Goal: Task Accomplishment & Management: Complete application form

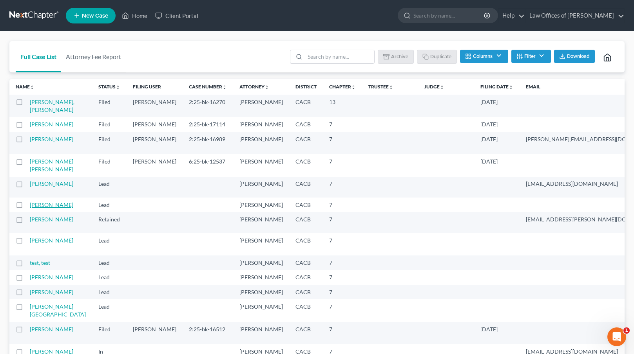
click at [40, 208] on link "[PERSON_NAME]" at bounding box center [51, 205] width 43 height 7
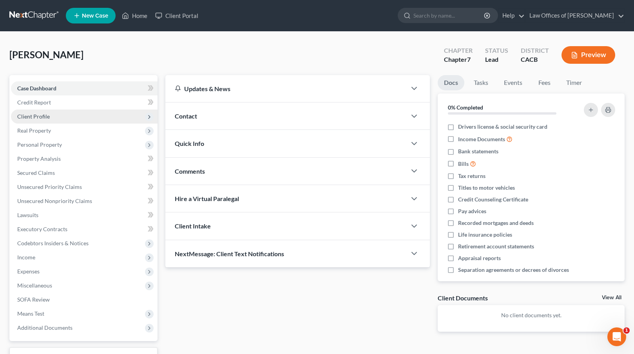
click at [49, 117] on span "Client Profile" at bounding box center [84, 117] width 146 height 14
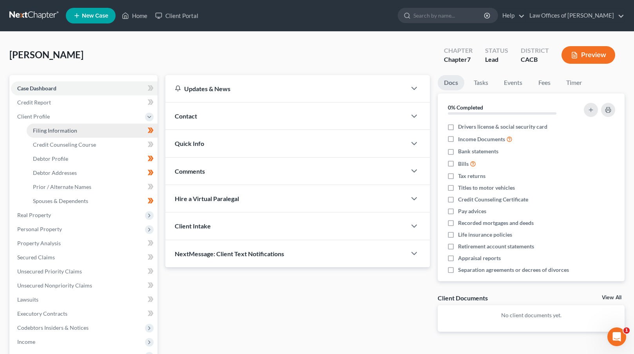
click at [56, 133] on span "Filing Information" at bounding box center [55, 130] width 44 height 7
select select "1"
select select "0"
select select "7"
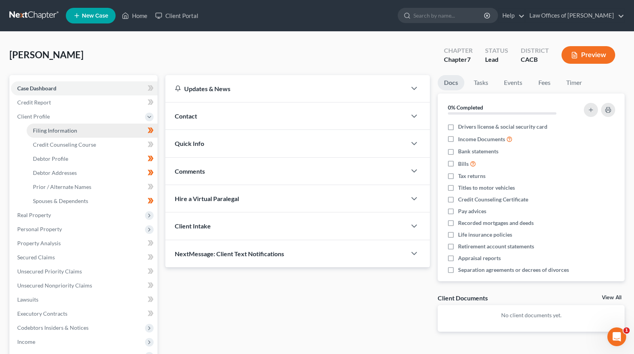
select select "0"
select select "4"
select select "0"
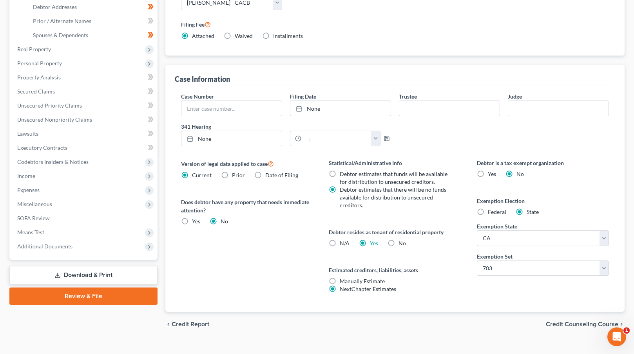
scroll to position [172, 0]
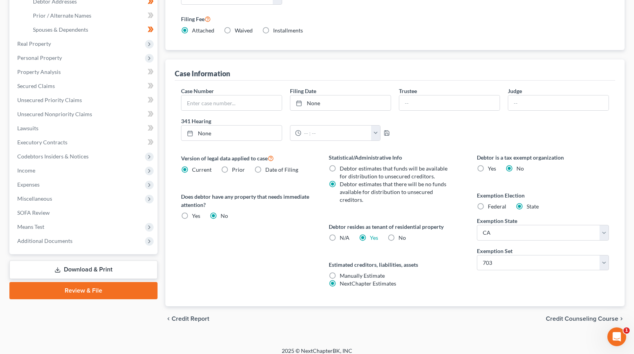
click at [582, 320] on span "Credit Counseling Course" at bounding box center [581, 319] width 72 height 6
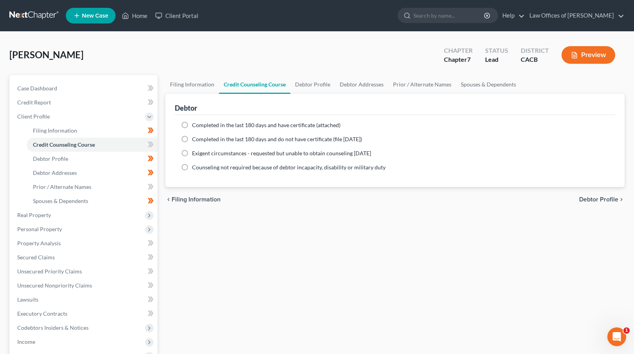
click at [601, 200] on span "Debtor Profile" at bounding box center [598, 200] width 39 height 6
select select "0"
select select "3"
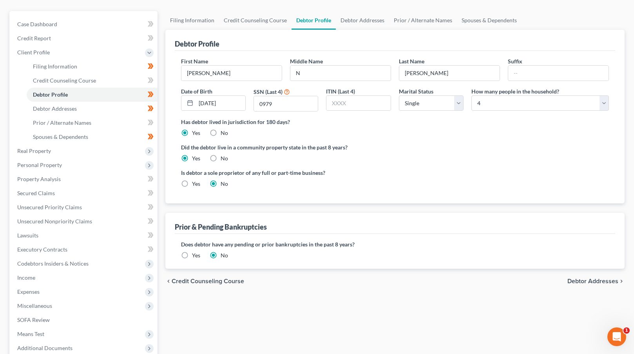
click at [579, 279] on span "Debtor Addresses" at bounding box center [592, 281] width 51 height 6
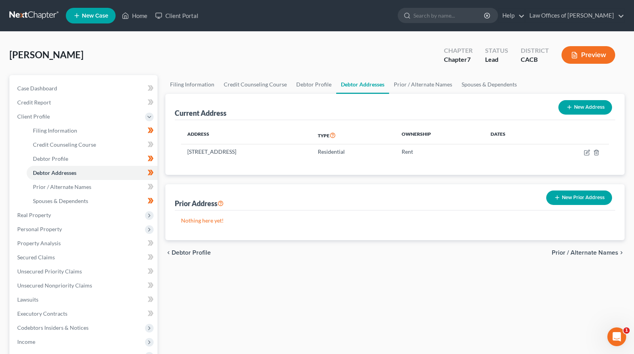
click at [576, 251] on span "Prior / Alternate Names" at bounding box center [584, 253] width 67 height 6
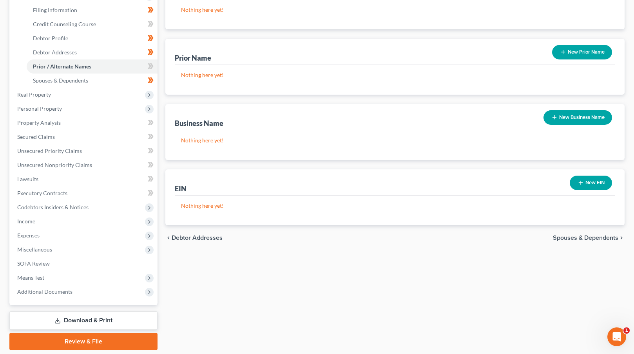
click at [583, 235] on span "Spouses & Dependents" at bounding box center [585, 238] width 65 height 6
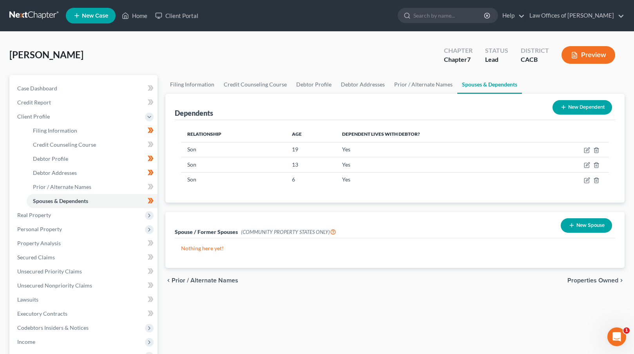
click at [583, 278] on span "Properties Owned" at bounding box center [592, 281] width 51 height 6
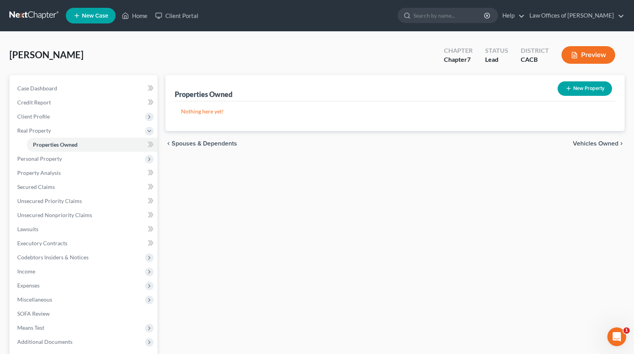
click at [587, 143] on span "Vehicles Owned" at bounding box center [595, 144] width 45 height 6
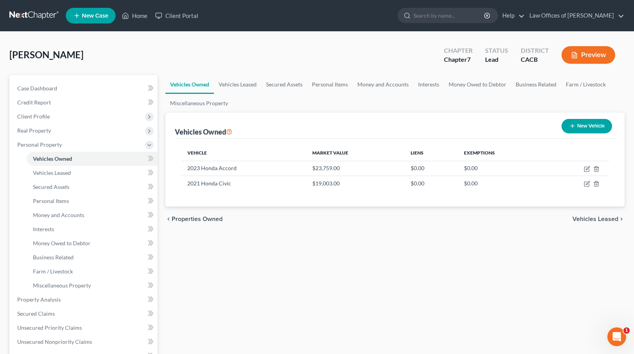
click at [591, 217] on span "Vehicles Leased" at bounding box center [595, 219] width 46 height 6
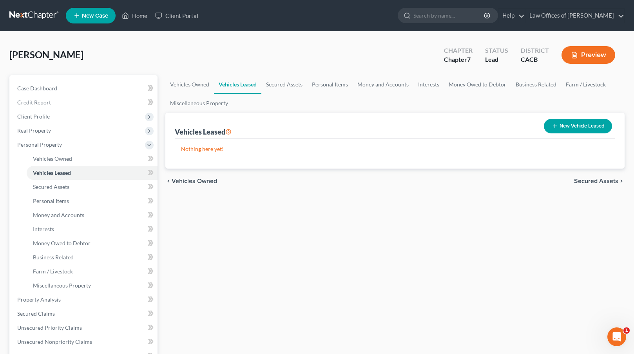
click at [588, 180] on span "Secured Assets" at bounding box center [596, 181] width 44 height 6
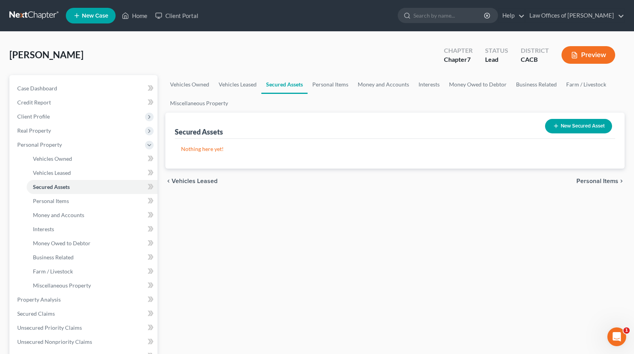
click at [589, 179] on span "Personal Items" at bounding box center [597, 181] width 42 height 6
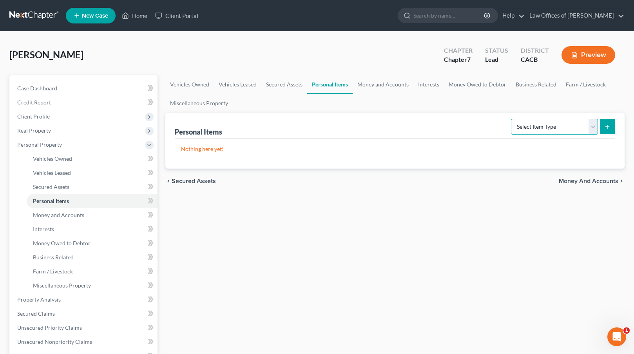
click at [574, 125] on select "Select Item Type Clothing Collectibles Of Value Electronics Firearms Household …" at bounding box center [554, 127] width 87 height 16
select select "clothing"
click at [605, 124] on icon "submit" at bounding box center [607, 127] width 6 height 6
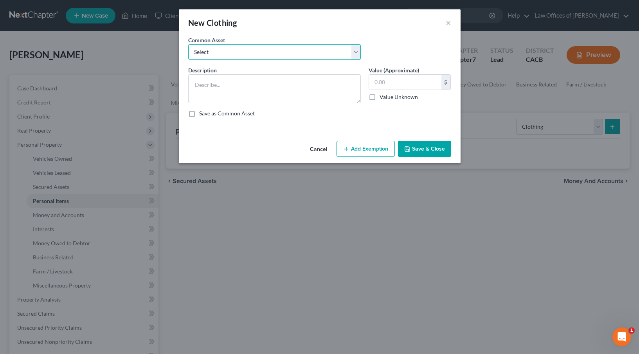
click at [231, 47] on select "Select Used Clothing at Used Clothing Store prices" at bounding box center [274, 52] width 173 height 16
select select "0"
type textarea "Used Clothing at Used Clothing Store prices"
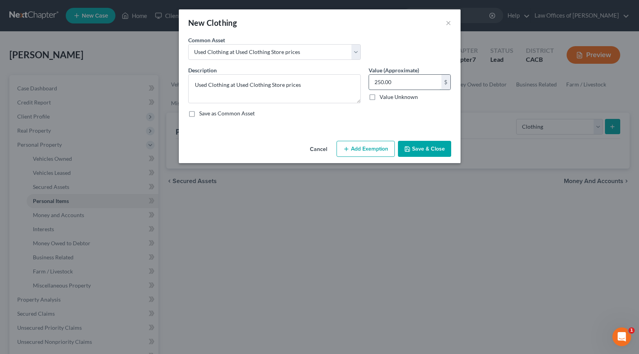
click at [374, 83] on input "250.00" at bounding box center [405, 82] width 72 height 15
type input "1,250.00"
click at [354, 148] on button "Add Exemption" at bounding box center [366, 149] width 58 height 16
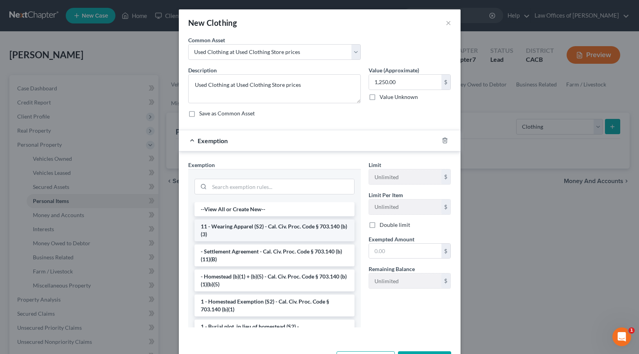
click at [251, 231] on li "11 - Wearing Apparel (S2) - Cal. Civ. Proc. Code § 703.140 (b)(3)" at bounding box center [275, 231] width 160 height 22
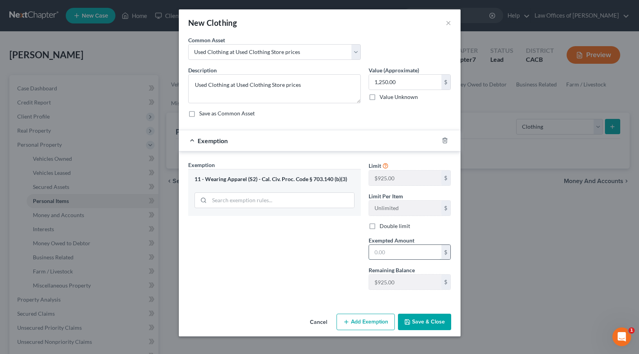
click at [377, 251] on input "text" at bounding box center [405, 252] width 72 height 15
type input "900"
drag, startPoint x: 407, startPoint y: 72, endPoint x: 406, endPoint y: 76, distance: 3.9
click at [407, 72] on label "Value (Approximate)" at bounding box center [394, 70] width 51 height 8
drag, startPoint x: 405, startPoint y: 81, endPoint x: 353, endPoint y: 85, distance: 52.7
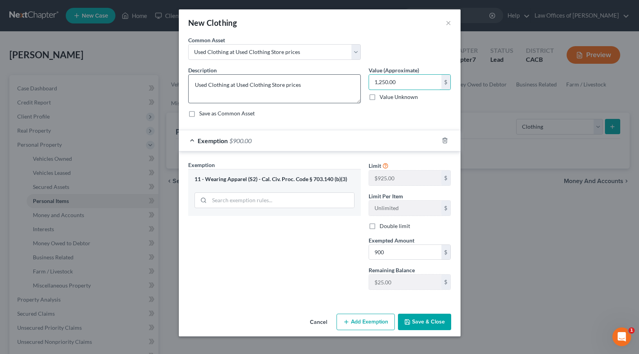
click at [353, 84] on div "Description * Used Clothing at Used Clothing Store prices Value (Approximate) 1…" at bounding box center [319, 95] width 271 height 58
drag, startPoint x: 403, startPoint y: 82, endPoint x: 363, endPoint y: 84, distance: 40.4
click at [363, 84] on div "Description * Used Clothing at Used Clothing Store prices Value (Approximate) 1…" at bounding box center [319, 95] width 271 height 58
type input "900"
click at [416, 324] on button "Save & Close" at bounding box center [424, 322] width 53 height 16
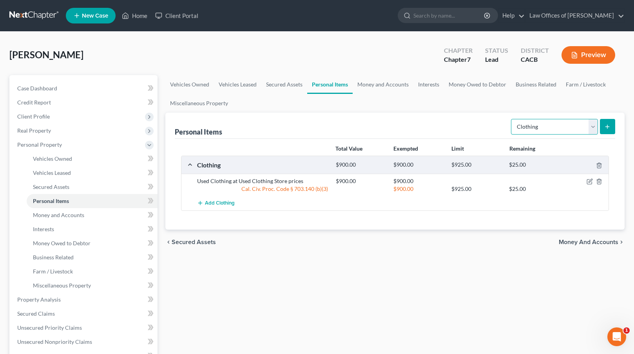
click at [592, 127] on select "Select Item Type Clothing Collectibles Of Value Electronics Firearms Household …" at bounding box center [554, 127] width 87 height 16
select select "electronics"
click at [611, 123] on button "submit" at bounding box center [607, 126] width 15 height 15
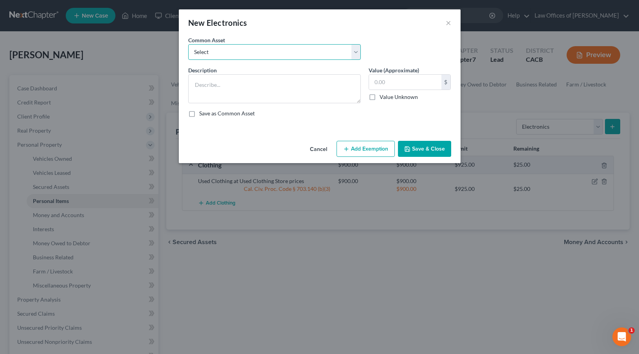
click at [223, 49] on select "Select Used Cell Phone, Used Laptop, Used Tablet, Used Television" at bounding box center [274, 52] width 173 height 16
select select "0"
type textarea "Used Cell Phone, Used Laptop, Used Tablet, Used Television"
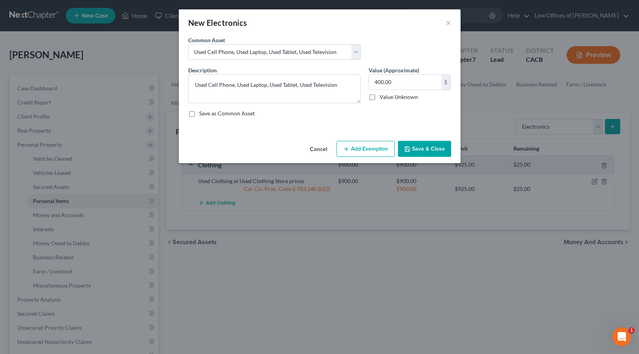
click at [361, 150] on button "Add Exemption" at bounding box center [366, 149] width 58 height 16
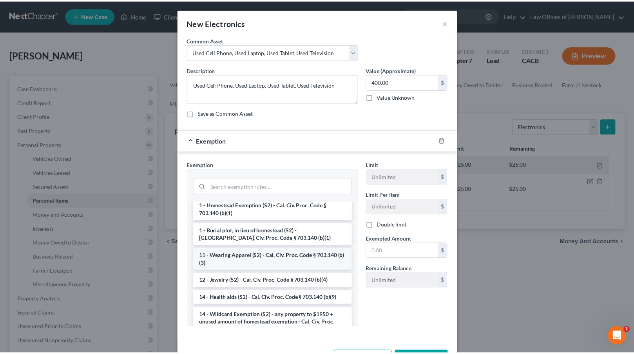
scroll to position [85, 0]
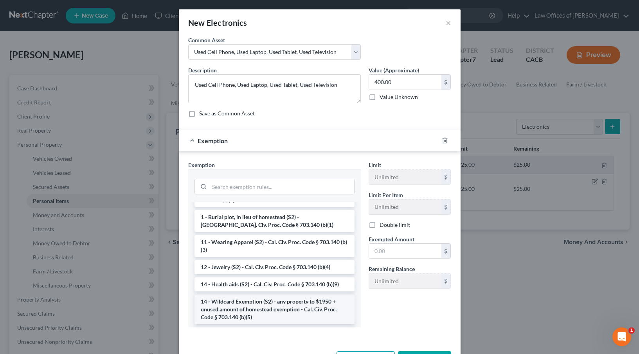
click at [245, 300] on li "14 - Wildcard Exemption (S2) - any property to $1950 + unused amount of homeste…" at bounding box center [275, 310] width 160 height 30
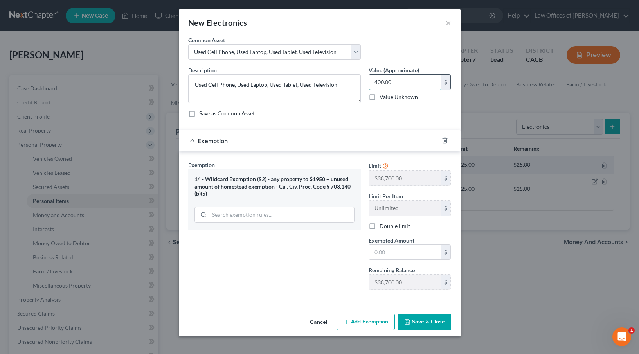
click at [378, 81] on input "400.00" at bounding box center [405, 82] width 72 height 15
click at [373, 82] on input "400.00" at bounding box center [405, 82] width 72 height 15
type input "1,400.00"
click at [234, 85] on textarea "Used Cell Phone, Used Laptop, Used Tablet, Used Television" at bounding box center [274, 88] width 173 height 29
click at [343, 86] on textarea "Used Cell Phones, Used Laptop, Used Tablet, Used Television" at bounding box center [274, 88] width 173 height 29
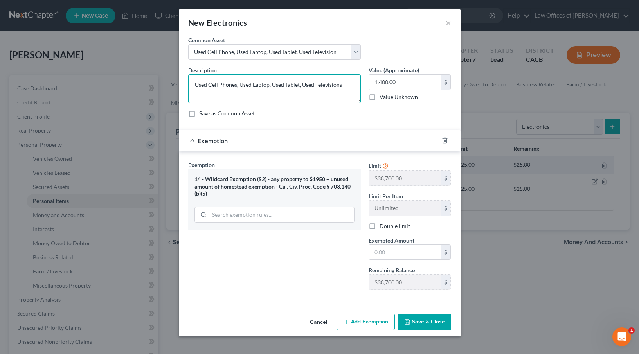
click at [269, 85] on textarea "Used Cell Phones, Used Laptop, Used Tablet, Used Televisions" at bounding box center [274, 88] width 173 height 29
type textarea "Used Cell Phones, Used Laptops, Used Tablet, Used Televisions"
click at [385, 253] on input "text" at bounding box center [405, 252] width 72 height 15
type input "1,400"
click at [440, 324] on button "Save & Close" at bounding box center [424, 322] width 53 height 16
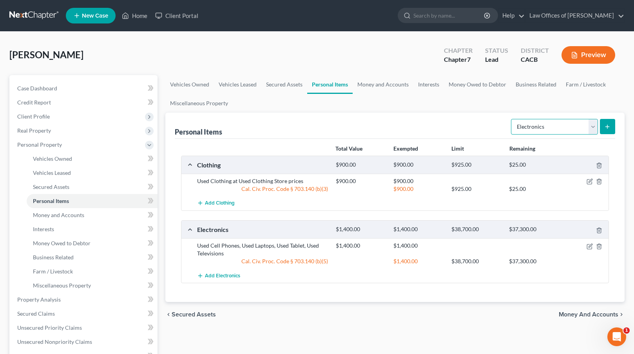
click at [593, 127] on select "Select Item Type Clothing Collectibles Of Value Electronics Firearms Household …" at bounding box center [554, 127] width 87 height 16
select select "household_goods"
click at [605, 125] on icon "submit" at bounding box center [607, 127] width 6 height 6
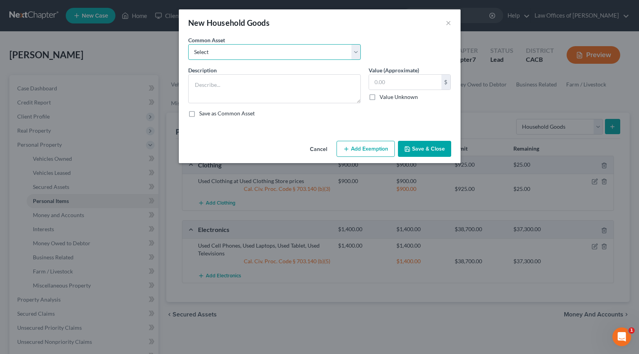
click at [293, 54] on select "Select Used Bedroom Set, Used Living Room Set, Used Dining Set" at bounding box center [274, 52] width 173 height 16
select select "0"
type textarea "Used Bedroom Set, Used Living Room Set, Used Dining Set"
type input "650.00"
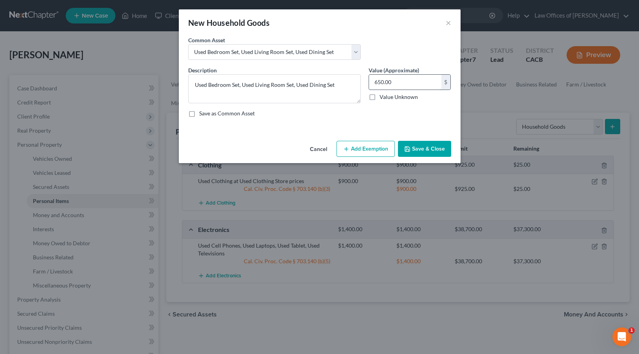
click at [372, 81] on input "650.00" at bounding box center [405, 82] width 72 height 15
click at [373, 144] on button "Add Exemption" at bounding box center [366, 149] width 58 height 16
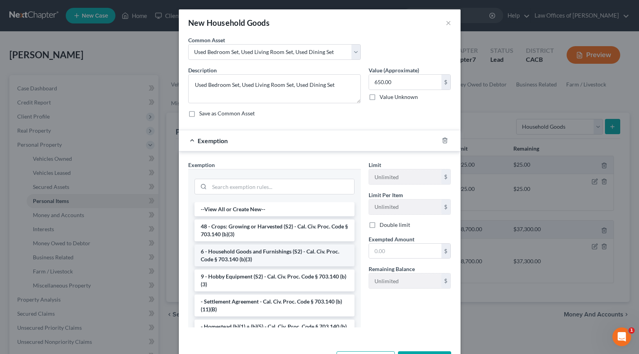
click at [270, 260] on li "6 - Household Goods and Furnishings (S2) - Cal. Civ. Proc. Code § 703.140 (b)(3)" at bounding box center [275, 256] width 160 height 22
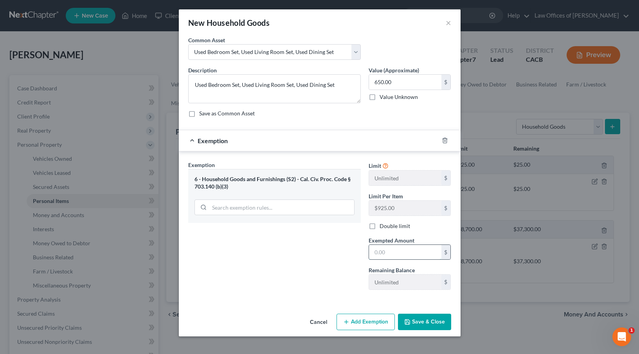
click at [374, 254] on input "text" at bounding box center [405, 252] width 72 height 15
type input "2,650"
click at [375, 81] on input "650.00" at bounding box center [405, 82] width 72 height 15
click at [377, 78] on input "650.00" at bounding box center [405, 82] width 72 height 15
click at [376, 80] on input "650.00" at bounding box center [405, 82] width 72 height 15
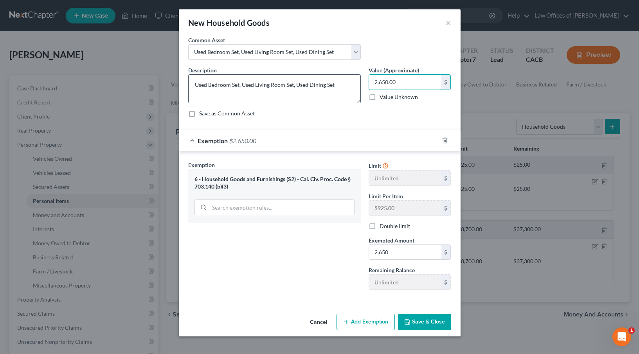
type input "2,650.00"
click at [239, 86] on textarea "Used Bedroom Set, Used Living Room Set, Used Dining Set" at bounding box center [274, 88] width 173 height 29
type textarea "Used Bedroom Sets, Used Living Room Set, Used Dining Set"
click at [419, 323] on button "Save & Close" at bounding box center [424, 322] width 53 height 16
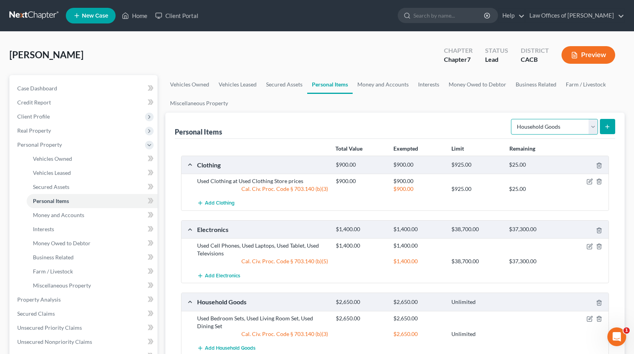
click at [559, 121] on select "Select Item Type Clothing Collectibles Of Value Electronics Firearms Household …" at bounding box center [554, 127] width 87 height 16
select select "jewelry"
click at [608, 125] on icon "submit" at bounding box center [607, 127] width 6 height 6
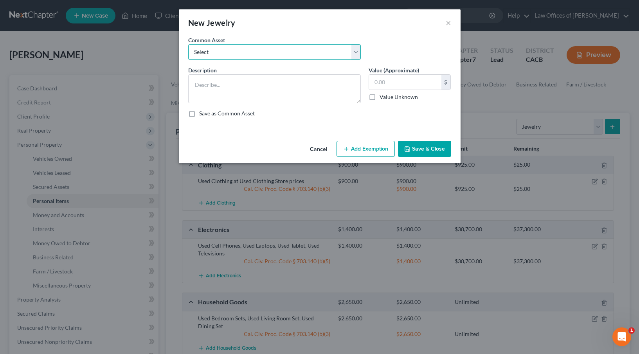
click at [282, 54] on select "Select Used wrist watch, simple jewelry" at bounding box center [274, 52] width 173 height 16
select select "0"
type textarea "Used wrist watch, simple jewelry"
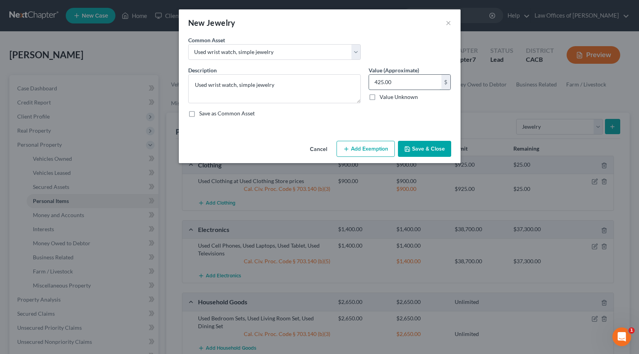
drag, startPoint x: 377, startPoint y: 83, endPoint x: 370, endPoint y: 83, distance: 7.5
click at [370, 83] on input "425.00" at bounding box center [405, 82] width 72 height 15
click at [379, 82] on input "425.00" at bounding box center [405, 82] width 72 height 15
drag, startPoint x: 378, startPoint y: 82, endPoint x: 368, endPoint y: 82, distance: 10.6
click at [367, 82] on div "Value (Approximate) 425.00 $ Value Unknown Balance Undetermined 425.00 $ Value …" at bounding box center [410, 84] width 90 height 37
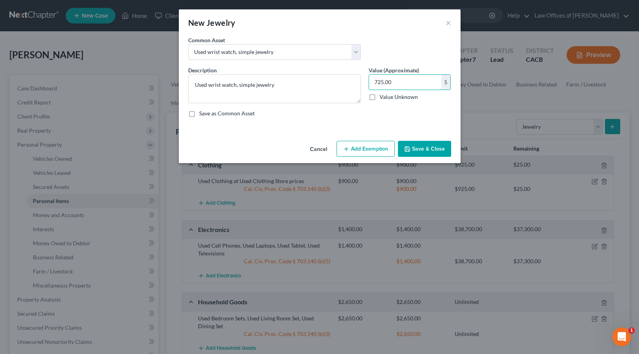
type input "725.00"
click at [378, 146] on button "Add Exemption" at bounding box center [366, 149] width 58 height 16
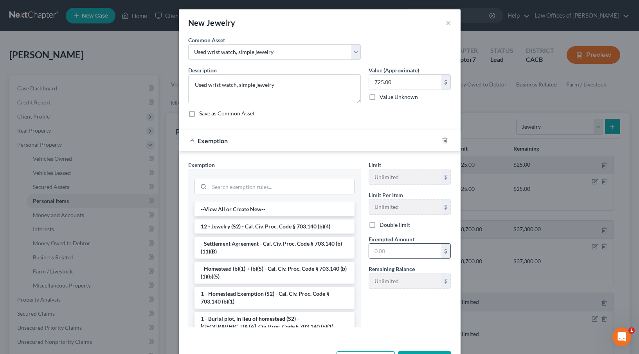
click at [375, 251] on input "text" at bounding box center [405, 251] width 72 height 15
click at [255, 224] on li "12 - Jewelry (S2) - Cal. Civ. Proc. Code § 703.140 (b)(4)" at bounding box center [275, 227] width 160 height 14
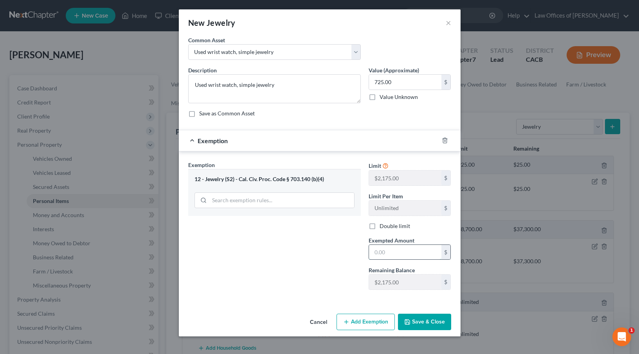
click at [380, 253] on input "text" at bounding box center [405, 252] width 72 height 15
type input "725"
click at [424, 323] on button "Save & Close" at bounding box center [424, 322] width 53 height 16
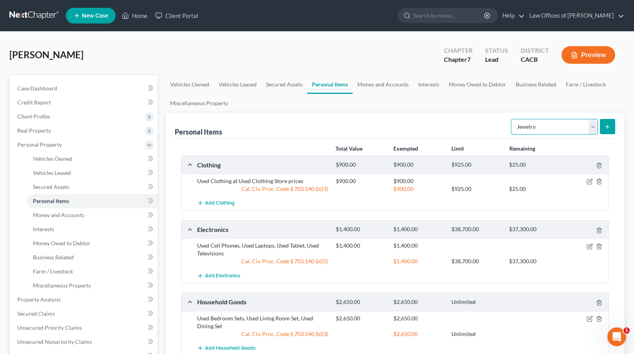
click at [561, 128] on select "Select Item Type Clothing Collectibles Of Value Electronics Firearms Household …" at bounding box center [554, 127] width 87 height 16
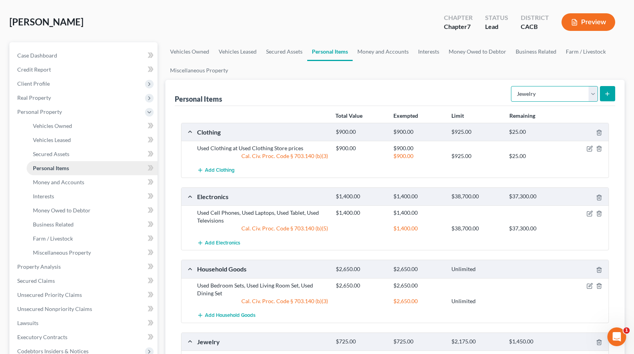
scroll to position [35, 0]
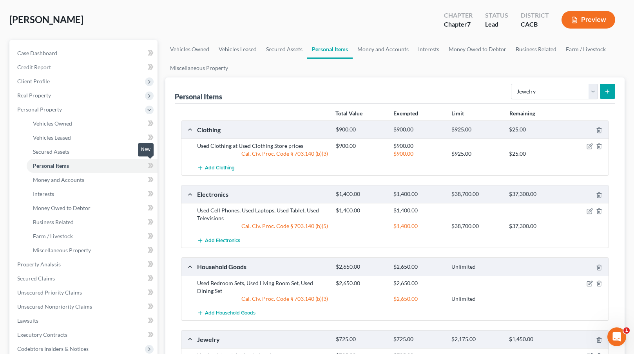
click at [149, 162] on icon at bounding box center [151, 166] width 6 height 10
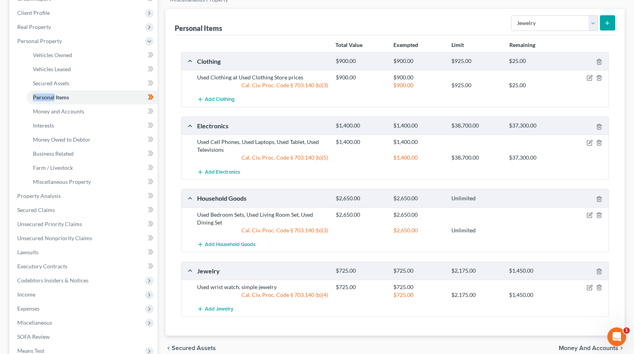
scroll to position [119, 0]
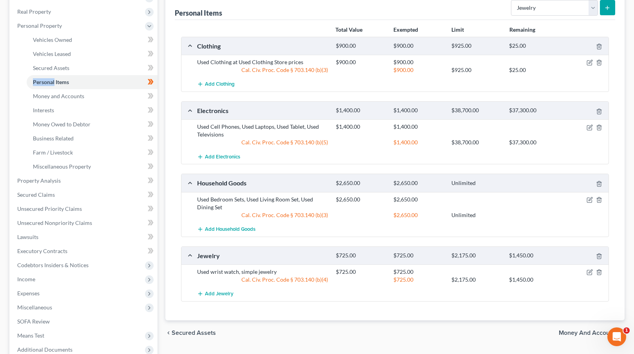
click at [573, 332] on span "Money and Accounts" at bounding box center [588, 333] width 60 height 6
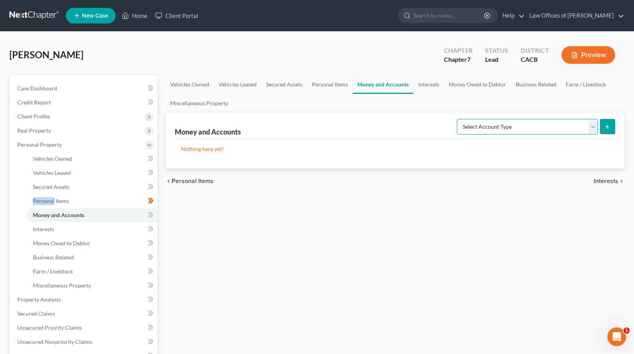
click at [505, 124] on select "Select Account Type Brokerage Cash on Hand Certificates of Deposit Checking Acc…" at bounding box center [527, 127] width 141 height 16
select select "checking"
click at [607, 131] on button "submit" at bounding box center [607, 126] width 15 height 15
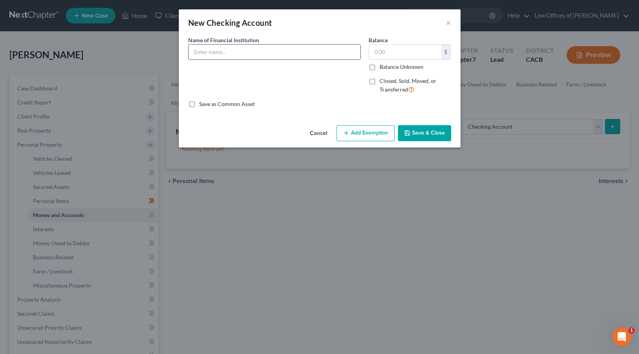
click at [231, 52] on input "text" at bounding box center [275, 52] width 172 height 15
type input "b"
type input "Bank of [US_STATE]"
click at [382, 52] on input "text" at bounding box center [405, 52] width 72 height 15
type input "300"
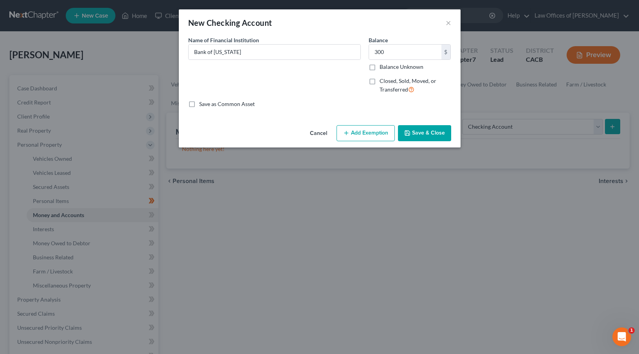
click at [358, 127] on button "Add Exemption" at bounding box center [366, 133] width 58 height 16
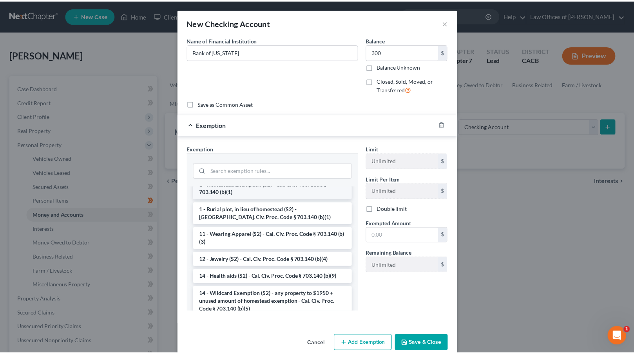
scroll to position [96, 0]
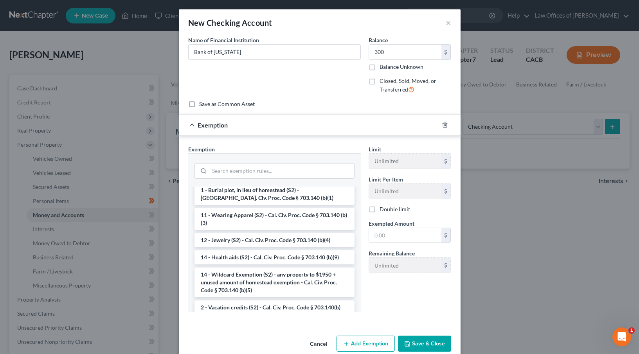
click at [233, 278] on li "14 - Wildcard Exemption (S2) - any property to $1950 + unused amount of homeste…" at bounding box center [275, 283] width 160 height 30
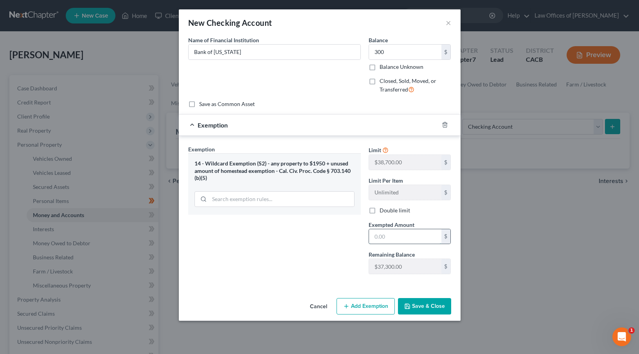
click at [371, 236] on input "text" at bounding box center [405, 236] width 72 height 15
type input "300"
click at [429, 308] on button "Save & Close" at bounding box center [424, 306] width 53 height 16
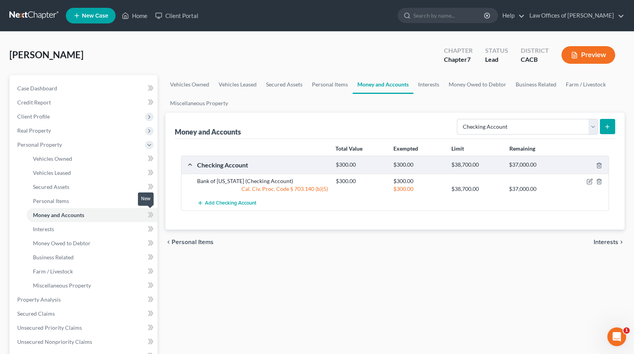
click at [152, 216] on icon at bounding box center [151, 215] width 6 height 10
click at [605, 242] on span "Interests" at bounding box center [605, 242] width 25 height 6
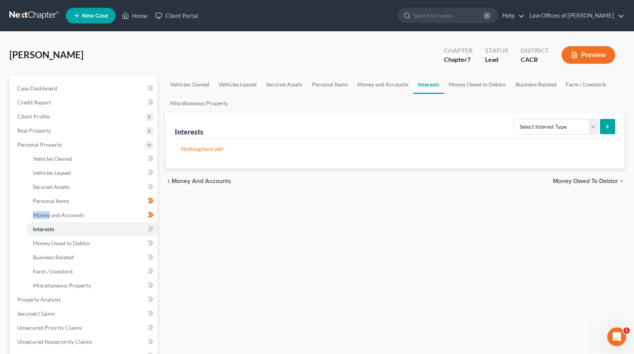
click at [570, 181] on span "Money Owed to Debtor" at bounding box center [585, 181] width 65 height 6
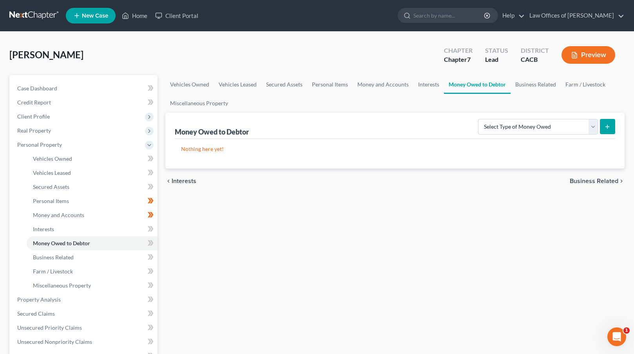
click at [586, 177] on div "chevron_left Interests Business Related chevron_right" at bounding box center [394, 181] width 459 height 25
click at [585, 183] on span "Business Related" at bounding box center [593, 181] width 49 height 6
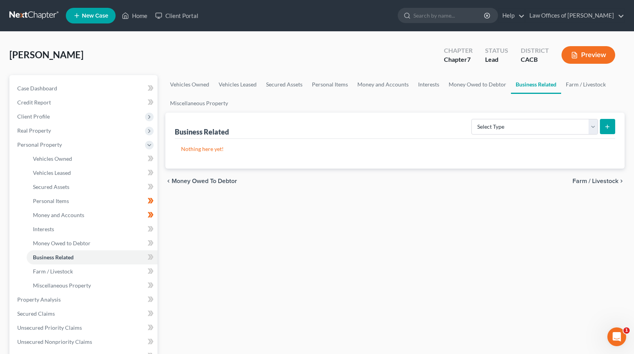
click at [590, 179] on span "Farm / Livestock" at bounding box center [595, 181] width 46 height 6
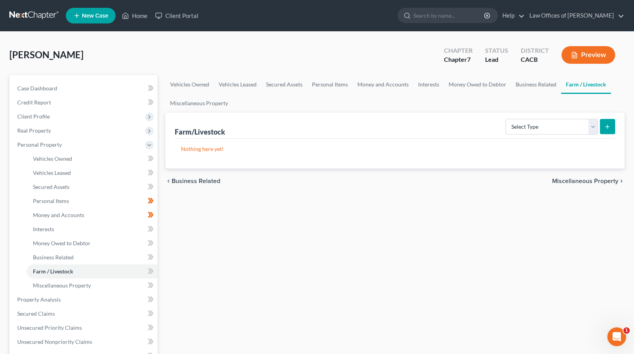
click at [587, 181] on span "Miscellaneous Property" at bounding box center [585, 181] width 66 height 6
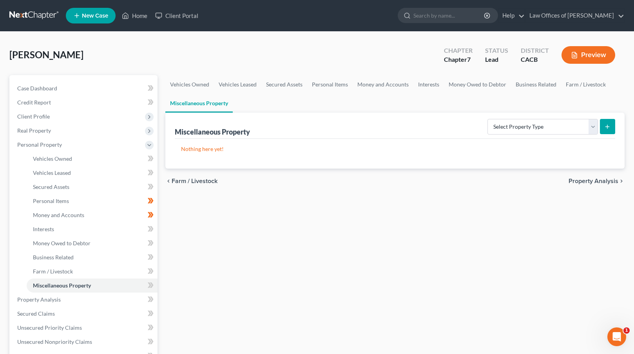
click at [586, 180] on span "Property Analysis" at bounding box center [593, 181] width 50 height 6
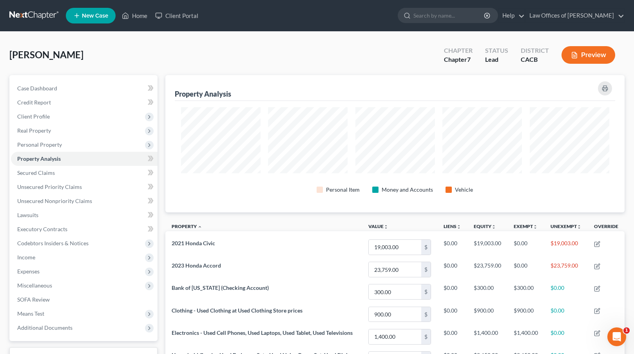
scroll to position [137, 459]
click at [59, 146] on span "Personal Property" at bounding box center [39, 144] width 45 height 7
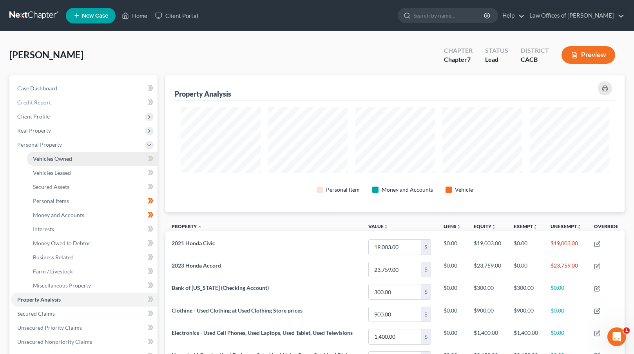
click at [74, 157] on link "Vehicles Owned" at bounding box center [92, 159] width 131 height 14
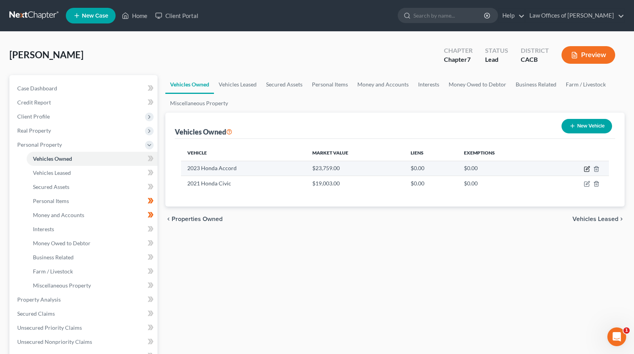
click at [586, 170] on icon "button" at bounding box center [587, 168] width 4 height 4
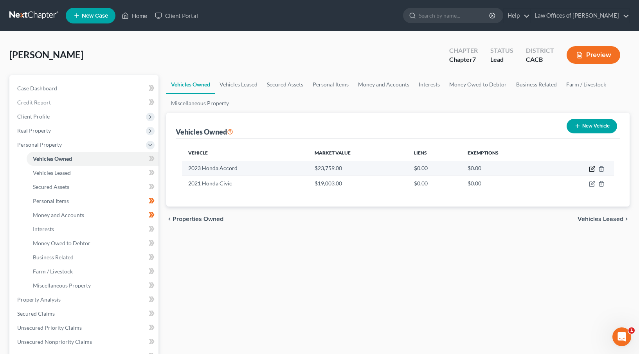
select select "0"
select select "3"
select select "2"
select select "0"
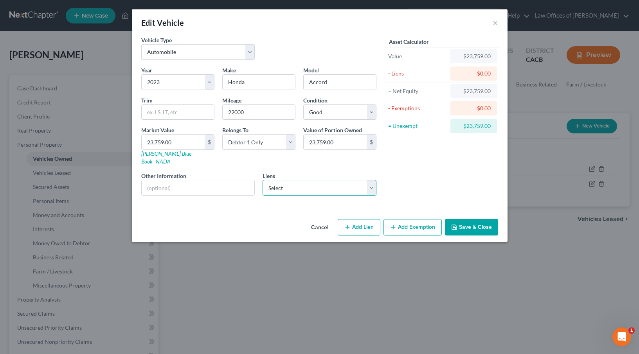
click at [334, 183] on select "Select Onemain - $34,265.00 Regionalac - $33,977.00" at bounding box center [320, 188] width 114 height 16
click at [323, 220] on button "Cancel" at bounding box center [320, 228] width 30 height 16
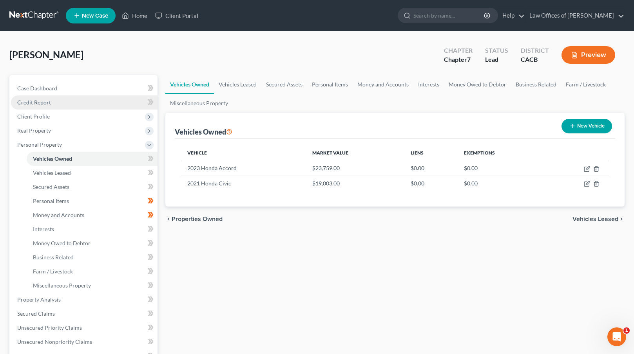
click at [63, 104] on link "Credit Report" at bounding box center [84, 103] width 146 height 14
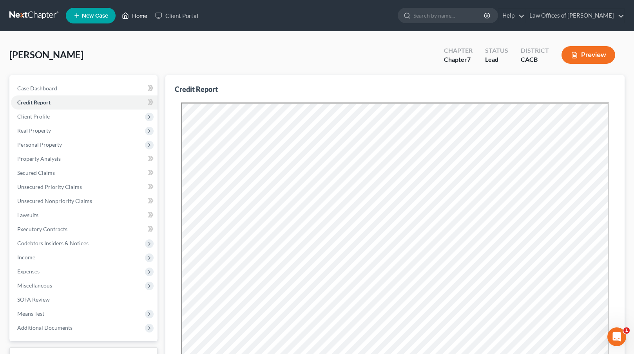
click at [133, 12] on link "Home" at bounding box center [134, 16] width 33 height 14
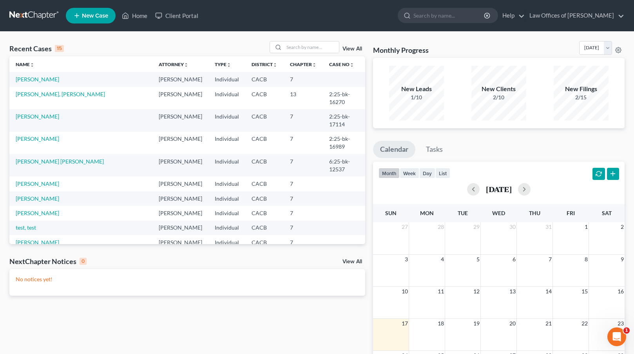
click at [95, 18] on span "New Case" at bounding box center [95, 16] width 26 height 6
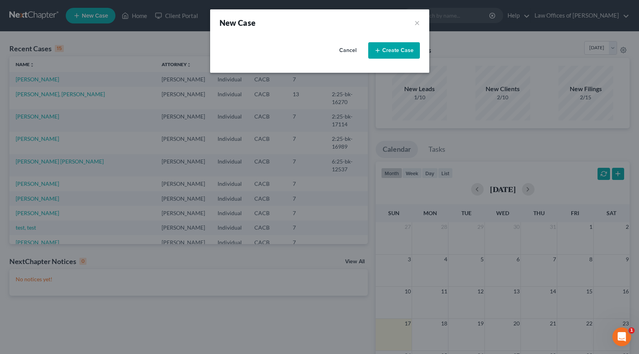
select select "7"
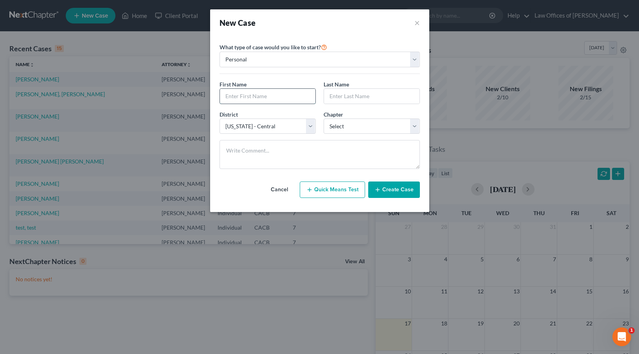
click at [250, 101] on input "text" at bounding box center [268, 96] width 96 height 15
type input "[PERSON_NAME]"
paste input "[PERSON_NAME]"
type input "[PERSON_NAME]"
click at [403, 126] on select "Select 7 11 12 13" at bounding box center [372, 127] width 96 height 16
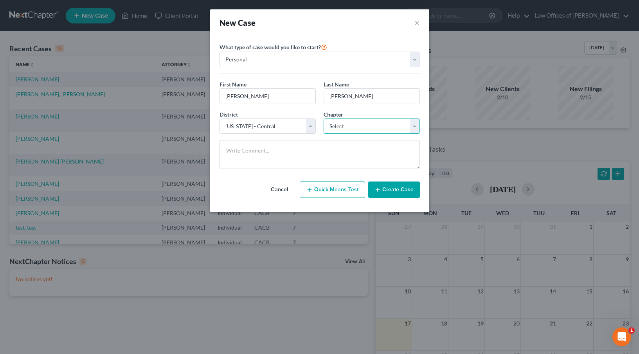
select select "0"
click at [399, 191] on button "Create Case" at bounding box center [394, 190] width 52 height 16
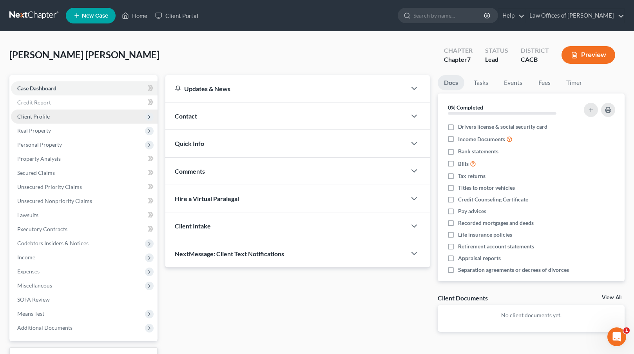
click at [61, 114] on span "Client Profile" at bounding box center [84, 117] width 146 height 14
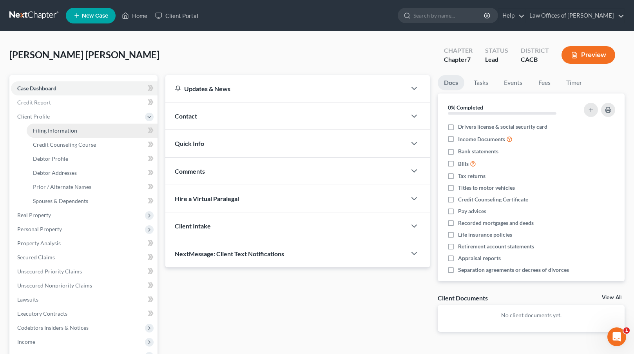
click at [92, 132] on link "Filing Information" at bounding box center [92, 131] width 131 height 14
select select "1"
select select "0"
select select "7"
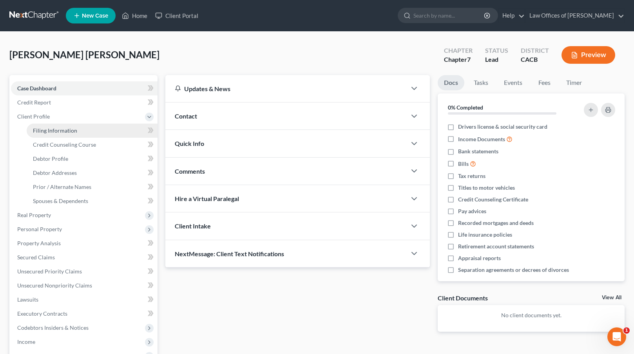
select select "0"
select select "4"
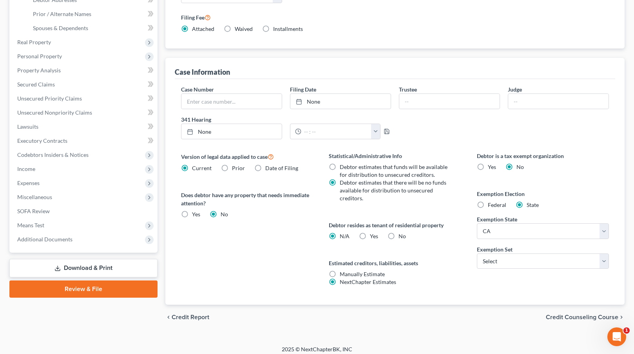
scroll to position [178, 0]
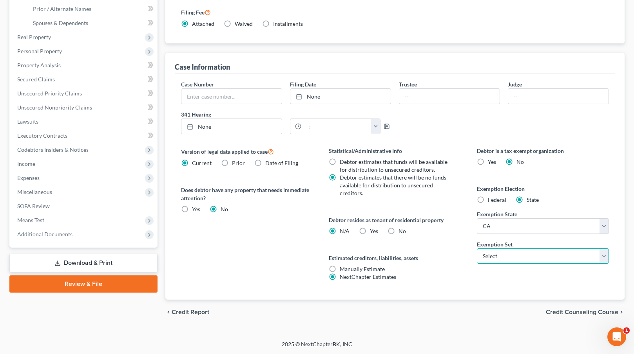
click at [511, 261] on select "Select 703 704" at bounding box center [543, 257] width 132 height 16
select select "0"
click at [370, 233] on label "Yes Yes" at bounding box center [374, 232] width 8 height 8
click at [373, 233] on input "Yes Yes" at bounding box center [375, 230] width 5 height 5
radio input "true"
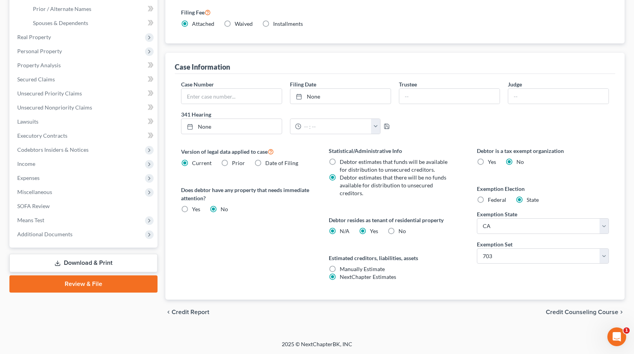
radio input "false"
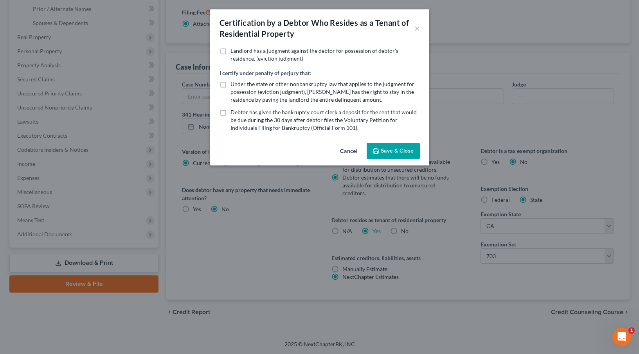
click at [380, 152] on button "Save & Close" at bounding box center [393, 151] width 53 height 16
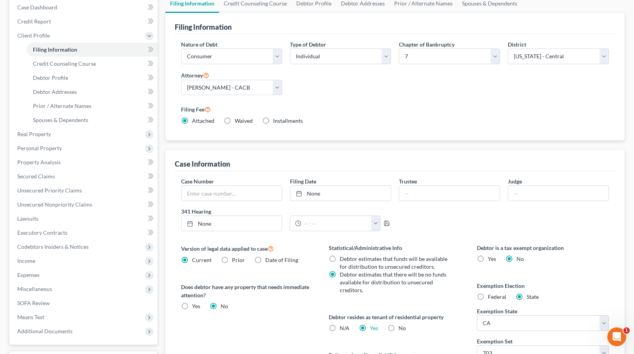
scroll to position [71, 0]
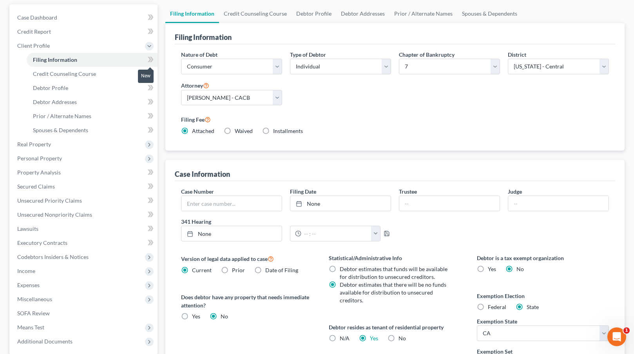
click at [151, 58] on icon at bounding box center [152, 59] width 4 height 5
click at [70, 87] on link "Debtor Profile" at bounding box center [92, 88] width 131 height 14
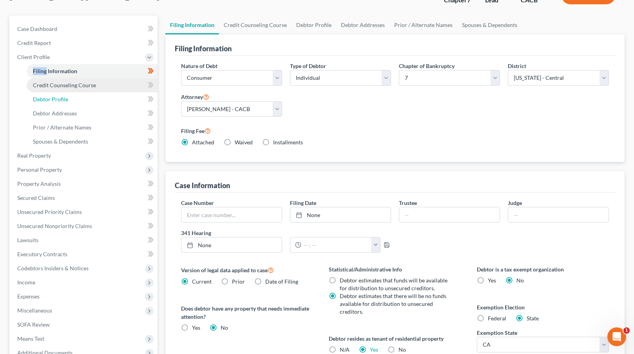
select select "0"
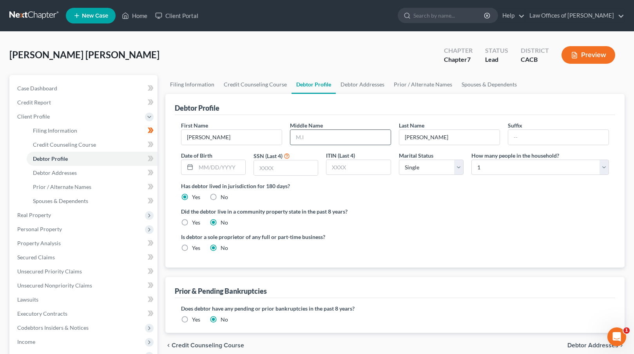
click at [311, 135] on input "text" at bounding box center [340, 137] width 100 height 15
type input "A"
click at [431, 211] on label "Did the debtor live in a community property state in the past 8 years?" at bounding box center [395, 212] width 428 height 8
click at [261, 168] on input "text" at bounding box center [286, 168] width 64 height 15
type input "1949"
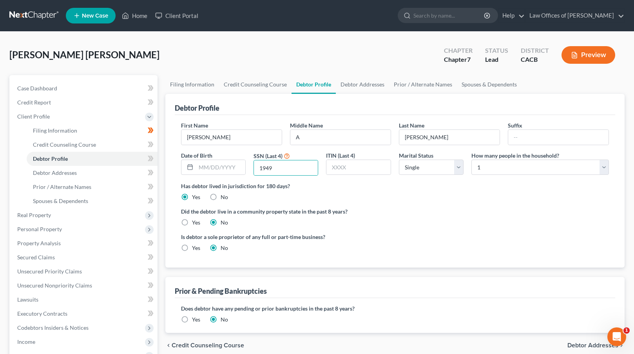
click at [418, 203] on ng-include "First Name [PERSON_NAME] Middle Name A Last Name [PERSON_NAME] Date of Birth SS…" at bounding box center [395, 189] width 428 height 137
click at [498, 168] on select "Select 1 2 3 4 5 6 7 8 9 10 11 12 13 14 15 16 17 18 19 20" at bounding box center [539, 168] width 137 height 16
select select "2"
click at [438, 196] on div "Has debtor lived in jurisdiction for 180 days? Yes No Debtor must reside in jur…" at bounding box center [395, 191] width 428 height 19
click at [192, 221] on label "Yes" at bounding box center [196, 223] width 8 height 8
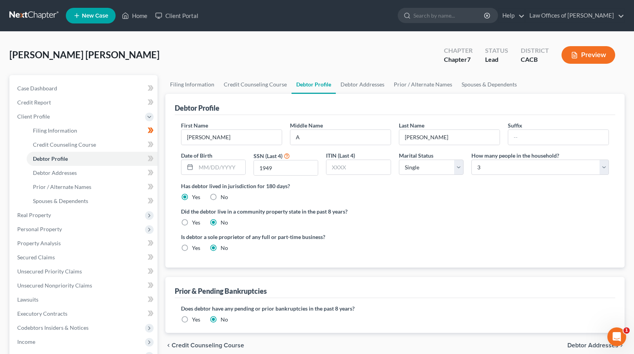
click at [195, 221] on input "Yes" at bounding box center [197, 221] width 5 height 5
radio input "true"
radio input "false"
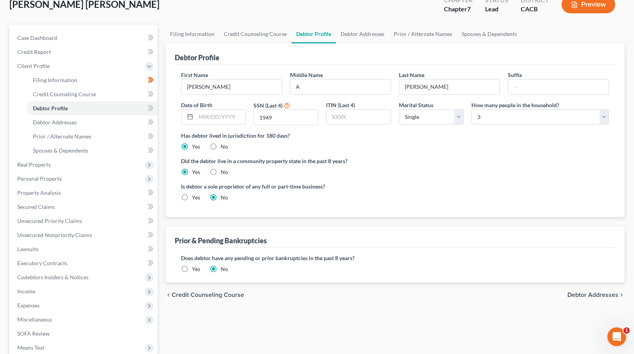
scroll to position [75, 0]
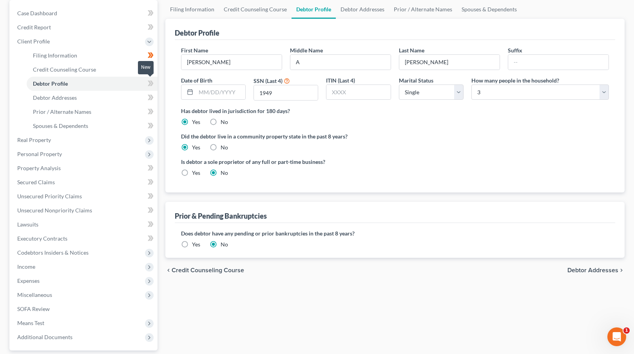
click at [154, 83] on span at bounding box center [151, 85] width 14 height 12
click at [153, 83] on span at bounding box center [151, 85] width 14 height 12
click at [579, 269] on span "Debtor Addresses" at bounding box center [592, 270] width 51 height 6
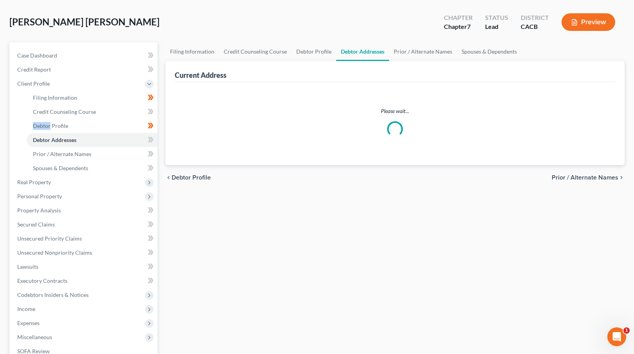
scroll to position [7, 0]
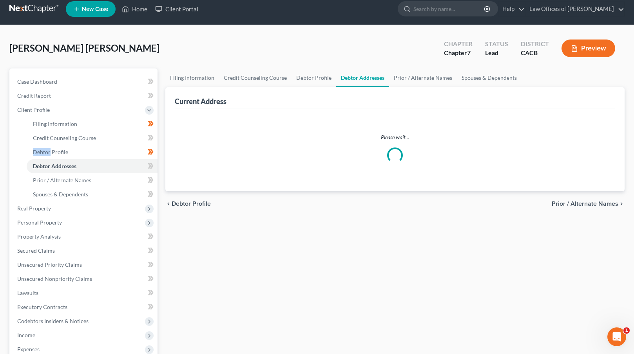
select select "0"
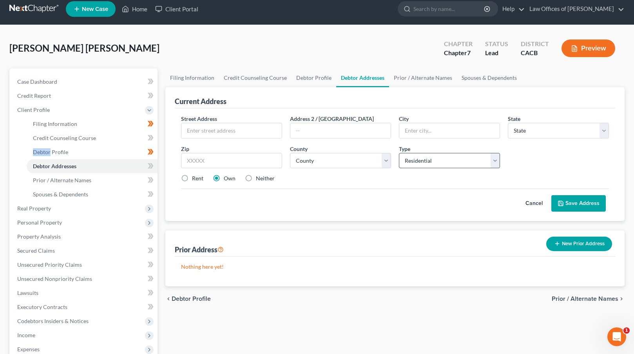
scroll to position [0, 0]
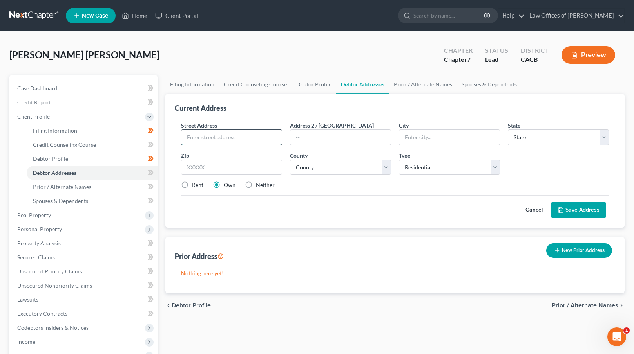
click at [217, 134] on input "text" at bounding box center [231, 137] width 100 height 15
paste input "[STREET_ADDRESS]"
type input "[STREET_ADDRESS]"
click at [217, 165] on input "text" at bounding box center [231, 168] width 101 height 16
type input "90650"
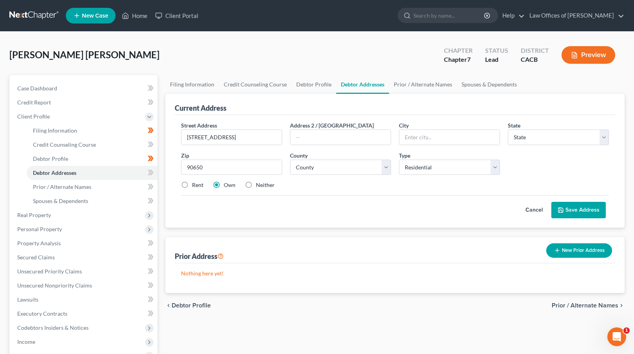
click at [193, 185] on label "Rent" at bounding box center [197, 185] width 11 height 8
click at [195, 185] on input "Rent" at bounding box center [197, 183] width 5 height 5
radio input "true"
type input "[GEOGRAPHIC_DATA]"
select select "4"
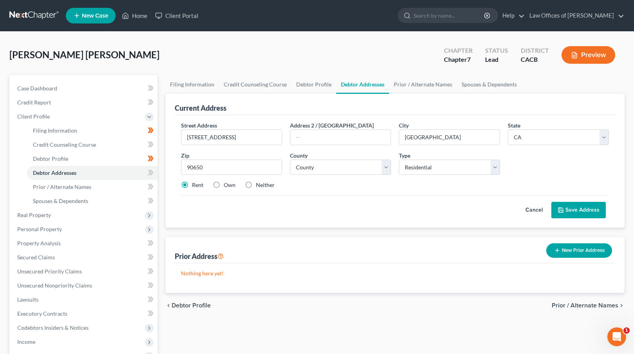
click at [436, 210] on div "Cancel Save Address" at bounding box center [395, 206] width 428 height 23
click at [585, 211] on button "Save Address" at bounding box center [578, 210] width 54 height 16
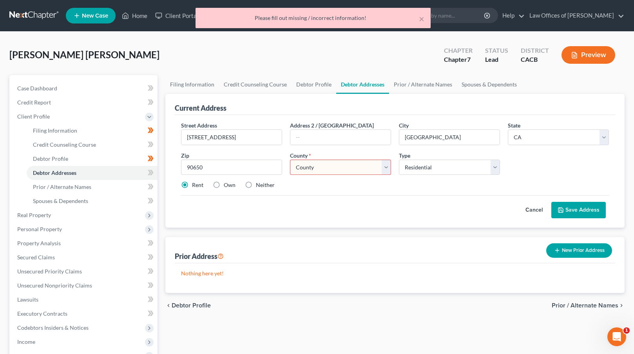
click at [357, 162] on select "County [GEOGRAPHIC_DATA] [GEOGRAPHIC_DATA] [GEOGRAPHIC_DATA] [GEOGRAPHIC_DATA] …" at bounding box center [340, 168] width 101 height 16
select select "18"
click at [576, 198] on div "Cancel Save Address" at bounding box center [395, 206] width 428 height 23
click at [575, 208] on button "Save Address" at bounding box center [578, 210] width 54 height 16
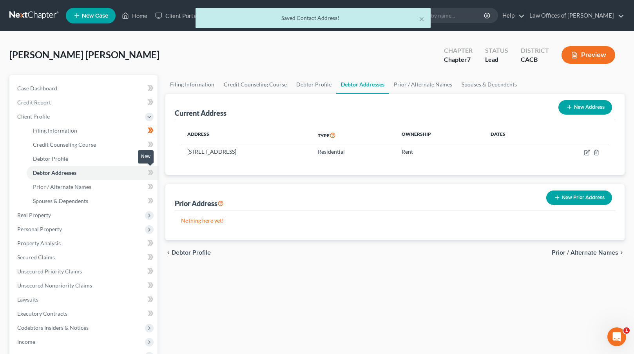
click at [152, 172] on icon at bounding box center [152, 172] width 4 height 5
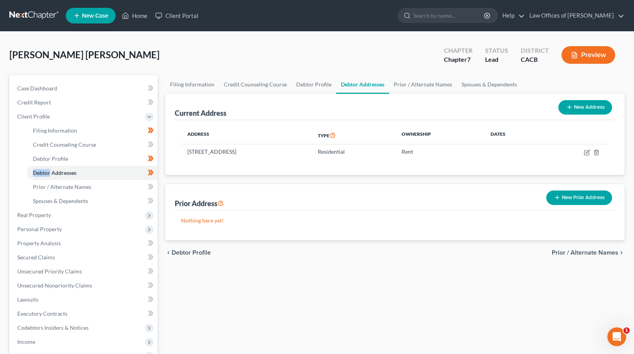
click at [571, 253] on span "Prior / Alternate Names" at bounding box center [584, 253] width 67 height 6
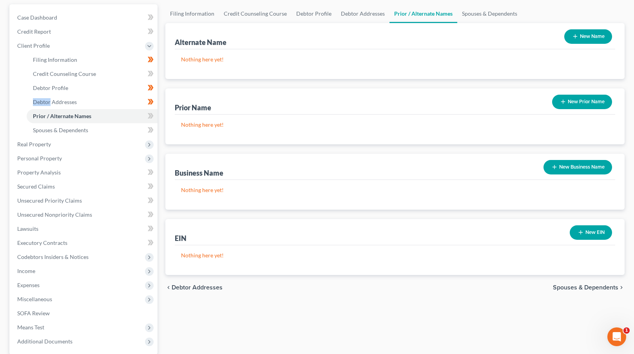
scroll to position [114, 0]
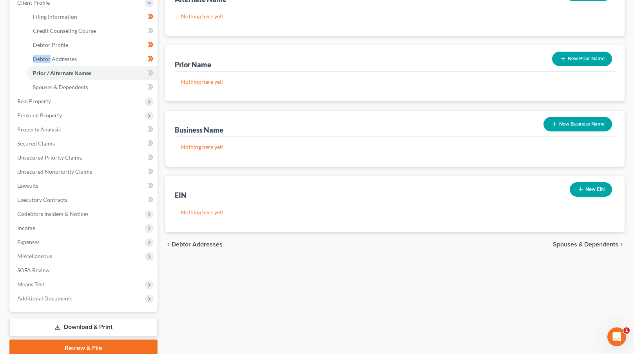
click at [582, 246] on span "Spouses & Dependents" at bounding box center [585, 245] width 65 height 6
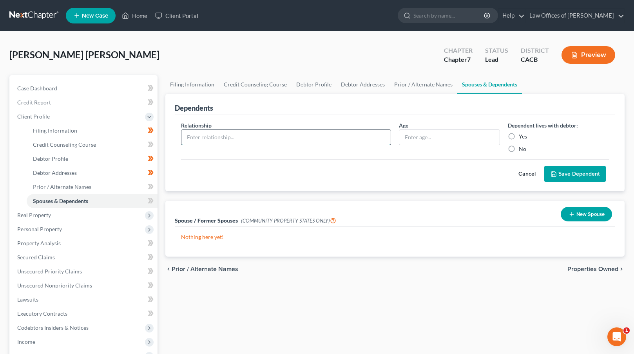
click at [253, 137] on input "text" at bounding box center [285, 137] width 209 height 15
type input "Son"
click at [518, 134] on label "Yes" at bounding box center [522, 137] width 8 height 8
click at [522, 134] on input "Yes" at bounding box center [524, 135] width 5 height 5
radio input "true"
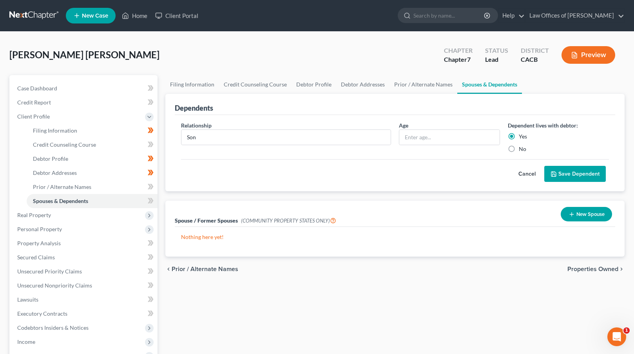
click at [573, 172] on button "Save Dependent" at bounding box center [574, 174] width 61 height 16
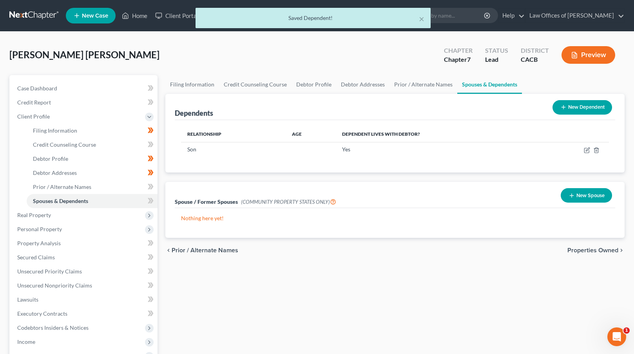
drag, startPoint x: 575, startPoint y: 106, endPoint x: 566, endPoint y: 110, distance: 9.7
click at [575, 107] on button "New Dependent" at bounding box center [582, 107] width 60 height 14
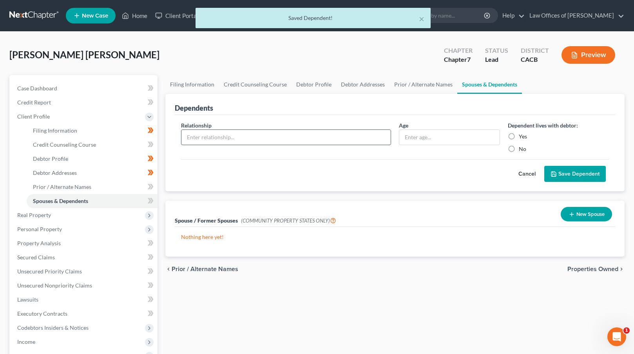
click at [269, 137] on input "text" at bounding box center [285, 137] width 209 height 15
type input "Daughter"
click at [518, 135] on label "Yes" at bounding box center [522, 137] width 8 height 8
click at [522, 135] on input "Yes" at bounding box center [524, 135] width 5 height 5
radio input "true"
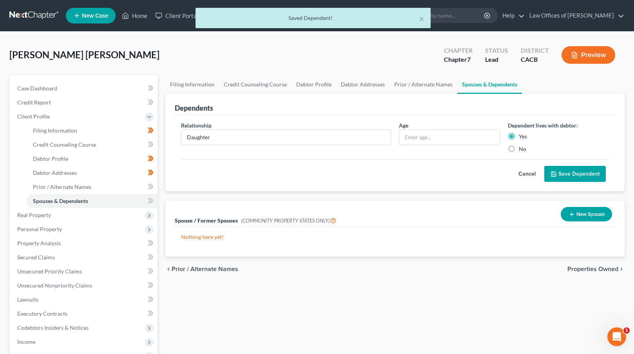
click at [562, 176] on button "Save Dependent" at bounding box center [574, 174] width 61 height 16
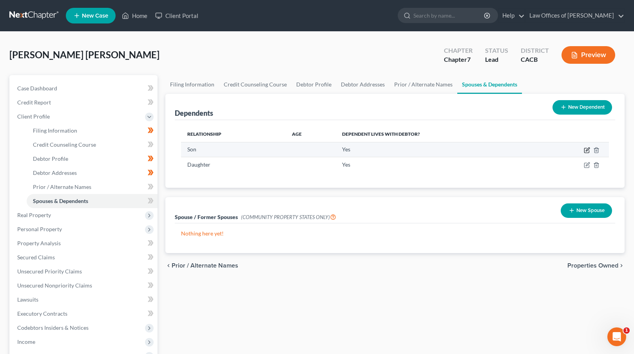
click at [588, 152] on icon "button" at bounding box center [586, 150] width 6 height 6
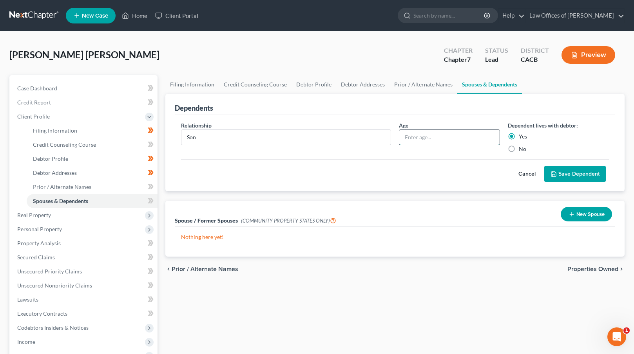
click at [432, 135] on input "text" at bounding box center [449, 137] width 100 height 15
type input "8"
click at [576, 173] on button "Save Dependent" at bounding box center [574, 174] width 61 height 16
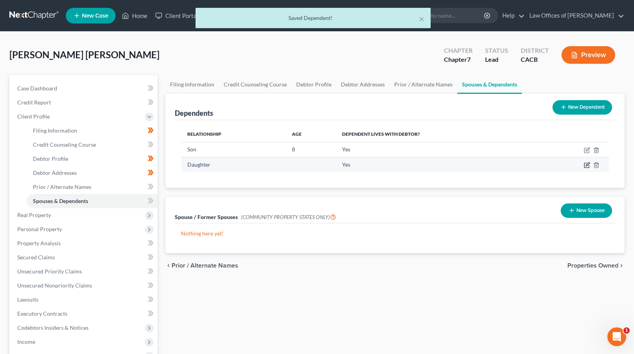
click at [587, 165] on icon "button" at bounding box center [587, 165] width 4 height 4
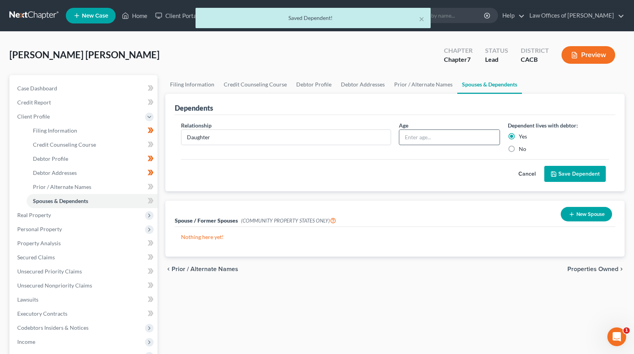
click at [429, 141] on input "text" at bounding box center [449, 137] width 100 height 15
type input "6"
click at [578, 174] on button "Save Dependent" at bounding box center [574, 174] width 61 height 16
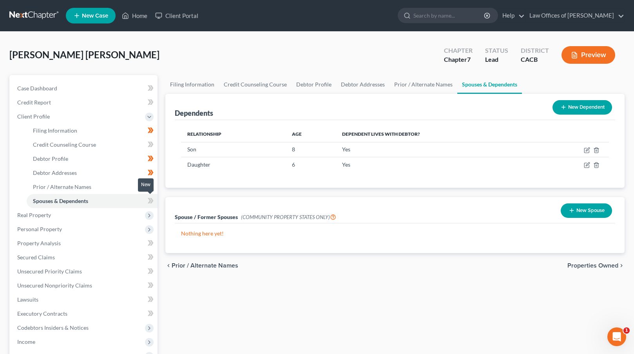
click at [151, 201] on icon at bounding box center [151, 201] width 6 height 10
click at [590, 266] on span "Properties Owned" at bounding box center [592, 266] width 51 height 6
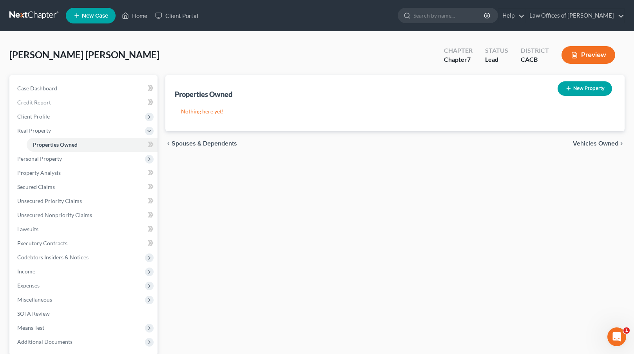
click at [591, 145] on span "Vehicles Owned" at bounding box center [595, 144] width 45 height 6
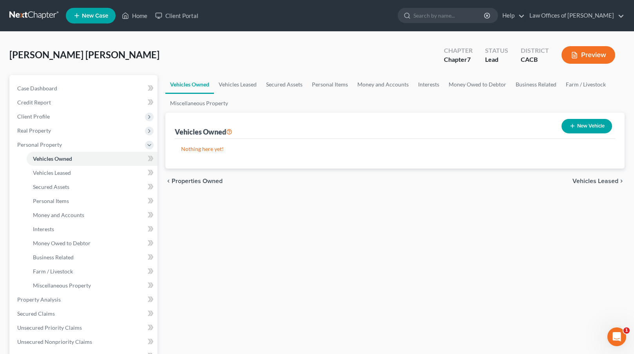
click at [592, 126] on button "New Vehicle" at bounding box center [586, 126] width 51 height 14
select select "0"
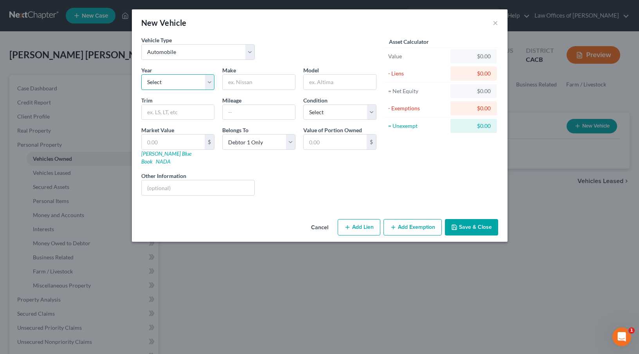
click at [182, 79] on select "Select 2026 2025 2024 2023 2022 2021 2020 2019 2018 2017 2016 2015 2014 2013 20…" at bounding box center [177, 82] width 73 height 16
select select "6"
click at [252, 81] on input "text" at bounding box center [259, 82] width 72 height 15
type input "Honda"
click at [321, 83] on input "text" at bounding box center [340, 82] width 72 height 15
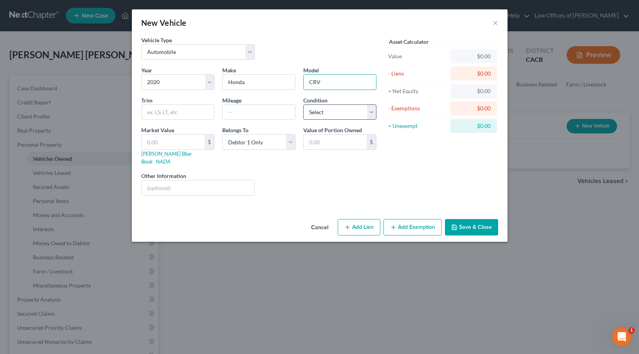
type input "CRV"
click at [343, 115] on select "Select Excellent Very Good Good Fair Poor" at bounding box center [339, 113] width 73 height 16
select select "2"
click at [232, 105] on input "text" at bounding box center [259, 112] width 72 height 15
type input "47365"
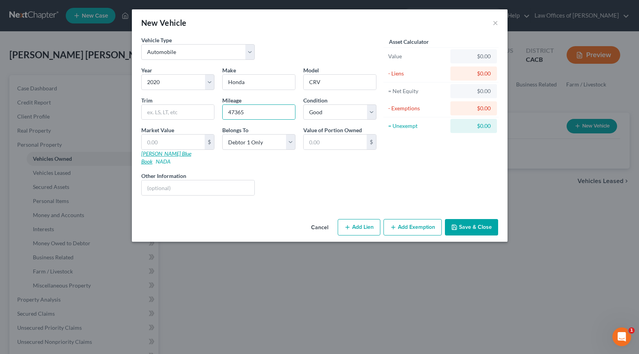
click at [161, 153] on link "[PERSON_NAME] Blue Book" at bounding box center [166, 157] width 50 height 14
click at [170, 143] on input "text" at bounding box center [173, 142] width 63 height 15
type input "1"
type input "1.00"
type input "19"
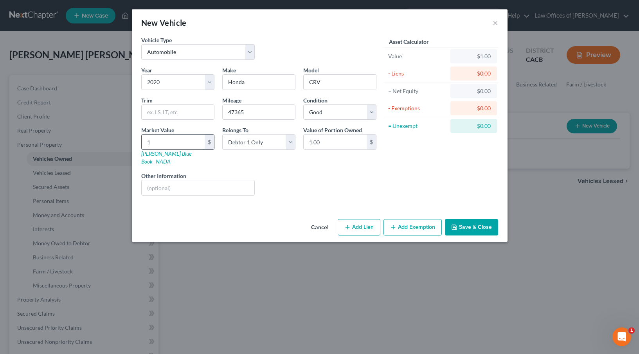
type input "19.00"
type input "194"
type input "194.00"
type input "1945"
type input "1,945.00"
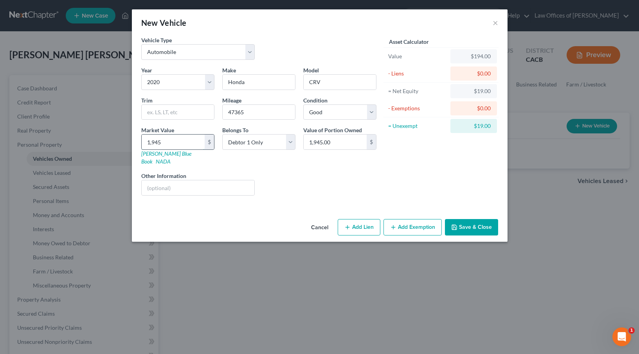
type input "1,9457"
type input "19,457.00"
type input "19,457"
click at [332, 181] on div "Liens Select" at bounding box center [320, 184] width 122 height 24
click at [477, 219] on button "Save & Close" at bounding box center [471, 227] width 53 height 16
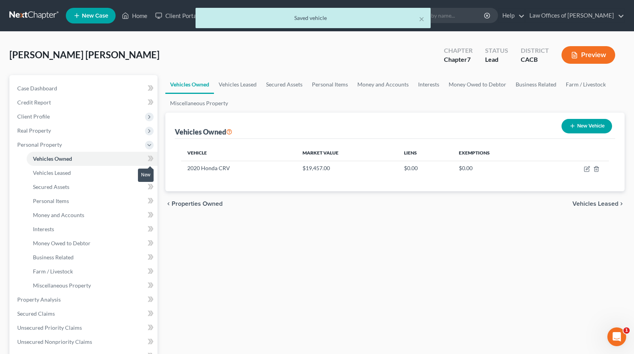
click at [149, 158] on icon at bounding box center [151, 159] width 6 height 10
click at [587, 204] on span "Vehicles Leased" at bounding box center [595, 204] width 46 height 6
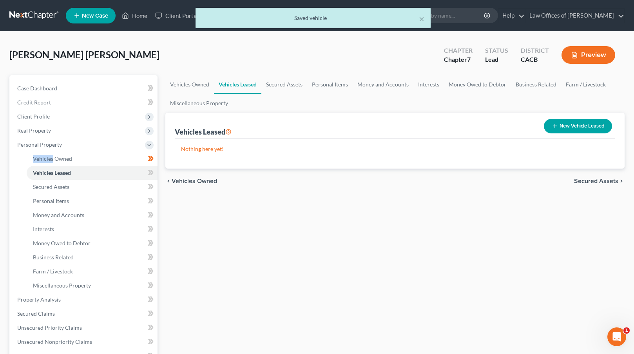
click at [588, 181] on span "Secured Assets" at bounding box center [596, 181] width 44 height 6
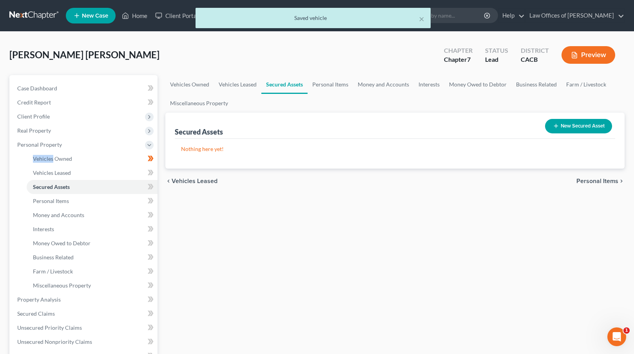
click at [588, 181] on span "Personal Items" at bounding box center [597, 181] width 42 height 6
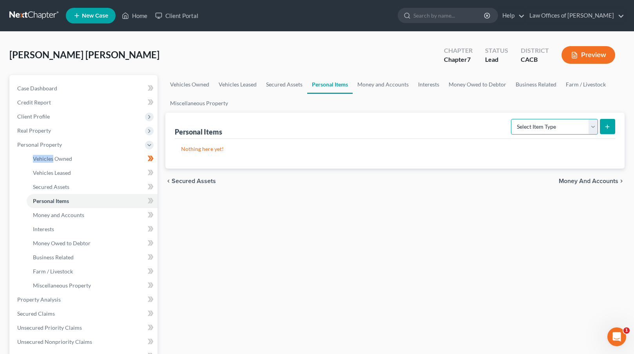
click at [558, 127] on select "Select Item Type Clothing Collectibles Of Value Electronics Firearms Household …" at bounding box center [554, 127] width 87 height 16
select select "clothing"
click at [603, 126] on button "submit" at bounding box center [607, 126] width 15 height 15
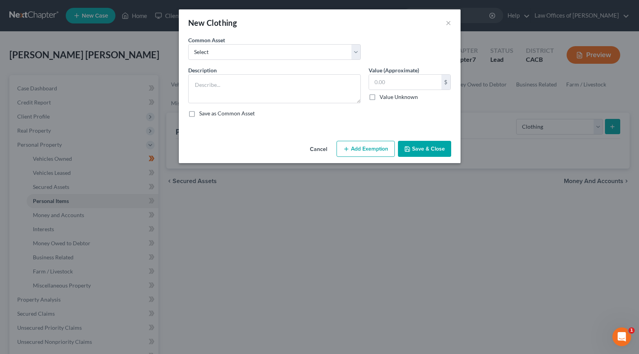
click at [247, 40] on div "Common Asset Select Used Clothing at Used Clothing Store prices" at bounding box center [274, 48] width 181 height 24
click at [244, 47] on select "Select Used Clothing at Used Clothing Store prices" at bounding box center [274, 52] width 173 height 16
select select "0"
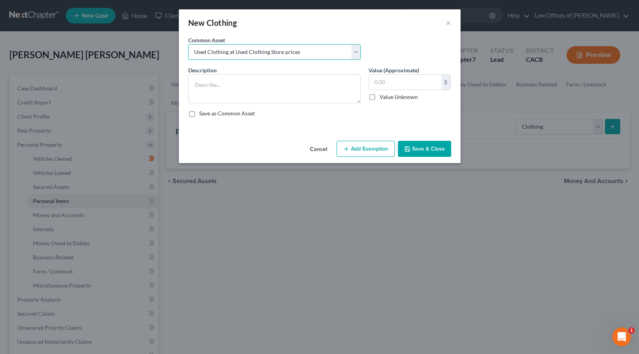
type textarea "Used Clothing at Used Clothing Store prices"
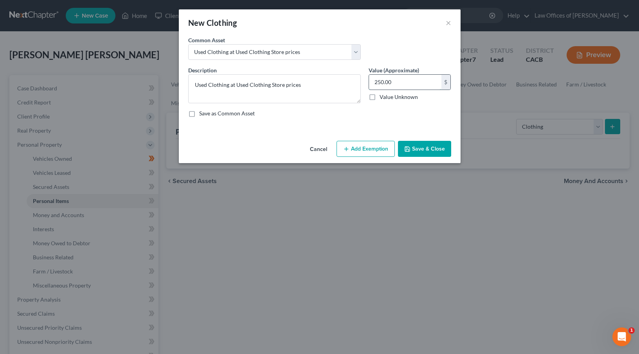
drag, startPoint x: 377, startPoint y: 81, endPoint x: 372, endPoint y: 81, distance: 5.1
click at [372, 81] on input "250.00" at bounding box center [405, 82] width 72 height 15
click at [374, 81] on input "250.00" at bounding box center [405, 82] width 72 height 15
type input "850.00"
click at [363, 147] on button "Add Exemption" at bounding box center [366, 149] width 58 height 16
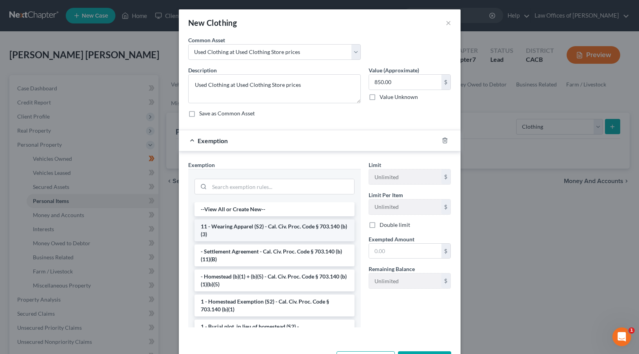
click at [253, 232] on li "11 - Wearing Apparel (S2) - Cal. Civ. Proc. Code § 703.140 (b)(3)" at bounding box center [275, 231] width 160 height 22
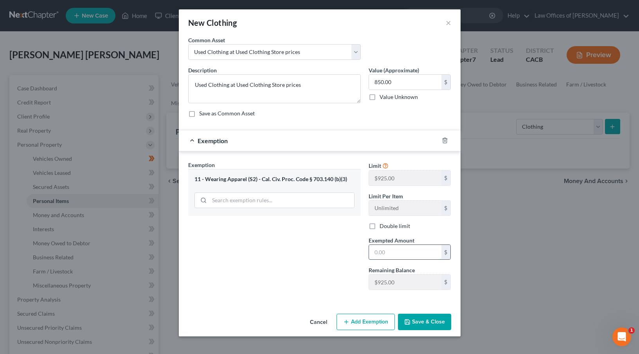
click at [406, 253] on input "text" at bounding box center [405, 252] width 72 height 15
type input "850"
click at [427, 326] on button "Save & Close" at bounding box center [424, 322] width 53 height 16
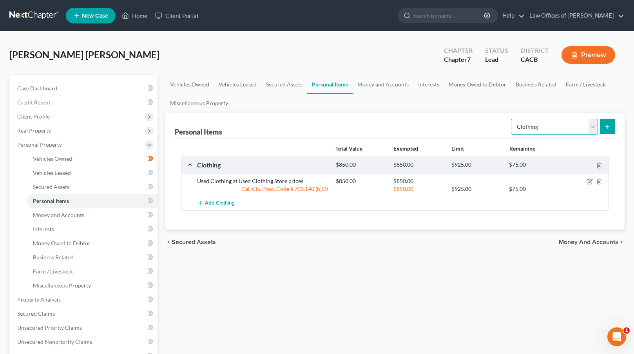
click at [544, 126] on select "Select Item Type Clothing Collectibles Of Value Electronics Firearms Household …" at bounding box center [554, 127] width 87 height 16
select select "electronics"
click at [603, 128] on button "submit" at bounding box center [607, 126] width 15 height 15
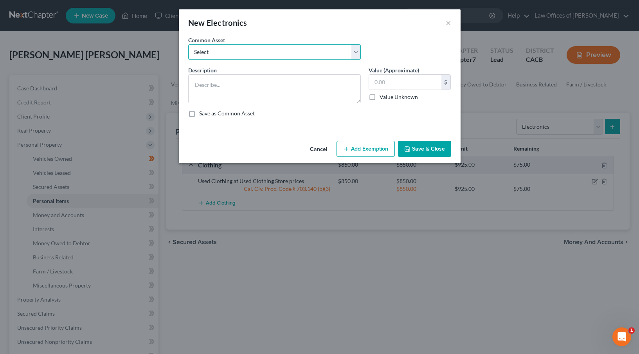
click at [303, 55] on select "Select Used Cell Phone, Used Laptop, Used Tablet, Used Television" at bounding box center [274, 52] width 173 height 16
select select "0"
type textarea "Used Cell Phone, Used Laptop, Used Tablet, Used Television"
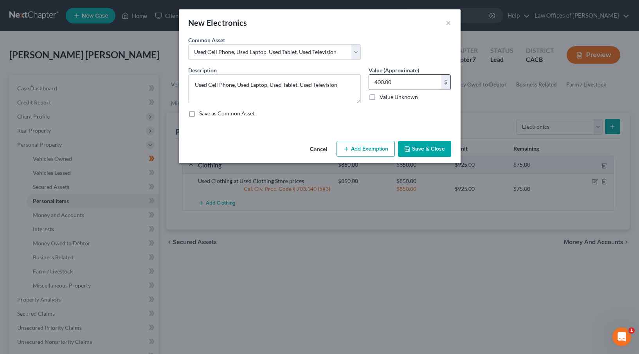
click at [374, 80] on input "400.00" at bounding box center [405, 82] width 72 height 15
click at [374, 82] on input "400.00" at bounding box center [405, 82] width 72 height 15
type input "900.00"
click at [351, 148] on button "Add Exemption" at bounding box center [366, 149] width 58 height 16
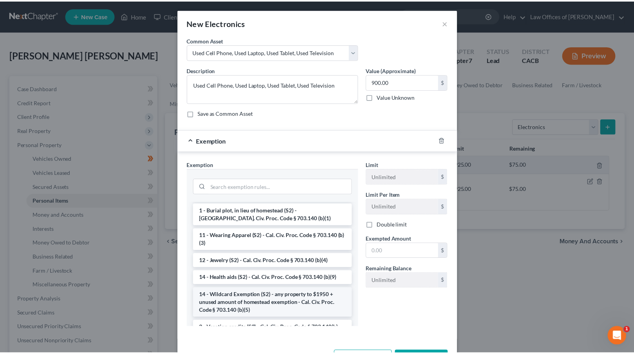
scroll to position [99, 0]
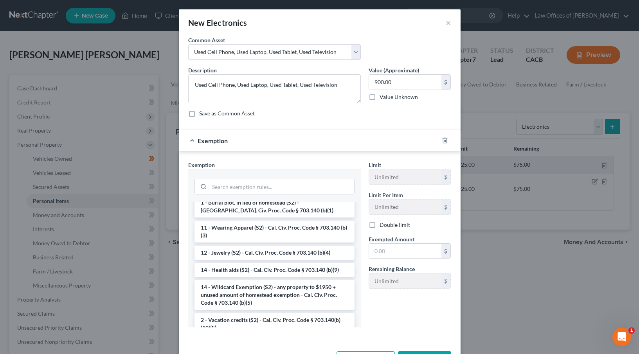
drag, startPoint x: 260, startPoint y: 295, endPoint x: 287, endPoint y: 277, distance: 32.8
click at [260, 295] on li "14 - Wildcard Exemption (S2) - any property to $1950 + unused amount of homeste…" at bounding box center [275, 295] width 160 height 30
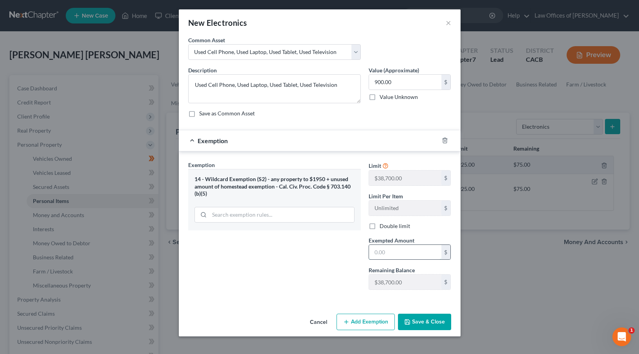
click at [379, 258] on input "text" at bounding box center [405, 252] width 72 height 15
type input "900"
click at [418, 323] on button "Save & Close" at bounding box center [424, 322] width 53 height 16
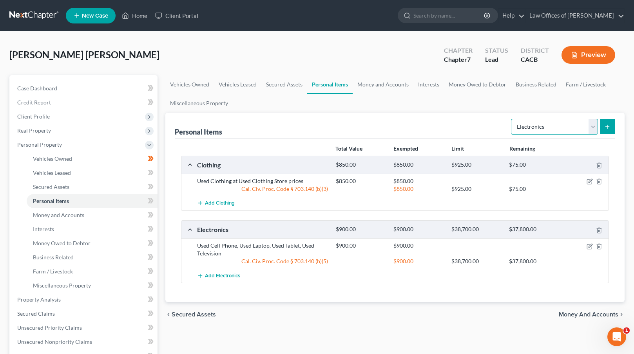
click at [597, 121] on select "Select Item Type Clothing Collectibles Of Value Electronics Firearms Household …" at bounding box center [554, 127] width 87 height 16
select select "household_goods"
click at [602, 124] on button "submit" at bounding box center [607, 126] width 15 height 15
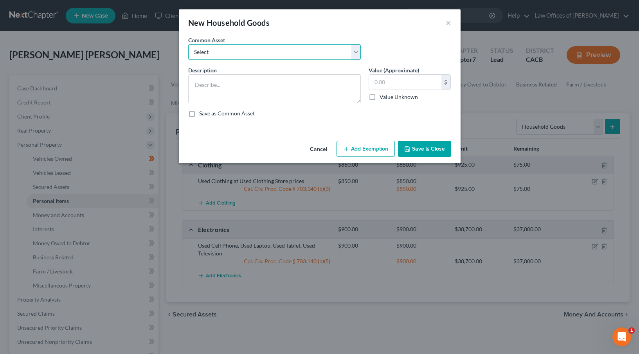
click at [345, 52] on select "Select Used Bedroom Set, Used Living Room Set, Used Dining Set" at bounding box center [274, 52] width 173 height 16
click at [332, 48] on select "Select Used Bedroom Set, Used Living Room Set, Used Dining Set" at bounding box center [274, 52] width 173 height 16
select select "0"
type textarea "Used Bedroom Set, Used Living Room Set, Used Dining Set"
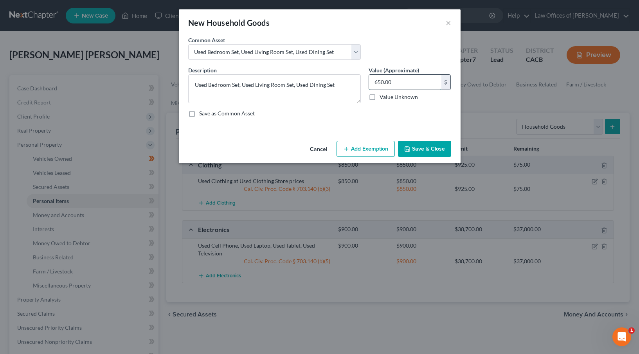
click at [375, 81] on input "650.00" at bounding box center [405, 82] width 72 height 15
type input "1,650.00"
click at [364, 149] on button "Add Exemption" at bounding box center [366, 149] width 58 height 16
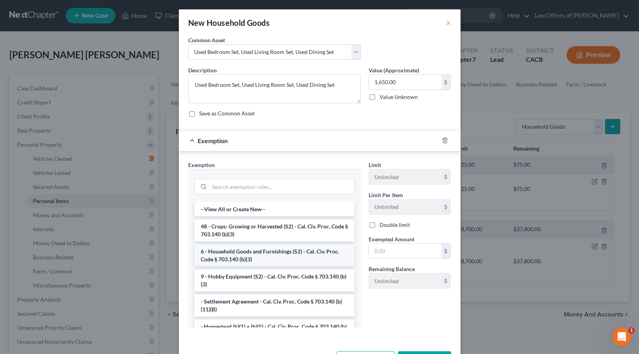
click at [258, 258] on li "6 - Household Goods and Furnishings (S2) - Cal. Civ. Proc. Code § 703.140 (b)(3)" at bounding box center [275, 256] width 160 height 22
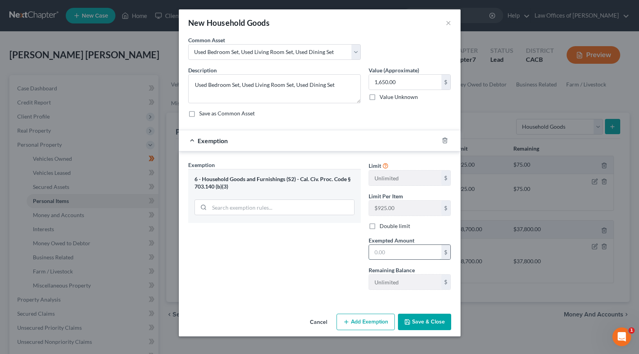
click at [374, 254] on input "text" at bounding box center [405, 252] width 72 height 15
type input "1,650"
click at [429, 318] on button "Save & Close" at bounding box center [424, 322] width 53 height 16
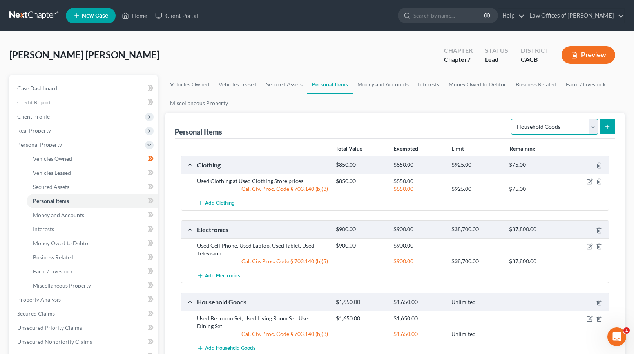
click at [588, 126] on select "Select Item Type Clothing Collectibles Of Value Electronics Firearms Household …" at bounding box center [554, 127] width 87 height 16
select select "jewelry"
click at [605, 124] on icon "submit" at bounding box center [607, 127] width 6 height 6
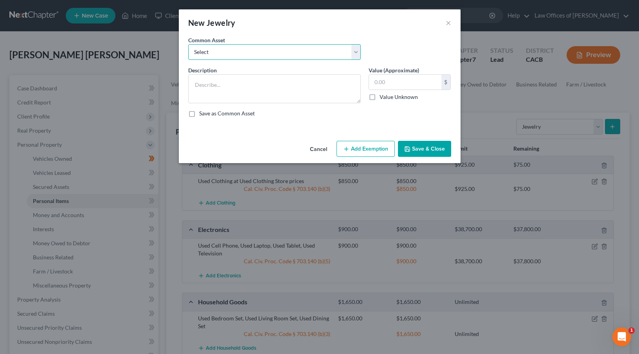
click at [329, 49] on select "Select Used wrist watch, simple jewelry" at bounding box center [274, 52] width 173 height 16
select select "0"
type textarea "Used wrist watch, simple jewelry"
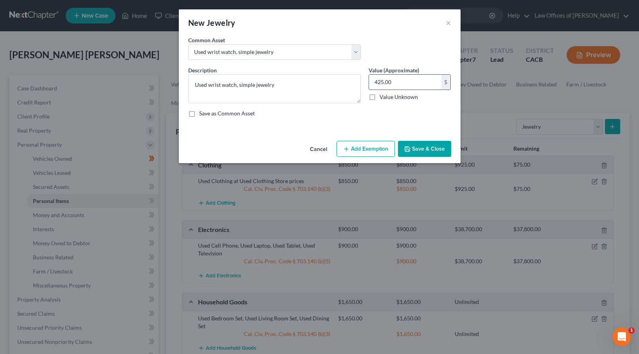
click at [376, 80] on input "425.00" at bounding box center [405, 82] width 72 height 15
type input "525.00"
click at [369, 147] on button "Add Exemption" at bounding box center [366, 149] width 58 height 16
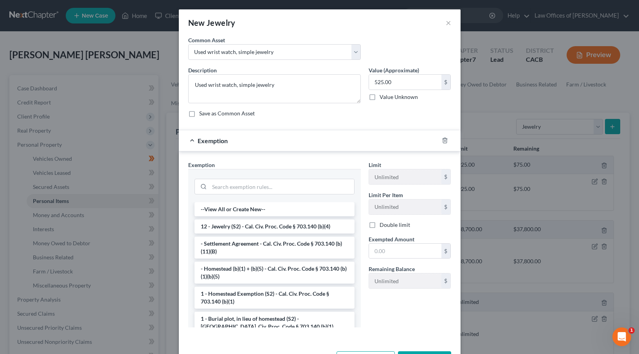
click at [256, 228] on li "12 - Jewelry (S2) - Cal. Civ. Proc. Code § 703.140 (b)(4)" at bounding box center [275, 227] width 160 height 14
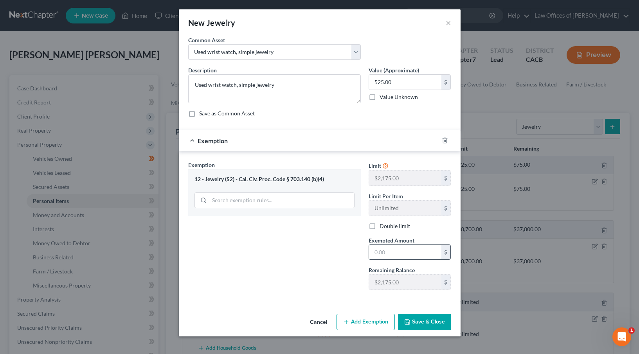
click at [376, 255] on input "text" at bounding box center [405, 252] width 72 height 15
type input "535"
click at [432, 319] on button "Save & Close" at bounding box center [424, 322] width 53 height 16
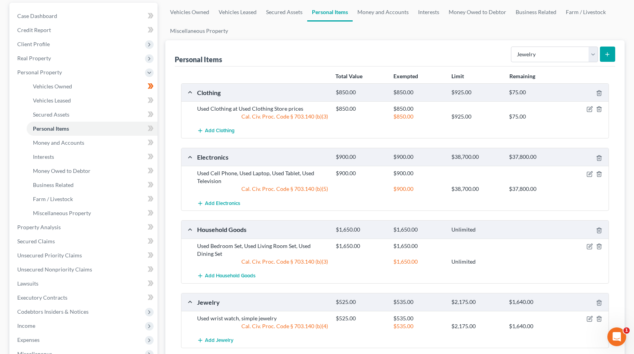
scroll to position [87, 0]
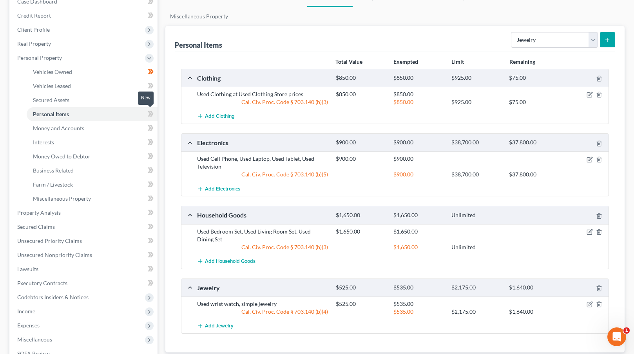
click at [151, 113] on icon at bounding box center [151, 114] width 6 height 10
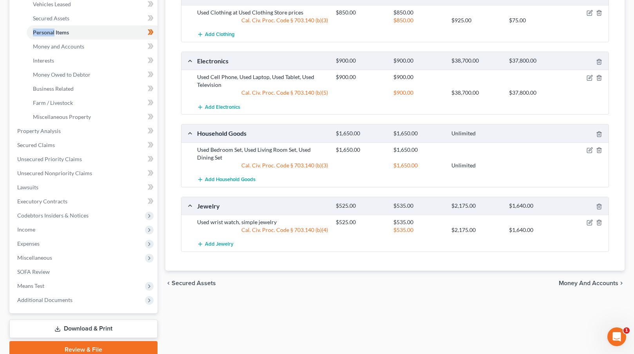
scroll to position [202, 0]
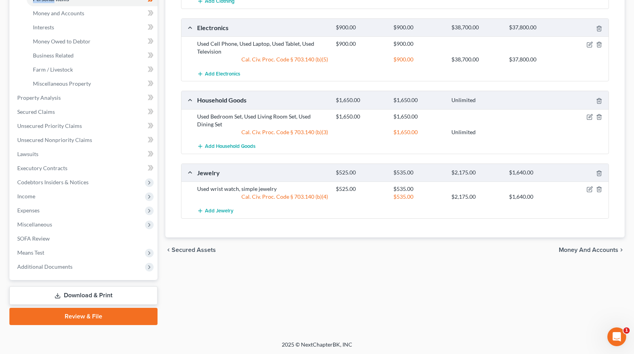
click at [586, 250] on span "Money and Accounts" at bounding box center [588, 250] width 60 height 6
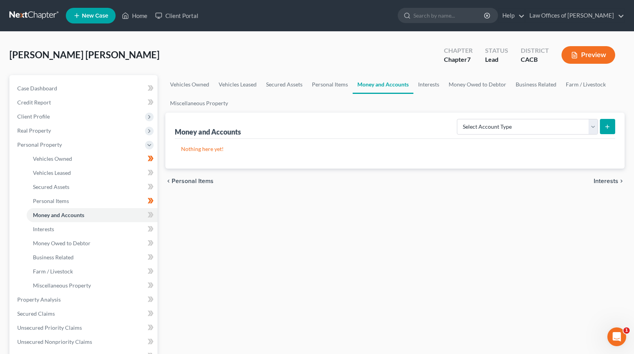
click at [505, 134] on div "Select Account Type Brokerage Cash on Hand Certificates of Deposit Checking Acc…" at bounding box center [533, 126] width 161 height 21
click at [508, 129] on select "Select Account Type Brokerage Cash on Hand Certificates of Deposit Checking Acc…" at bounding box center [527, 127] width 141 height 16
select select "checking"
click at [603, 130] on button "submit" at bounding box center [607, 126] width 15 height 15
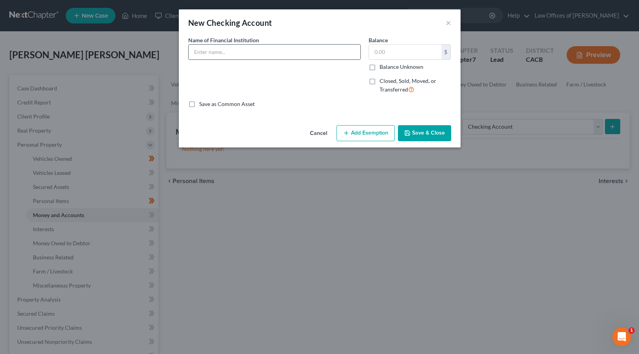
click at [316, 45] on input "text" at bounding box center [275, 52] width 172 height 15
type input "Chase"
click at [380, 52] on input "text" at bounding box center [405, 52] width 72 height 15
type input "500"
click at [356, 131] on button "Add Exemption" at bounding box center [366, 133] width 58 height 16
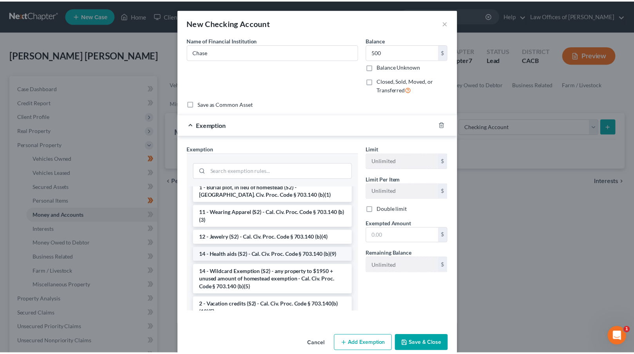
scroll to position [99, 0]
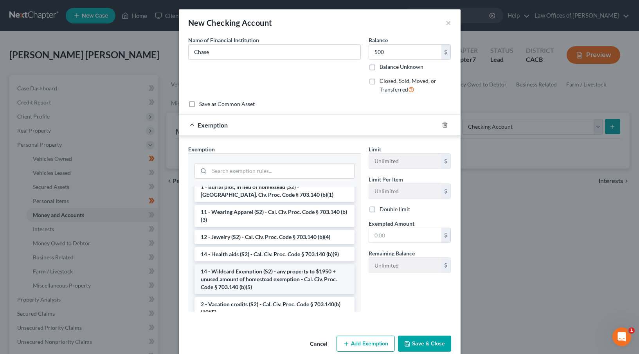
click at [252, 266] on li "14 - Wildcard Exemption (S2) - any property to $1950 + unused amount of homeste…" at bounding box center [275, 280] width 160 height 30
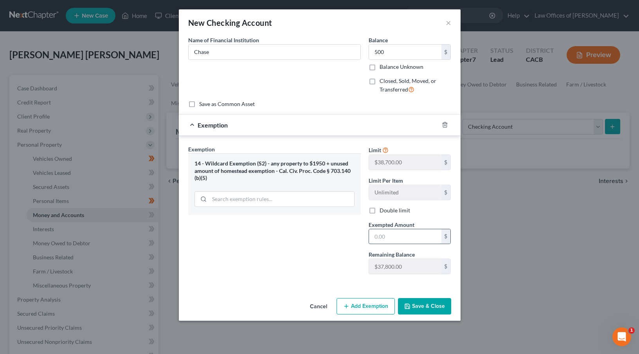
click at [375, 236] on input "text" at bounding box center [405, 236] width 72 height 15
type input "500"
drag, startPoint x: 438, startPoint y: 298, endPoint x: 437, endPoint y: 302, distance: 4.0
click at [438, 300] on button "Save & Close" at bounding box center [424, 306] width 53 height 16
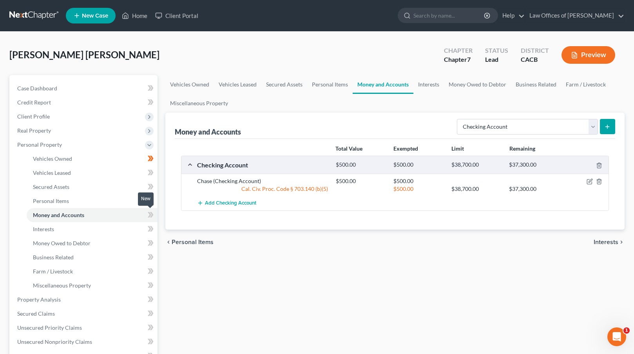
click at [154, 214] on span at bounding box center [151, 216] width 14 height 12
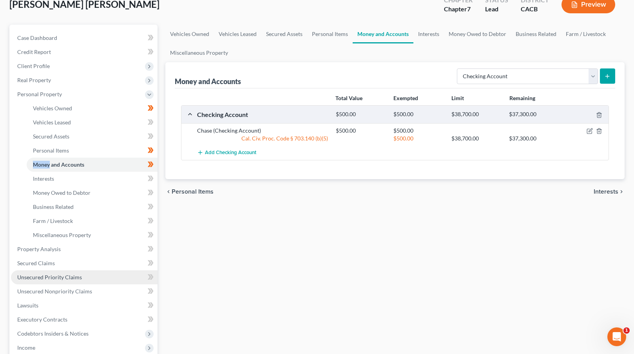
scroll to position [70, 0]
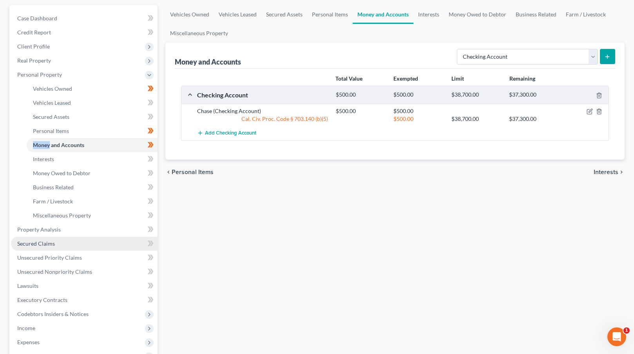
click at [115, 243] on link "Secured Claims" at bounding box center [84, 244] width 146 height 14
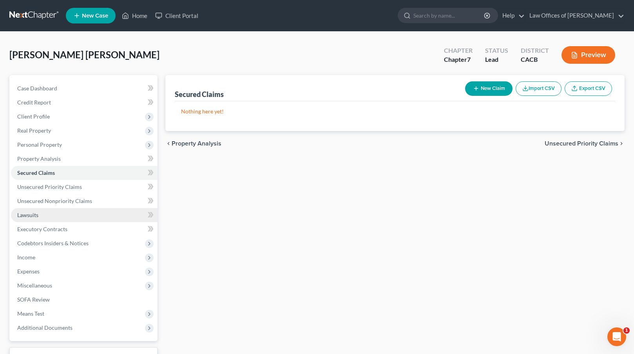
click at [108, 216] on link "Lawsuits" at bounding box center [84, 215] width 146 height 14
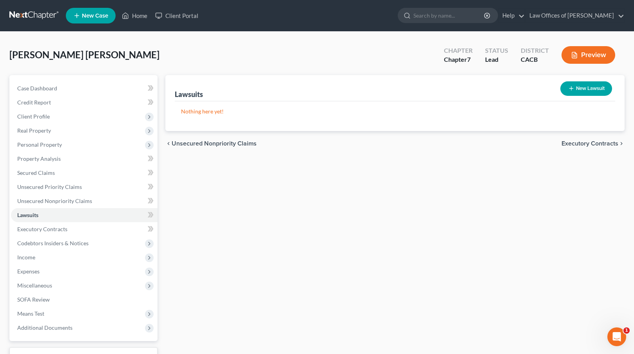
click at [574, 92] on button "New Lawsuit" at bounding box center [586, 88] width 52 height 14
select select "0"
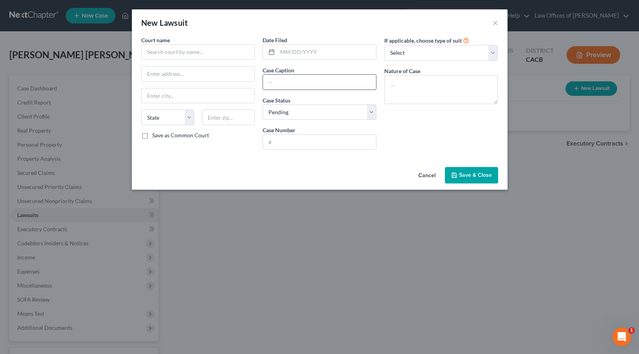
paste input "CAVALRY SPV I, LLC, AS ASSIGNEE OF DEPARTMENT STORES NATIONAL BANK, Plaintiff"
click at [360, 82] on input "CAVALRY SPV I, LLC, AS ASSIGNEE OF DEPARTMENT STORES NATIONAL BANK, Plaintiff vs" at bounding box center [319, 82] width 113 height 15
paste input "[PERSON_NAME], an individual"
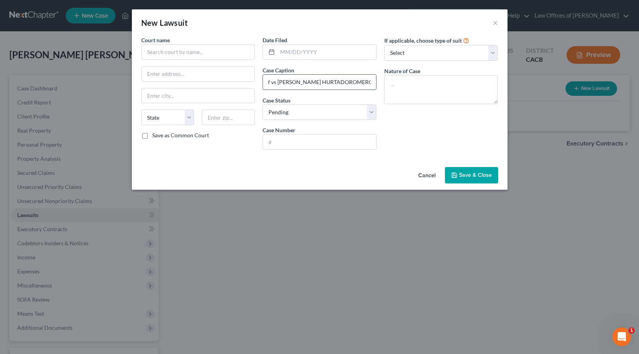
click at [316, 82] on input "CAVALRY SPV I, LLC, AS ASSIGNEE OF DEPARTMENT STORES NATIONAL BANK, Plaintiff v…" at bounding box center [319, 82] width 113 height 15
type input "CAVALRY SPV I, LLC, AS ASSIGNEE OF DEPARTMENT STORES NATIONAL BANK, Plaintiff v…"
click at [202, 52] on input "text" at bounding box center [198, 52] width 114 height 16
paste input "SUPERIOR COURT OF THE STATE OF [US_STATE] IN AND FOR THE COUNTY OF LOS ANGELES …"
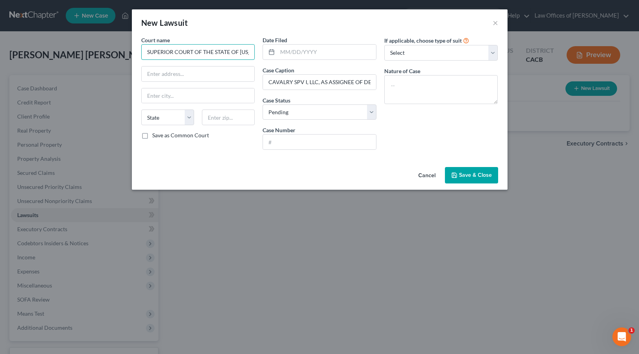
scroll to position [0, 161]
type input "SUPERIOR COURT OF THE STATE OF [US_STATE] IN AND FOR THE COUNTY OF LOS ANGELES …"
click at [179, 70] on input "text" at bounding box center [198, 74] width 113 height 15
click at [312, 139] on input "text" at bounding box center [319, 142] width 113 height 15
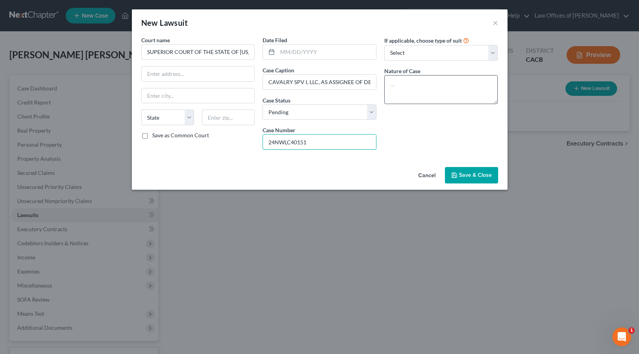
type input "24NWLC40151"
click at [429, 90] on textarea at bounding box center [442, 89] width 114 height 29
type textarea "Limited"
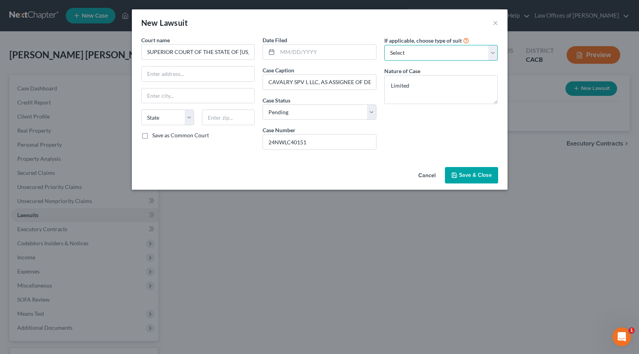
click at [440, 52] on select "Select Repossession Garnishment Foreclosure Attached, Seized, Or Levied Other" at bounding box center [442, 53] width 114 height 16
click at [396, 147] on div "If applicable, choose type of suit Select Repossession Garnishment Foreclosure …" at bounding box center [442, 96] width 122 height 120
click at [284, 51] on input "text" at bounding box center [327, 52] width 99 height 15
type input "[DATE]"
click at [462, 175] on span "Save & Close" at bounding box center [475, 175] width 33 height 7
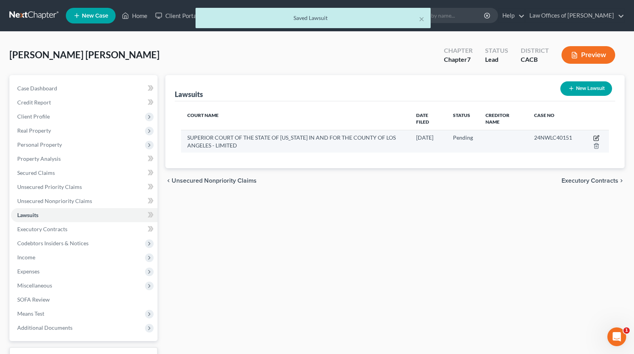
click at [598, 138] on icon "button" at bounding box center [596, 138] width 6 height 6
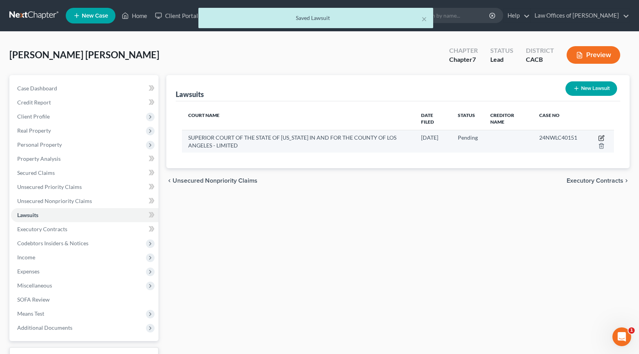
select select "0"
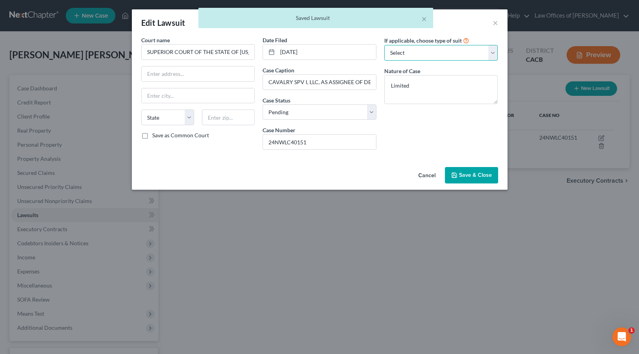
click at [423, 55] on select "Select Repossession Garnishment Foreclosure Attached, Seized, Or Levied Other" at bounding box center [442, 53] width 114 height 16
select select "4"
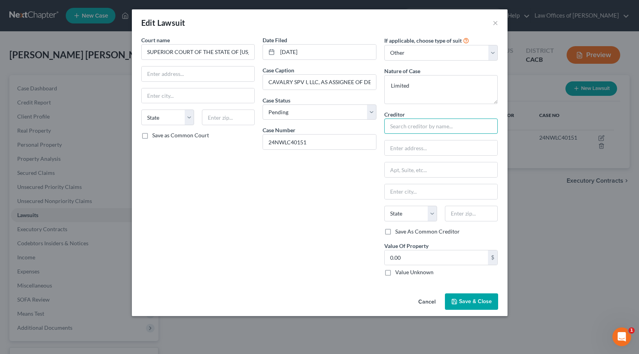
click at [406, 125] on input "text" at bounding box center [442, 127] width 114 height 16
paste input "Mandarich Law Group, LLP [US_STATE] Debt Collector License Number 10795-99."
type input "Mandarich Law Group, LLP [US_STATE] Debt Collector License Number 10795-99. c/o…"
click at [403, 143] on input "text" at bounding box center [441, 148] width 113 height 15
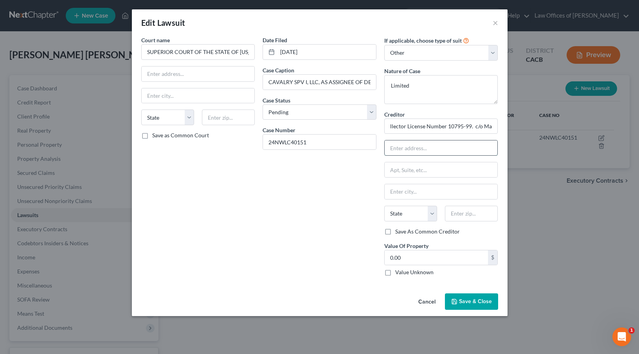
scroll to position [0, 0]
click at [480, 214] on input "text" at bounding box center [471, 214] width 53 height 16
type input "60610"
click at [415, 148] on input "text" at bounding box center [441, 148] width 113 height 15
type input "[GEOGRAPHIC_DATA]"
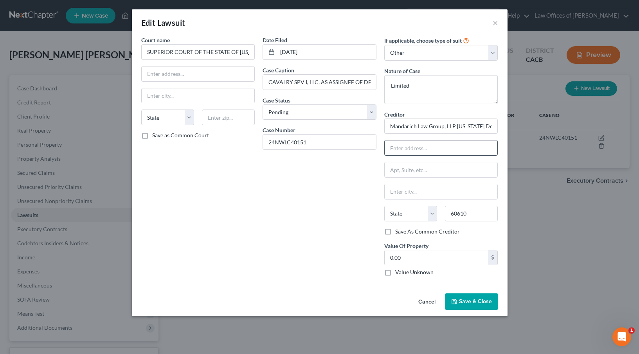
select select "14"
paste input "P.O. Box 109032"
type input "P.O. Box 109032"
click at [411, 260] on input "0.00" at bounding box center [437, 258] width 104 height 15
type input "2,155.12"
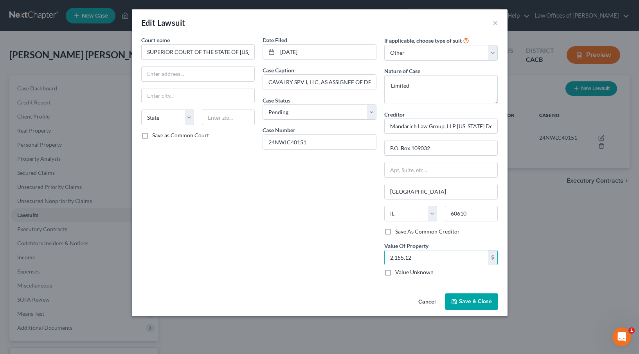
click at [396, 231] on label "Save As Common Creditor" at bounding box center [428, 232] width 65 height 8
click at [399, 231] on input "Save As Common Creditor" at bounding box center [401, 230] width 5 height 5
checkbox input "true"
click at [162, 79] on input "text" at bounding box center [198, 74] width 113 height 15
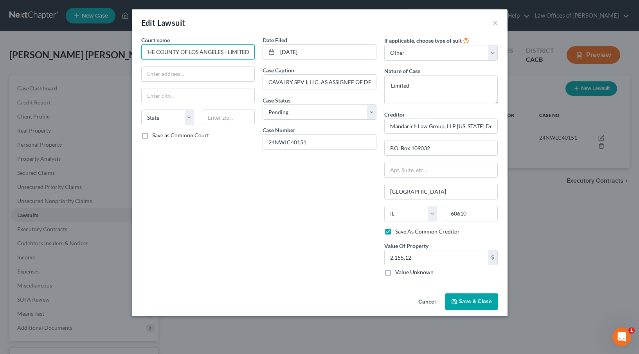
drag, startPoint x: 148, startPoint y: 53, endPoint x: 247, endPoint y: 53, distance: 99.1
click at [247, 53] on input "SUPERIOR COURT OF THE STATE OF [US_STATE] IN AND FOR THE COUNTY OF LOS ANGELES …" at bounding box center [198, 52] width 114 height 16
type input "D"
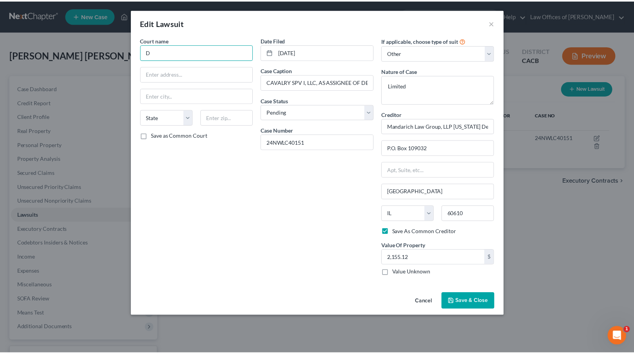
scroll to position [0, 0]
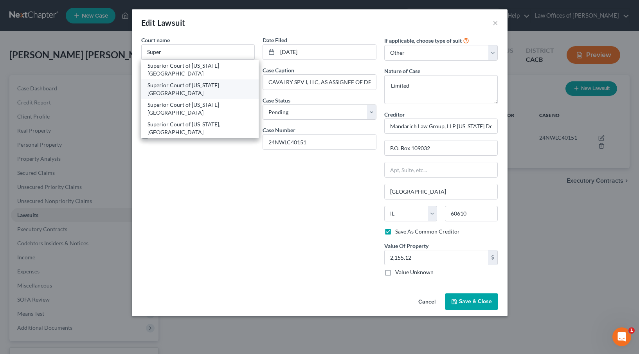
click at [213, 81] on div "Superior Court of [US_STATE] [GEOGRAPHIC_DATA]" at bounding box center [200, 89] width 105 height 16
type input "Superior Court of [US_STATE] [GEOGRAPHIC_DATA]"
type input "[STREET_ADDRESS]"
type input "[GEOGRAPHIC_DATA]"
select select "4"
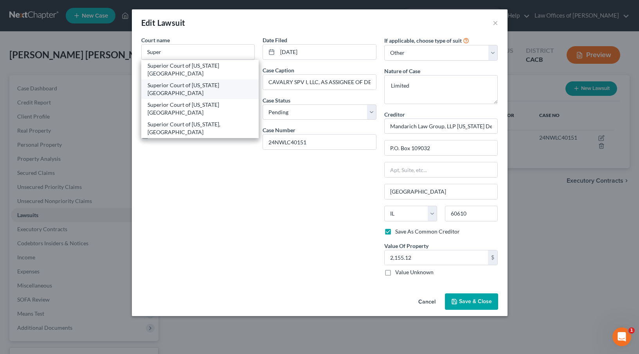
type input "90650"
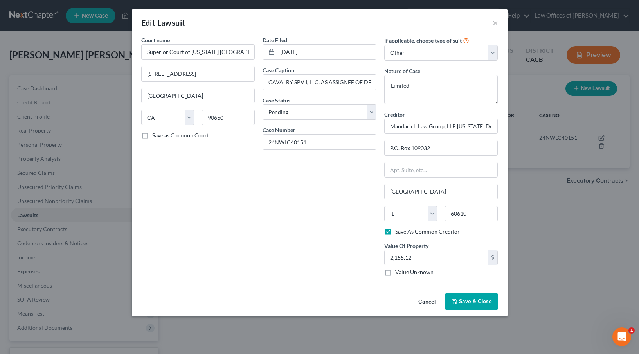
click at [473, 302] on span "Save & Close" at bounding box center [475, 301] width 33 height 7
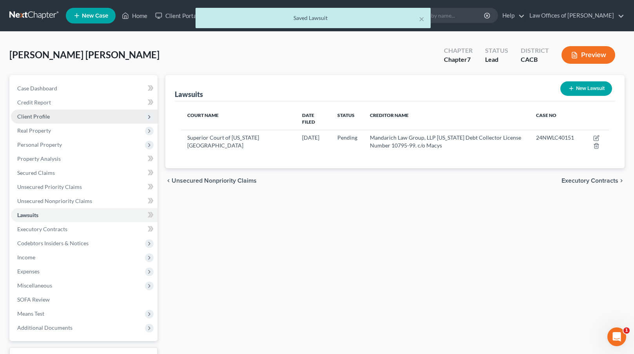
click at [51, 115] on span "Client Profile" at bounding box center [84, 117] width 146 height 14
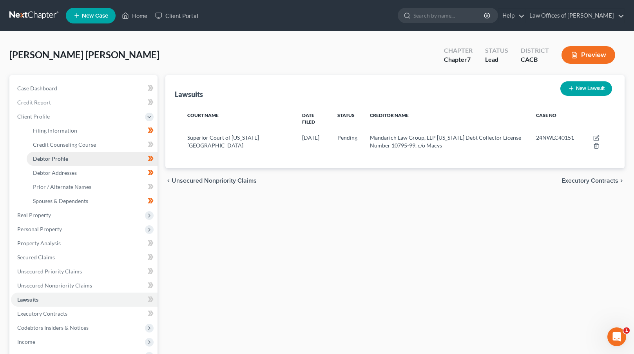
click at [87, 158] on link "Debtor Profile" at bounding box center [92, 159] width 131 height 14
select select "0"
select select "2"
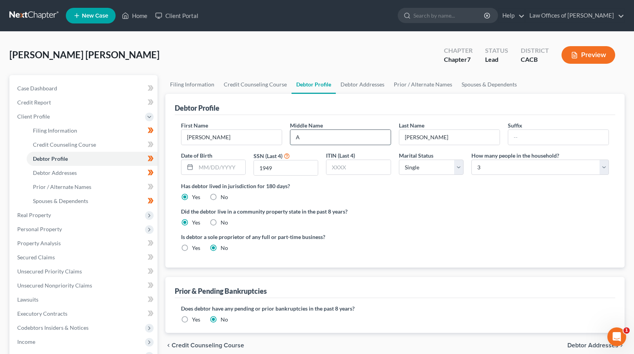
click at [327, 137] on input "A" at bounding box center [340, 137] width 100 height 15
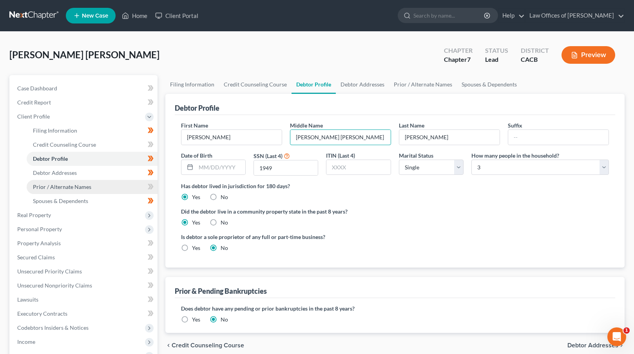
type input "[PERSON_NAME] [PERSON_NAME]"
click at [95, 185] on link "Prior / Alternate Names" at bounding box center [92, 187] width 131 height 14
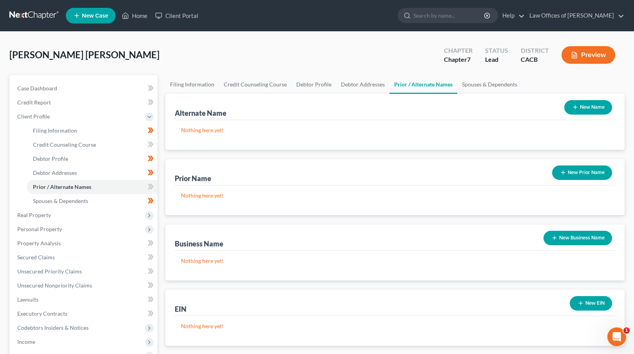
click at [587, 105] on button "New Name" at bounding box center [588, 107] width 48 height 14
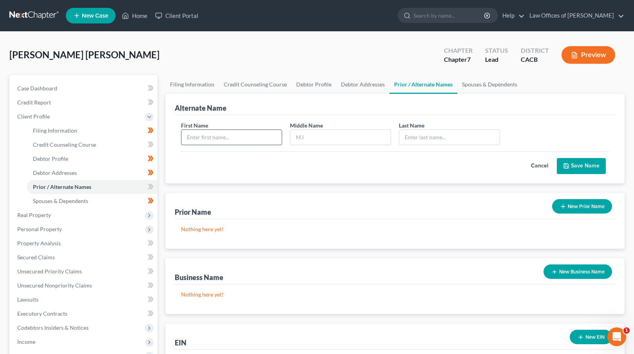
click at [222, 139] on input "text" at bounding box center [231, 137] width 100 height 15
type input "[PERSON_NAME]"
type input "A"
type input "[PERSON_NAME]"
click at [588, 167] on button "Save Name" at bounding box center [580, 166] width 49 height 16
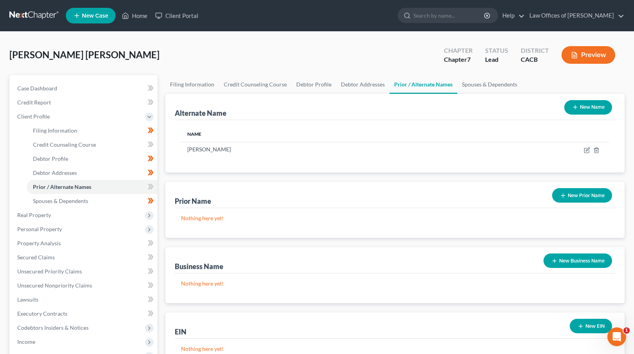
click at [592, 108] on button "New Name" at bounding box center [588, 107] width 48 height 14
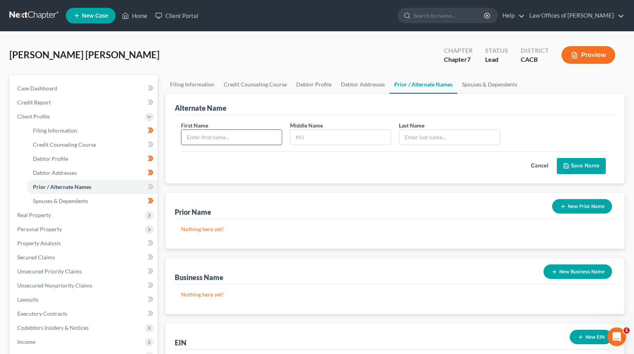
click at [222, 139] on input "text" at bounding box center [231, 137] width 100 height 15
type input "[PERSON_NAME]"
click at [580, 159] on button "Save Name" at bounding box center [580, 166] width 49 height 16
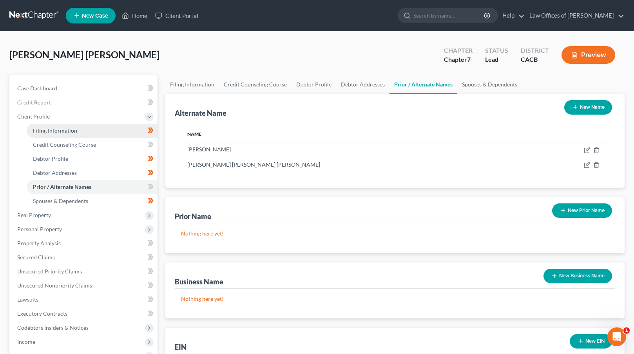
click at [77, 131] on link "Filing Information" at bounding box center [92, 131] width 131 height 14
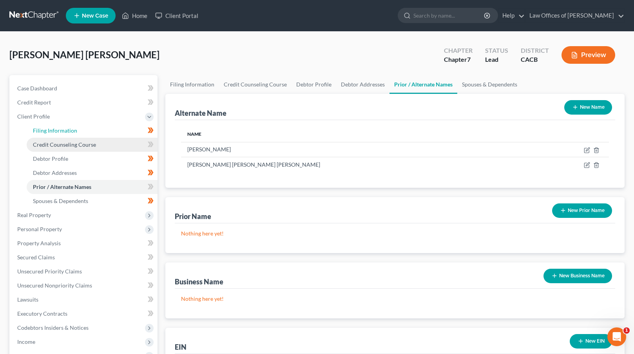
select select "1"
select select "0"
select select "7"
select select "0"
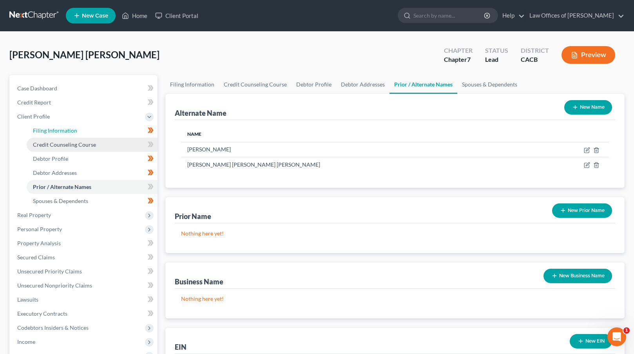
select select "4"
select select "0"
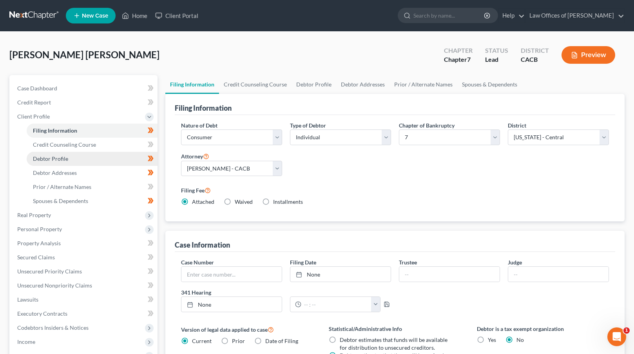
click at [99, 160] on link "Debtor Profile" at bounding box center [92, 159] width 131 height 14
select select "0"
select select "2"
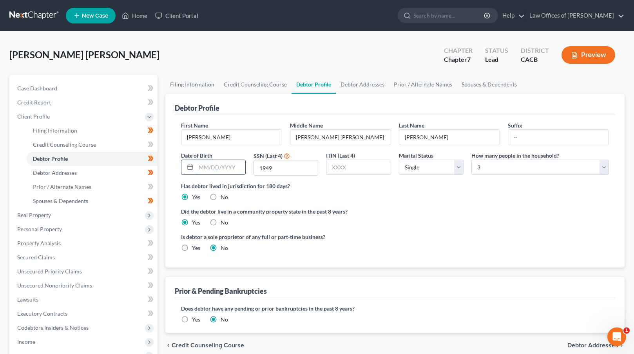
click at [202, 167] on input "text" at bounding box center [220, 167] width 49 height 15
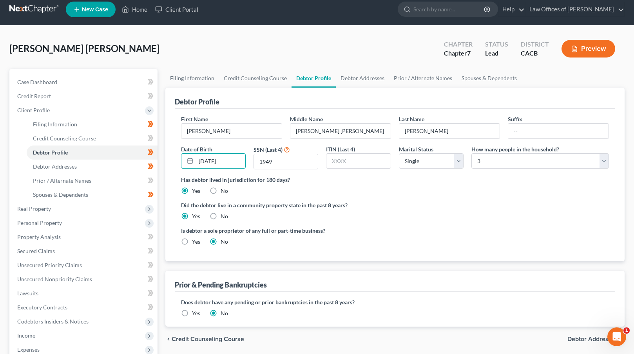
scroll to position [9, 0]
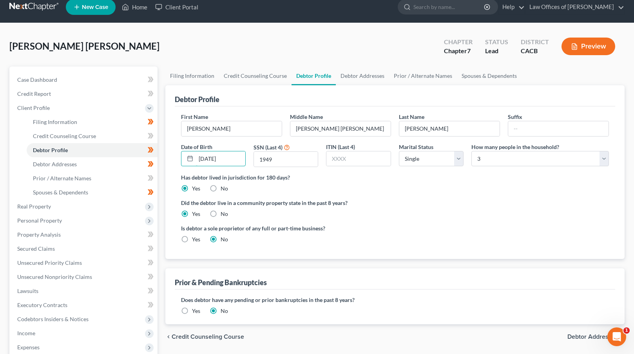
type input "[DATE]"
click at [94, 183] on link "Prior / Alternate Names" at bounding box center [92, 179] width 131 height 14
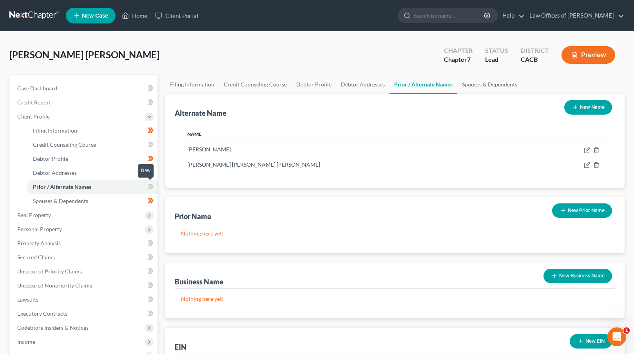
click at [151, 187] on icon at bounding box center [152, 186] width 4 height 5
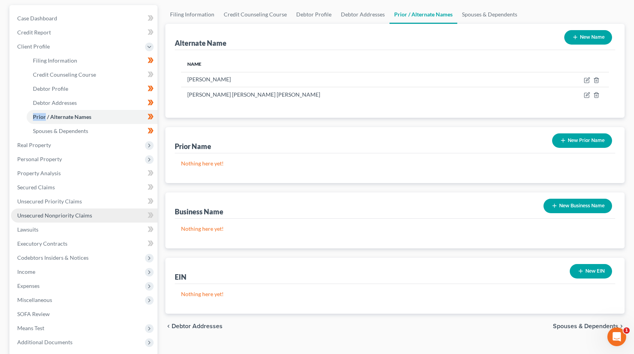
scroll to position [82, 0]
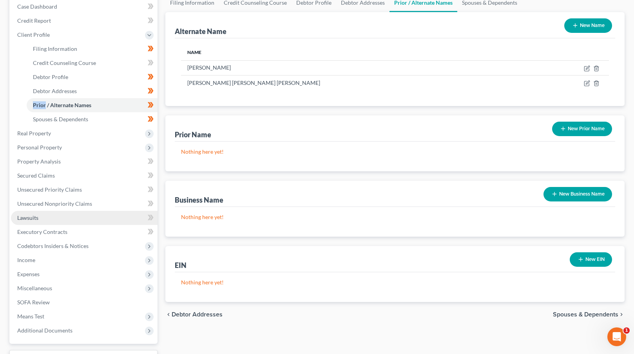
click at [67, 216] on link "Lawsuits" at bounding box center [84, 218] width 146 height 14
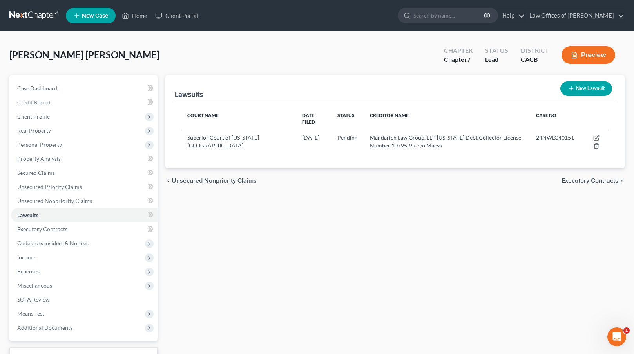
click at [588, 85] on button "New Lawsuit" at bounding box center [586, 88] width 52 height 14
select select "0"
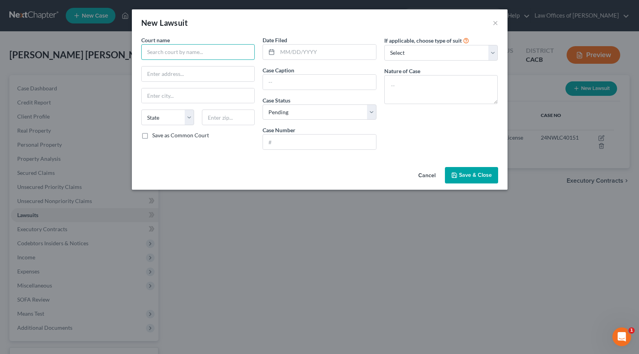
click at [215, 53] on input "text" at bounding box center [198, 52] width 114 height 16
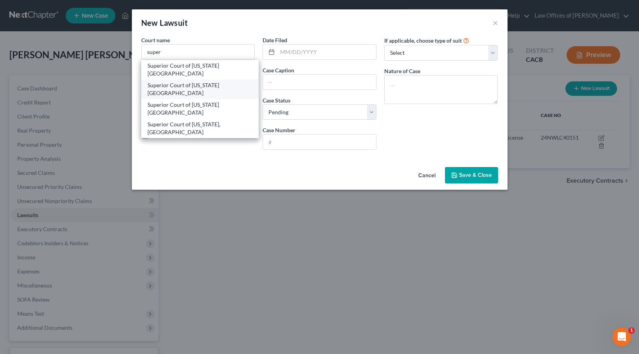
click at [202, 81] on div "Superior Court of [US_STATE] [GEOGRAPHIC_DATA]" at bounding box center [200, 89] width 105 height 16
type input "Superior Court of [US_STATE] [GEOGRAPHIC_DATA]"
type input "[STREET_ADDRESS]"
type input "[GEOGRAPHIC_DATA]"
select select "4"
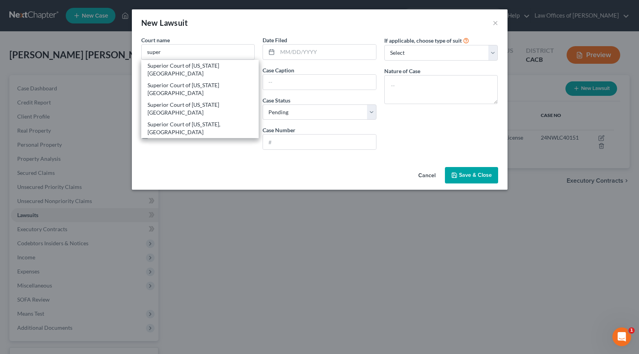
type input "90650"
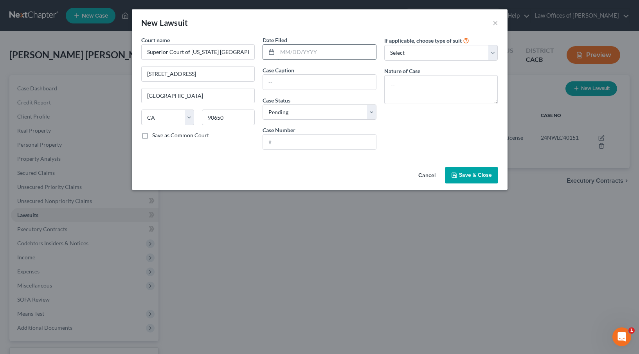
click at [282, 55] on input "text" at bounding box center [327, 52] width 99 height 15
type input "[DATE]"
click at [282, 82] on input "text" at bounding box center [319, 82] width 113 height 15
paste input "CAVALRY SPV I, LLC, AS ASSIGNEE OF DEPARTMENT STORES NATIONAL BANK"
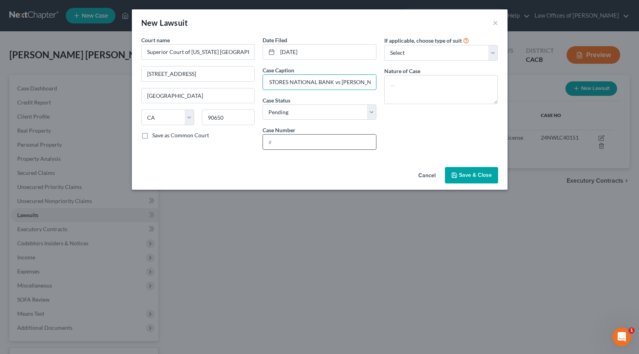
type input "CAVALRY SPV I, LLC, AS ASSIGNEE OF DEPARTMENT STORES NATIONAL BANK vs [PERSON_N…"
click at [282, 142] on input "text" at bounding box center [319, 142] width 113 height 15
type input "24NWLC35485"
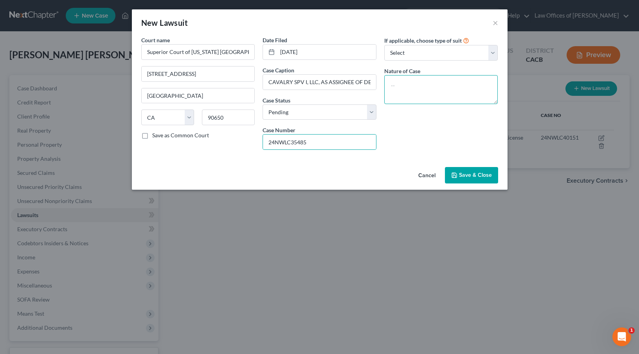
click at [412, 84] on textarea at bounding box center [442, 89] width 114 height 29
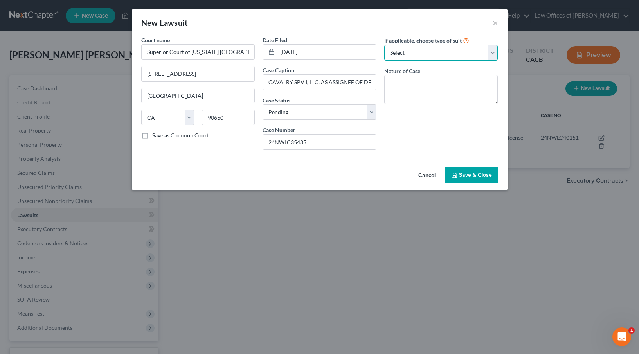
click at [415, 49] on select "Select Repossession Garnishment Foreclosure Attached, Seized, Or Levied Other" at bounding box center [442, 53] width 114 height 16
select select "4"
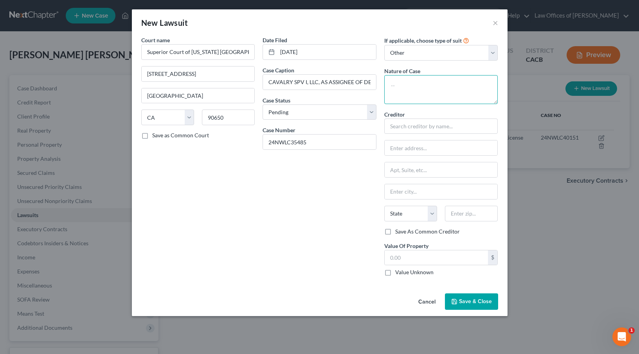
click at [412, 81] on textarea at bounding box center [442, 89] width 114 height 29
type textarea "Civil"
paste input "2,649.79"
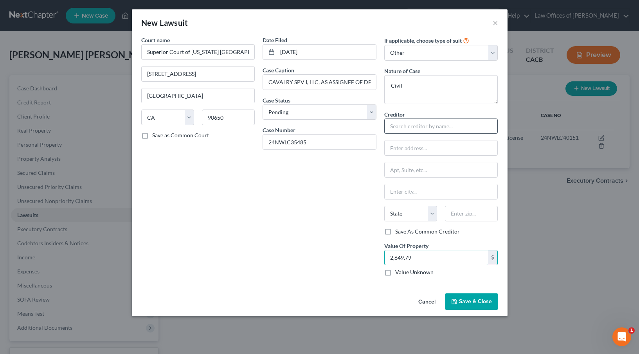
type input "2,649.79"
click at [400, 126] on input "text" at bounding box center [442, 127] width 114 height 16
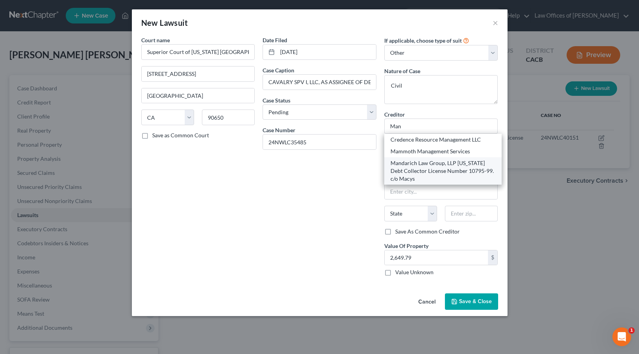
click at [421, 167] on div "Mandarich Law Group, LLP [US_STATE] Debt Collector License Number 10795-99. c/o…" at bounding box center [443, 170] width 105 height 23
type input "Mandarich Law Group, LLP [US_STATE] Debt Collector License Number 10795-99. c/o…"
type input "P.O. Box 109032"
type input "[GEOGRAPHIC_DATA]"
select select "14"
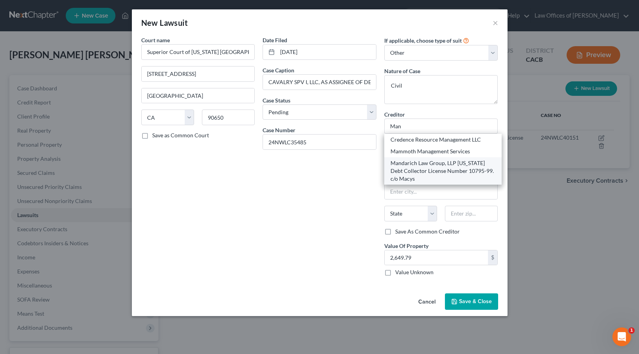
type input "60610"
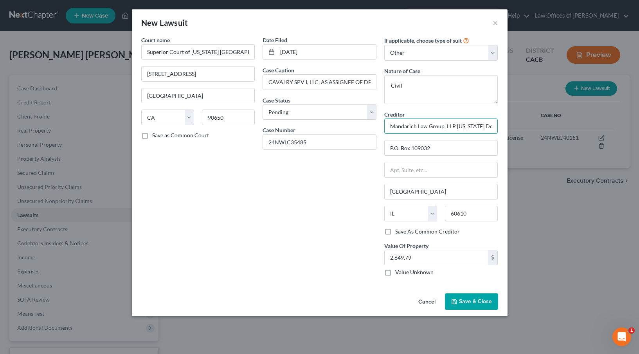
click at [488, 127] on input "Mandarich Law Group, LLP [US_STATE] Debt Collector License Number 10795-99. c/o…" at bounding box center [442, 127] width 114 height 16
type input "Mandarich Law Group, LLP [US_STATE] Debt Collector License Number 10795-99. c/o…"
click at [470, 303] on span "Save & Close" at bounding box center [475, 301] width 33 height 7
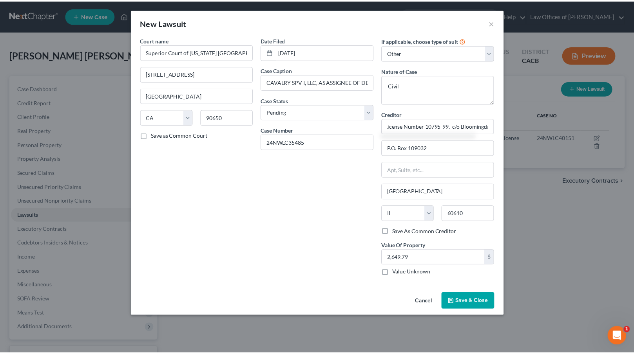
scroll to position [0, 0]
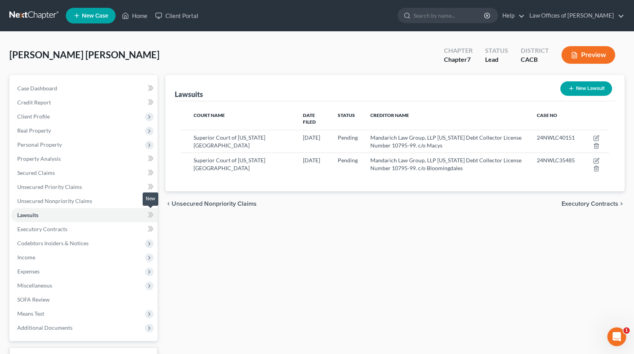
click at [154, 215] on span at bounding box center [151, 216] width 14 height 12
drag, startPoint x: 154, startPoint y: 215, endPoint x: 162, endPoint y: 215, distance: 7.8
click at [154, 215] on span at bounding box center [151, 216] width 14 height 12
click at [588, 201] on span "Executory Contracts" at bounding box center [589, 204] width 57 height 6
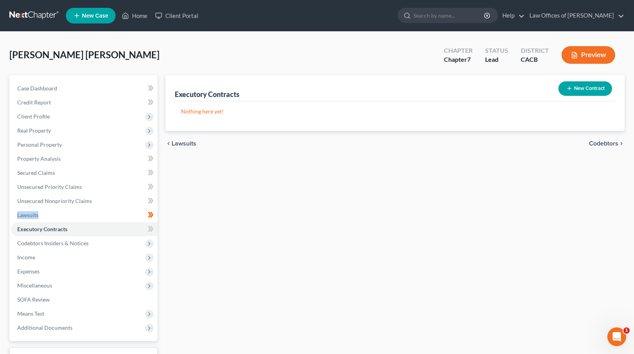
click at [608, 141] on span "Codebtors" at bounding box center [603, 144] width 29 height 6
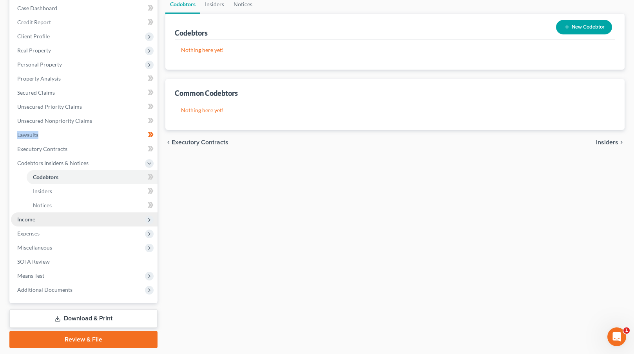
scroll to position [86, 0]
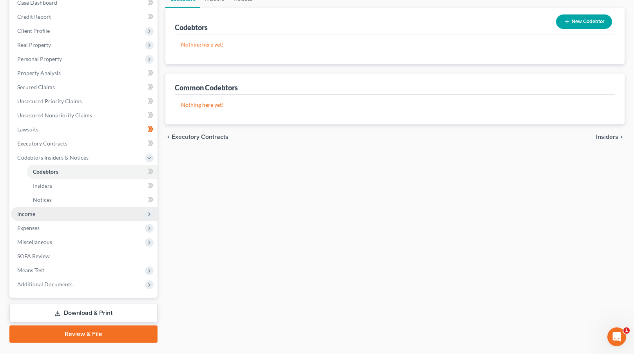
click at [84, 214] on span "Income" at bounding box center [84, 214] width 146 height 14
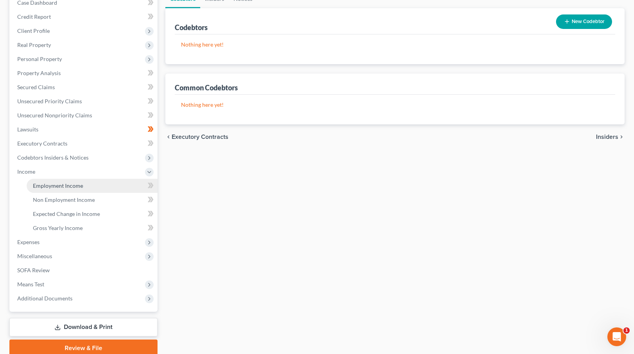
click at [81, 186] on span "Employment Income" at bounding box center [58, 185] width 50 height 7
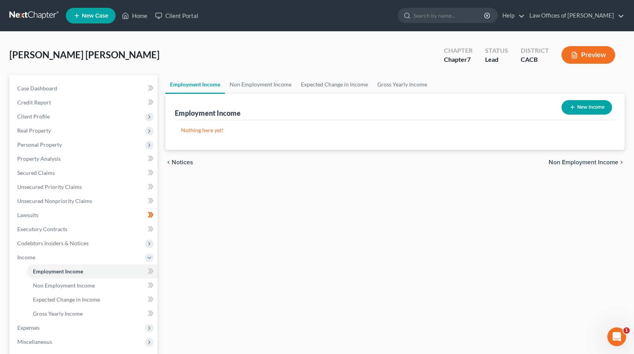
click at [592, 103] on button "New Income" at bounding box center [586, 107] width 51 height 14
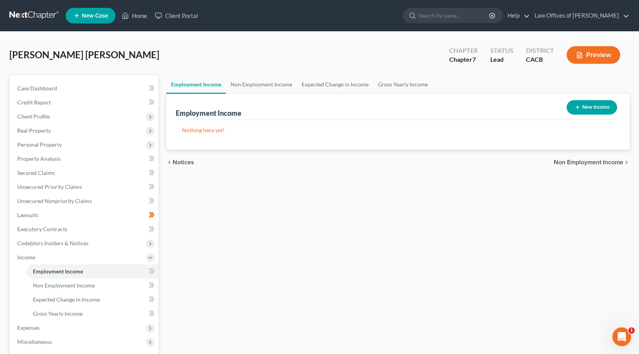
select select "0"
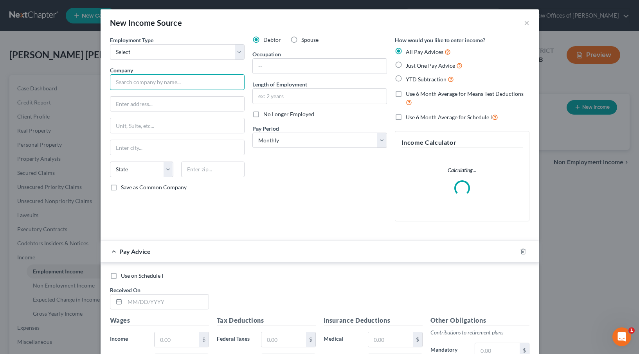
paste input "Express Employment Professionals"
type input "Express Employment Professionals"
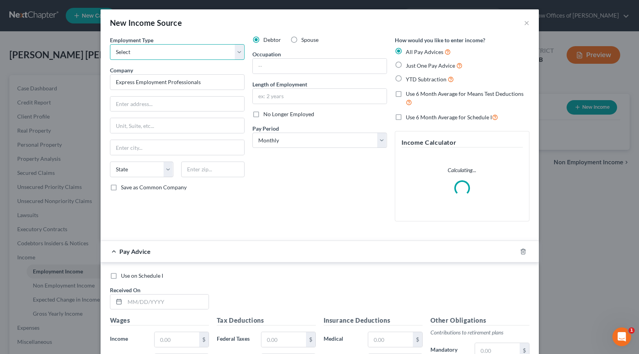
click at [224, 55] on select "Select Full or [DEMOGRAPHIC_DATA] Employment Self Employment" at bounding box center [177, 52] width 135 height 16
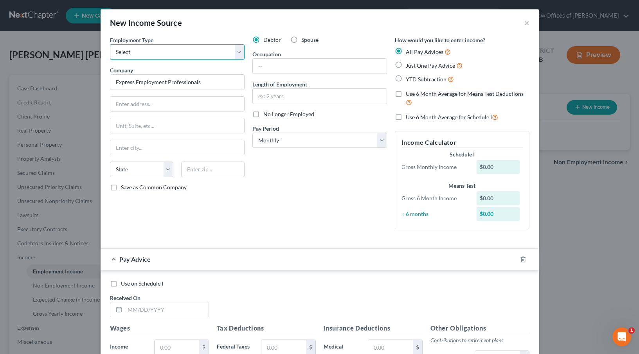
select select "0"
click at [137, 101] on input "text" at bounding box center [177, 104] width 134 height 15
paste input "[STREET_ADDRESS]"
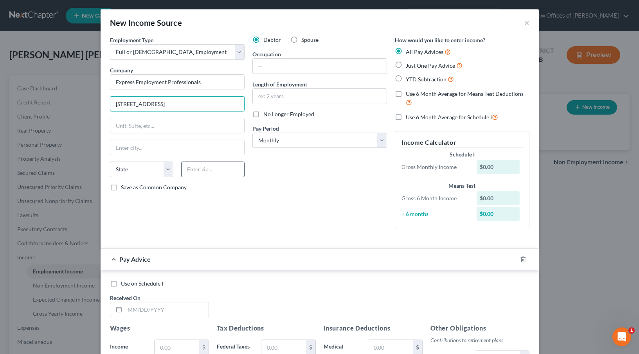
type input "[STREET_ADDRESS]"
click at [206, 177] on input "text" at bounding box center [212, 170] width 63 height 16
type input "92807"
click at [272, 206] on div "Debtor Spouse Occupation Length of Employment No Longer Employed Pay Period * S…" at bounding box center [320, 136] width 143 height 200
type input "[GEOGRAPHIC_DATA]"
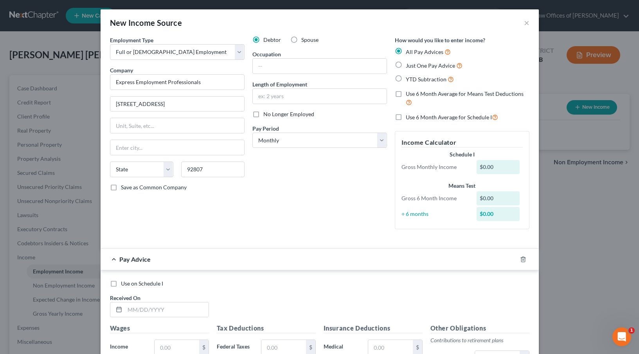
select select "4"
click at [263, 63] on input "text" at bounding box center [320, 66] width 134 height 15
paste input "Recruiter/Employment Specialist"
type input "Recruiter/Employment Specialist"
click at [271, 95] on input "text" at bounding box center [320, 96] width 134 height 15
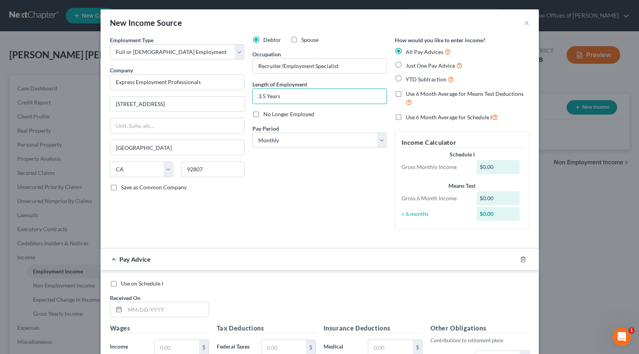
type input "3.5 Years"
click at [406, 65] on label "Just One Pay Advice" at bounding box center [434, 65] width 57 height 9
click at [409, 65] on input "Just One Pay Advice" at bounding box center [411, 63] width 5 height 5
radio input "true"
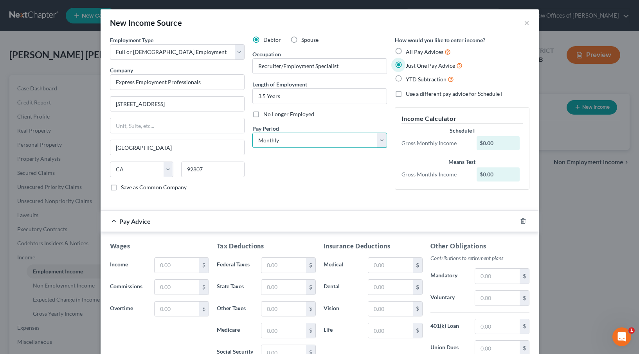
click at [292, 141] on select "Select Monthly Twice Monthly Every Other Week Weekly" at bounding box center [320, 141] width 135 height 16
select select "2"
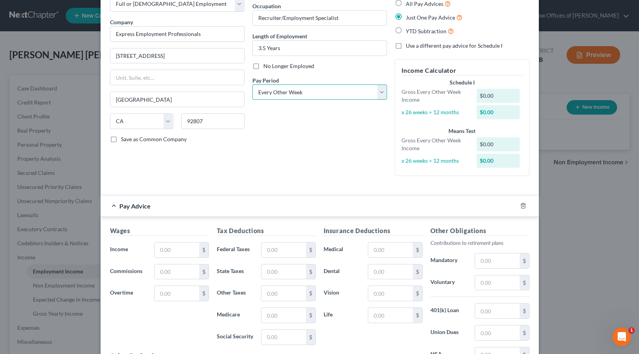
scroll to position [51, 0]
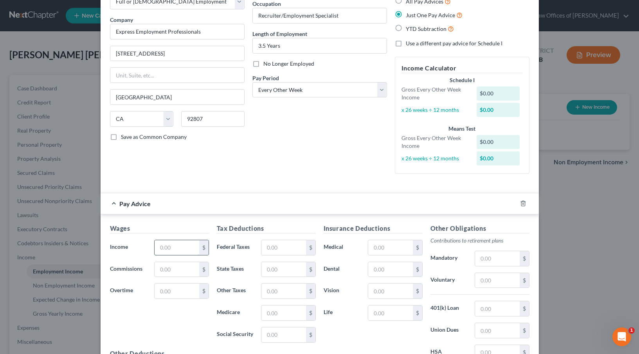
click at [171, 248] on input "text" at bounding box center [177, 247] width 44 height 15
type input "2,160"
click at [264, 338] on input "text" at bounding box center [284, 335] width 44 height 15
type input "133.92"
click at [270, 313] on input "text" at bounding box center [284, 313] width 44 height 15
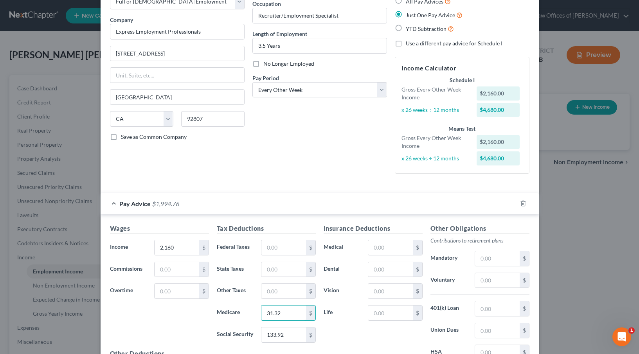
type input "31.32"
click at [274, 267] on input "text" at bounding box center [284, 269] width 44 height 15
click at [271, 269] on input "5,571" at bounding box center [284, 269] width 44 height 15
type input "55.71"
click at [267, 291] on input "text" at bounding box center [284, 291] width 44 height 15
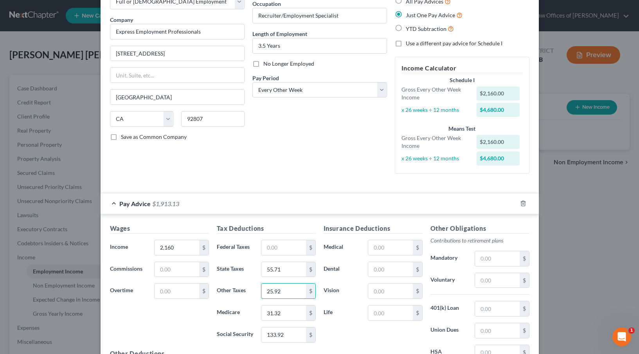
type input "25.92"
click at [303, 215] on div "Wages Income * 2,160 $ Commissions $ Overtime $ Tax Deductions Federal Taxes $ …" at bounding box center [320, 310] width 439 height 191
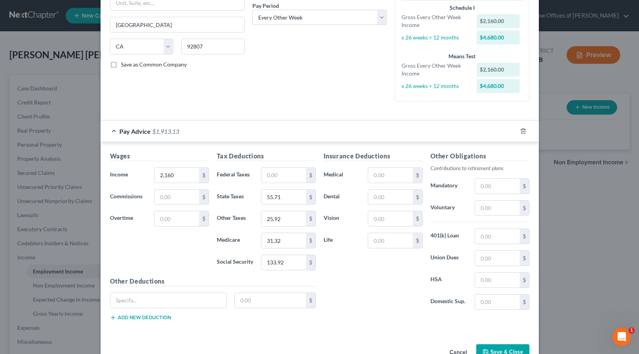
scroll to position [145, 0]
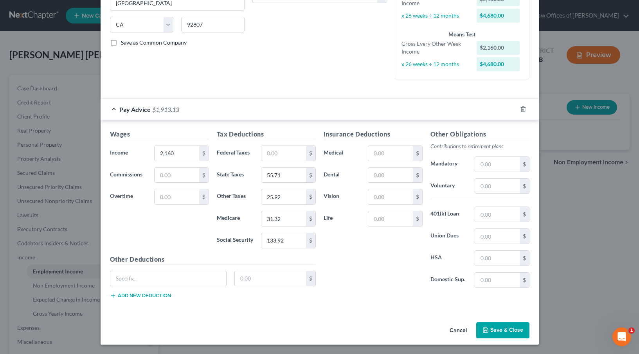
click at [491, 329] on button "Save & Close" at bounding box center [503, 331] width 53 height 16
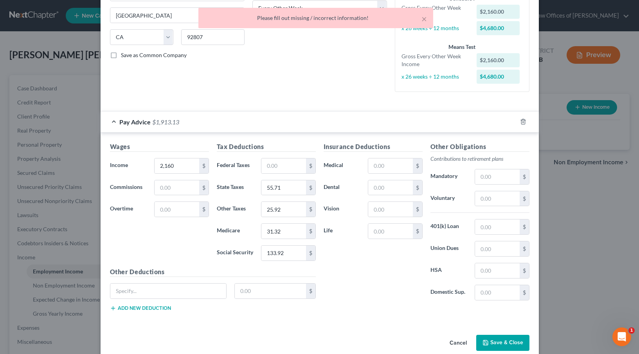
scroll to position [2, 0]
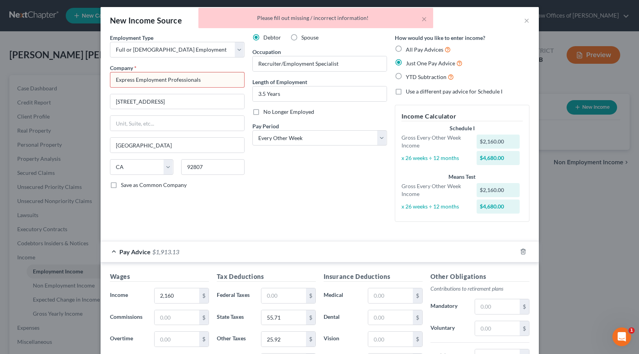
click at [180, 74] on input "Express Employment Professionals" at bounding box center [177, 80] width 135 height 16
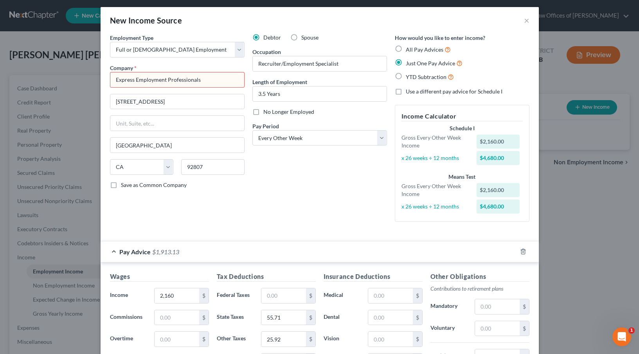
click at [216, 73] on input "Express Employment Professionals" at bounding box center [177, 80] width 135 height 16
click at [213, 78] on input "Express Employment Professionals" at bounding box center [177, 80] width 135 height 16
click at [216, 130] on div at bounding box center [177, 124] width 135 height 16
click at [218, 101] on input "[STREET_ADDRESS]" at bounding box center [177, 101] width 134 height 15
click at [216, 78] on input "Express Employment Professionals" at bounding box center [177, 80] width 135 height 16
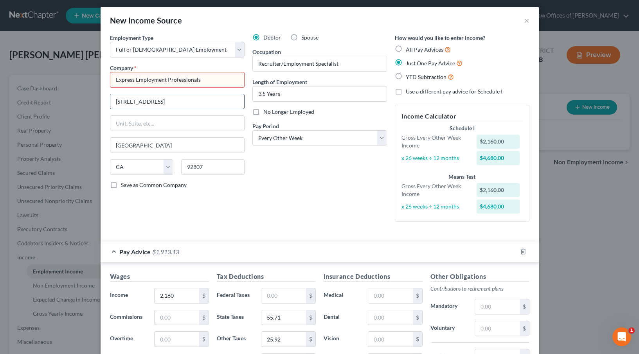
click at [211, 106] on input "[STREET_ADDRESS]" at bounding box center [177, 101] width 134 height 15
click at [214, 134] on div "Employment Type * Select Full or [DEMOGRAPHIC_DATA] Employment Self Employment …" at bounding box center [177, 131] width 143 height 195
click at [204, 124] on input "text" at bounding box center [177, 123] width 134 height 15
click at [201, 103] on input "[STREET_ADDRESS]" at bounding box center [177, 101] width 134 height 15
click at [196, 81] on input "Express Employment Professionals" at bounding box center [177, 80] width 135 height 16
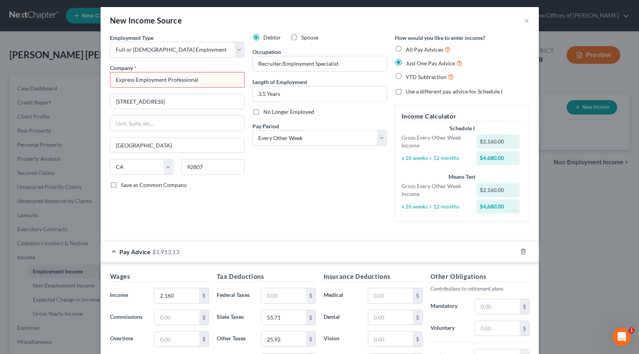
type input "Express Employment Professionals"
click at [326, 197] on div "Debtor Spouse Occupation Recruiter/Employment Specialist Length of Employment 3…" at bounding box center [320, 131] width 143 height 195
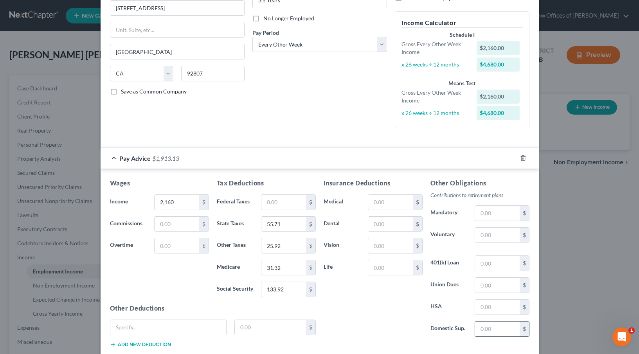
scroll to position [129, 0]
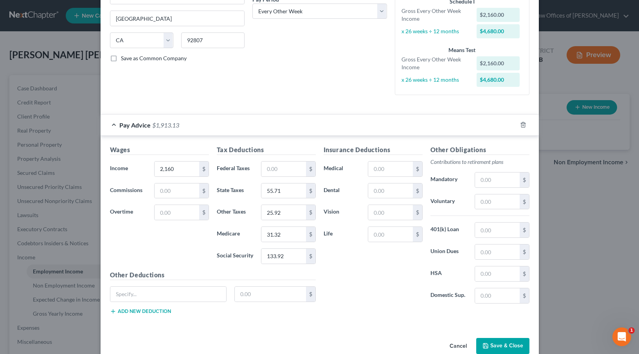
click at [488, 345] on button "Save & Close" at bounding box center [503, 346] width 53 height 16
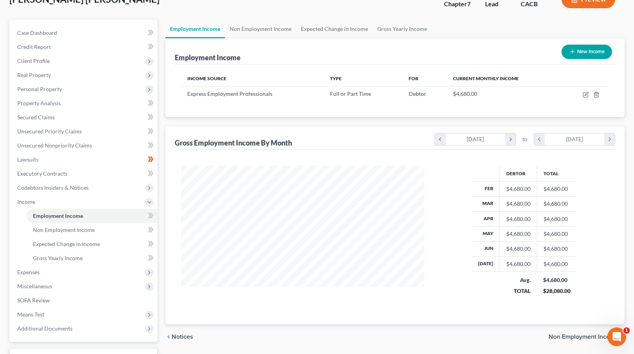
scroll to position [61, 0]
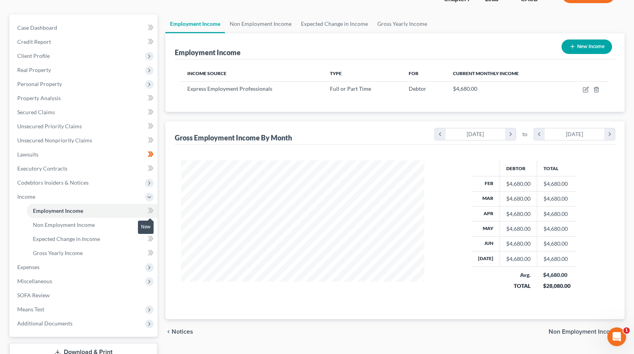
click at [150, 212] on icon at bounding box center [152, 210] width 4 height 5
click at [92, 249] on link "Gross Yearly Income" at bounding box center [92, 253] width 131 height 14
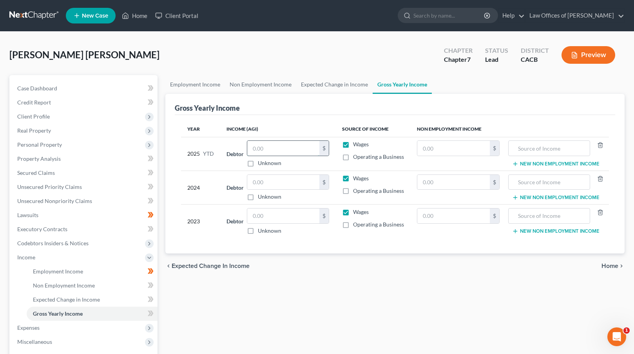
click at [252, 148] on input "text" at bounding box center [283, 148] width 72 height 15
type input "35,694"
click at [256, 182] on input "text" at bounding box center [283, 182] width 72 height 15
type input "51,757"
click at [260, 218] on input "text" at bounding box center [283, 216] width 72 height 15
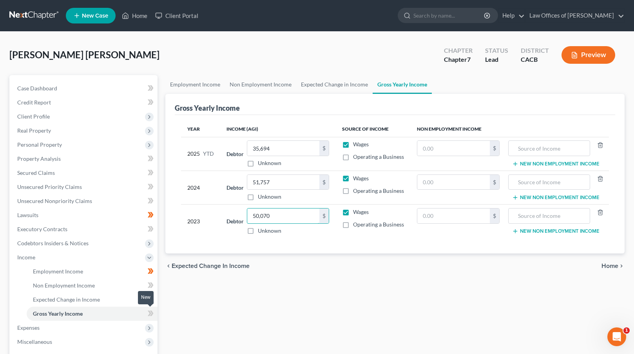
type input "50,070"
click at [150, 315] on icon at bounding box center [152, 313] width 4 height 5
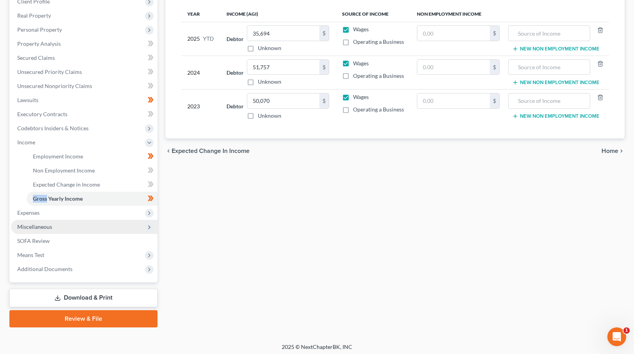
scroll to position [117, 0]
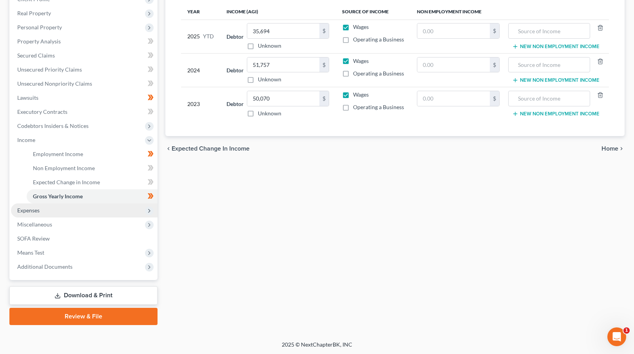
click at [87, 208] on span "Expenses" at bounding box center [84, 211] width 146 height 14
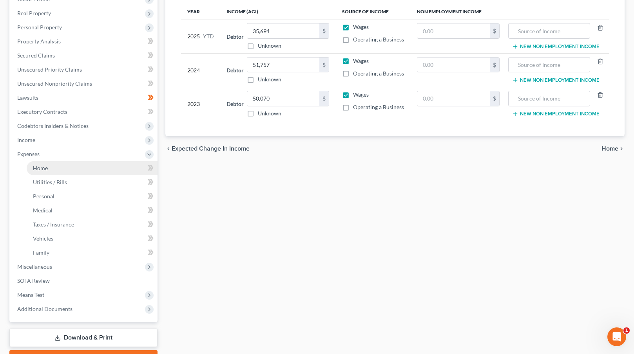
click at [91, 167] on link "Home" at bounding box center [92, 168] width 131 height 14
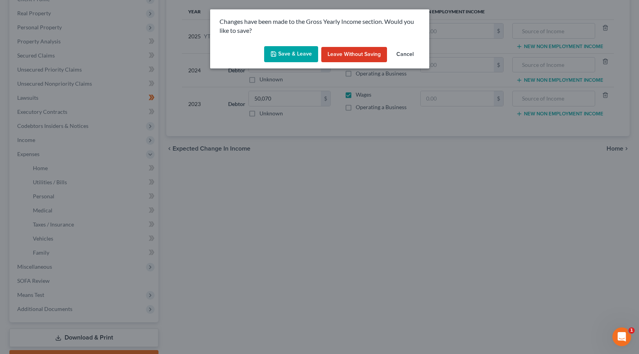
click at [291, 54] on button "Save & Leave" at bounding box center [291, 54] width 54 height 16
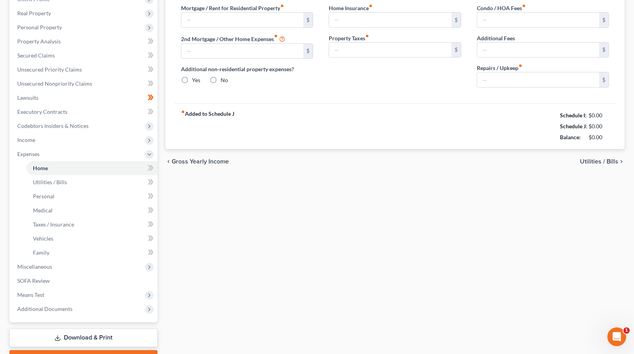
type input "0.00"
radio input "true"
type input "0.00"
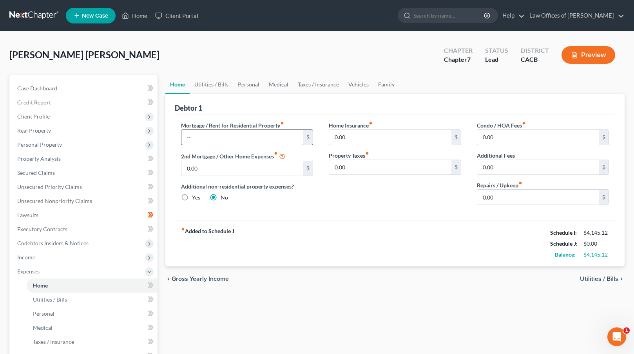
click at [188, 137] on input "text" at bounding box center [242, 137] width 122 height 15
click at [210, 83] on link "Utilities / Bills" at bounding box center [211, 84] width 43 height 19
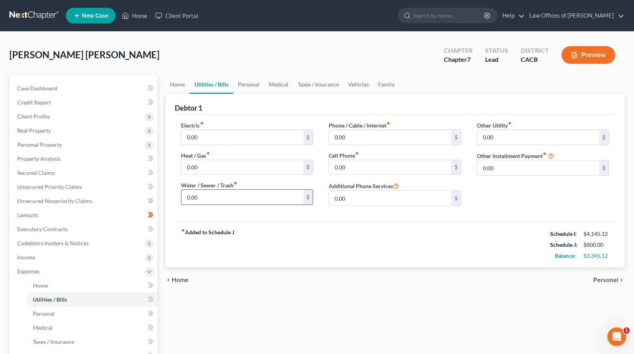
click at [184, 197] on input "0.00" at bounding box center [242, 197] width 122 height 15
click at [333, 166] on input "0.00" at bounding box center [390, 167] width 122 height 15
click at [345, 173] on input "0.00" at bounding box center [390, 167] width 122 height 15
click at [334, 167] on input "0.00" at bounding box center [390, 167] width 122 height 15
click at [250, 85] on link "Personal" at bounding box center [248, 84] width 31 height 19
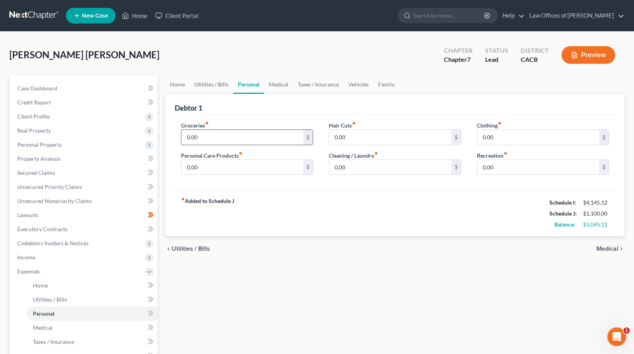
click at [183, 135] on input "0.00" at bounding box center [242, 137] width 122 height 15
click at [184, 135] on input "0.00" at bounding box center [242, 137] width 122 height 15
click at [184, 136] on input "0.00" at bounding box center [242, 137] width 122 height 15
click at [481, 136] on input "0.00" at bounding box center [538, 137] width 122 height 15
click at [480, 139] on input "0.00" at bounding box center [538, 137] width 122 height 15
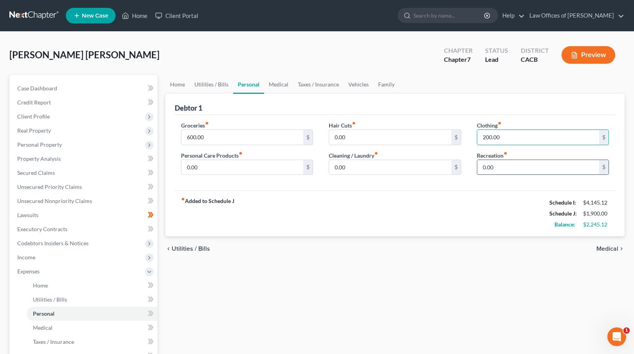
click at [482, 166] on input "0.00" at bounding box center [538, 167] width 122 height 15
click at [480, 167] on input "0.00" at bounding box center [538, 167] width 122 height 15
click at [321, 88] on link "Taxes / Insurance" at bounding box center [318, 84] width 51 height 19
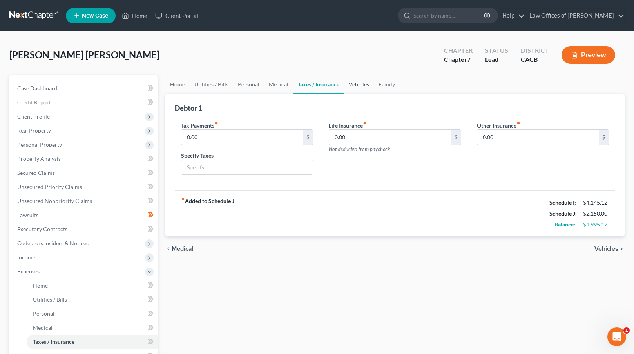
click at [362, 81] on link "Vehicles" at bounding box center [359, 84] width 30 height 19
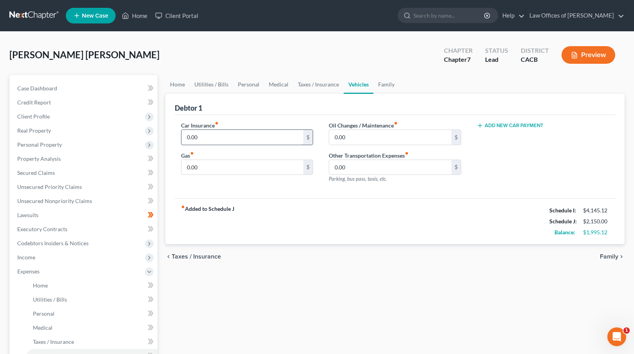
click at [184, 134] on input "0.00" at bounding box center [242, 137] width 122 height 15
click at [185, 135] on input "0.00" at bounding box center [242, 137] width 122 height 15
click at [190, 170] on input "0.00" at bounding box center [242, 167] width 122 height 15
click at [185, 166] on input "0.00" at bounding box center [242, 167] width 122 height 15
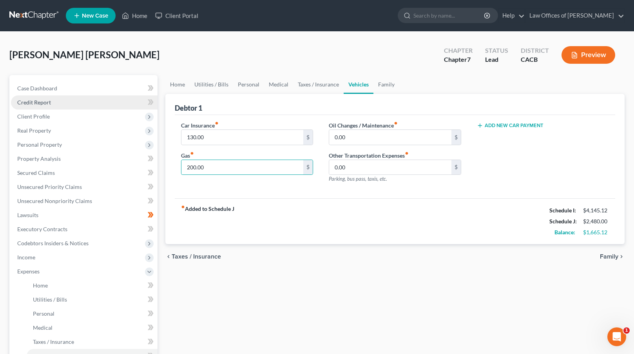
click at [65, 102] on link "Credit Report" at bounding box center [84, 103] width 146 height 14
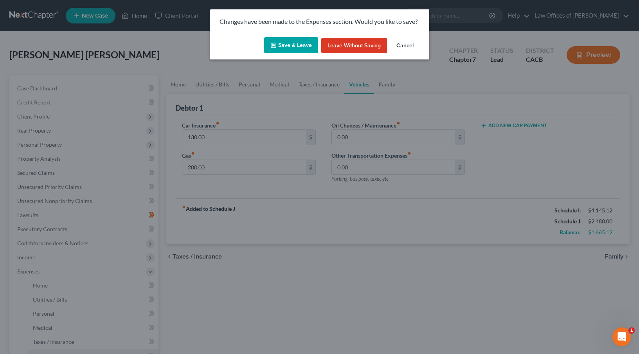
click at [307, 42] on button "Save & Leave" at bounding box center [291, 45] width 54 height 16
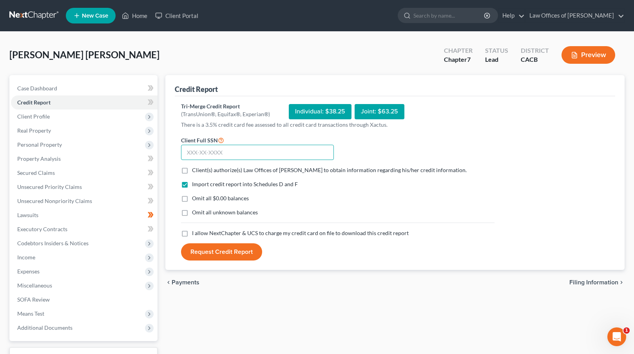
click at [194, 153] on input "text" at bounding box center [257, 153] width 153 height 16
paste input "370-57-1949"
click at [192, 167] on span "Client(s) authorize(s) Law Offices of [PERSON_NAME] to obtain information regar…" at bounding box center [329, 170] width 275 height 7
click at [195, 167] on input "Client(s) authorize(s) Law Offices of [PERSON_NAME] to obtain information regar…" at bounding box center [197, 168] width 5 height 5
click at [192, 235] on label "I allow NextChapter & UCS to charge my credit card on file to download this cre…" at bounding box center [300, 233] width 217 height 8
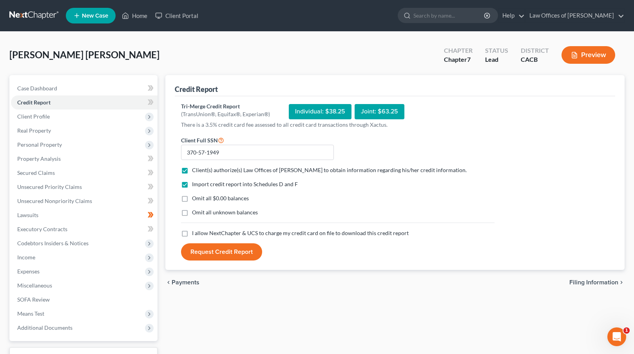
click at [195, 235] on input "I allow NextChapter & UCS to charge my credit card on file to download this cre…" at bounding box center [197, 231] width 5 height 5
click at [214, 252] on button "Request Credit Report" at bounding box center [221, 252] width 81 height 17
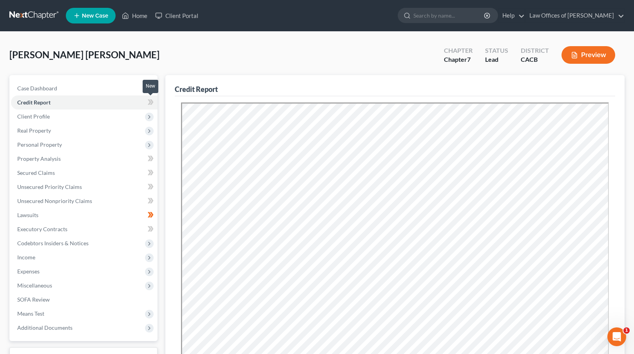
click at [154, 103] on span at bounding box center [151, 104] width 14 height 12
click at [79, 173] on link "Secured Claims" at bounding box center [84, 173] width 146 height 14
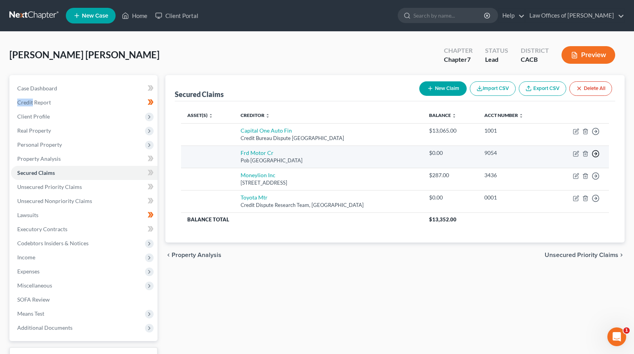
click at [598, 135] on circle "button" at bounding box center [595, 131] width 7 height 7
click at [565, 172] on link "Move to F" at bounding box center [559, 172] width 65 height 13
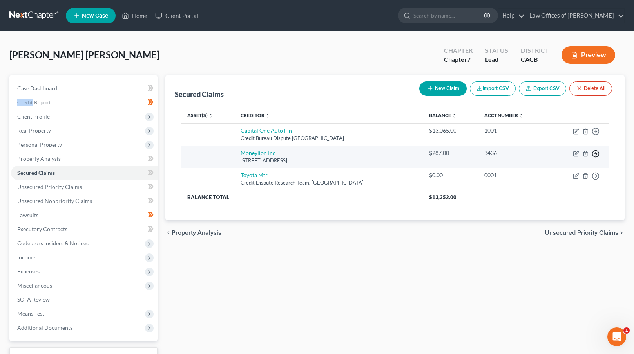
click at [594, 135] on icon "button" at bounding box center [595, 132] width 8 height 8
click at [559, 170] on link "Move to F" at bounding box center [559, 172] width 65 height 13
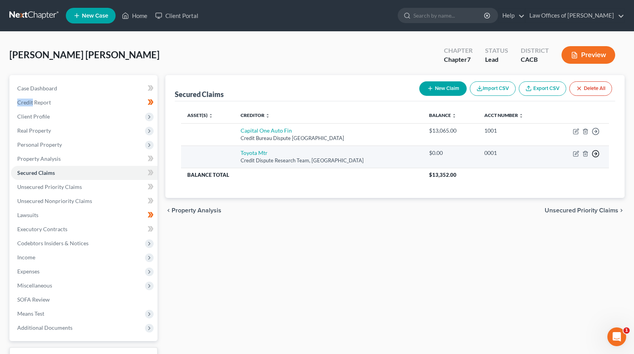
click at [597, 135] on icon "button" at bounding box center [595, 132] width 8 height 8
click at [554, 173] on link "Move to F" at bounding box center [559, 172] width 65 height 13
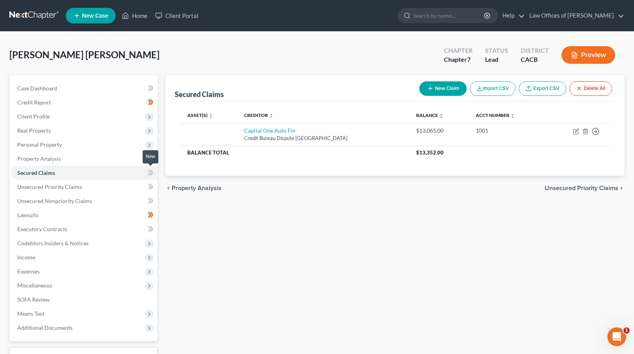
click at [148, 175] on icon at bounding box center [150, 172] width 4 height 5
click at [105, 141] on span "Personal Property" at bounding box center [84, 145] width 146 height 14
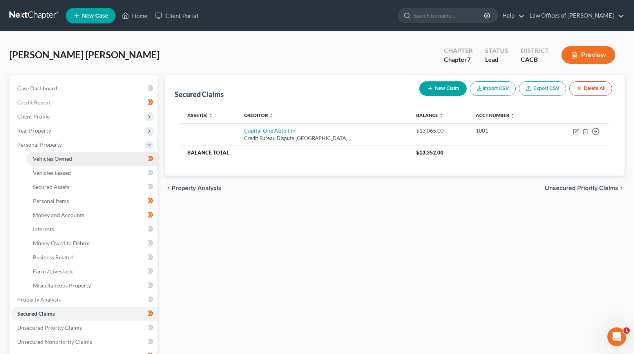
click at [86, 160] on link "Vehicles Owned" at bounding box center [92, 159] width 131 height 14
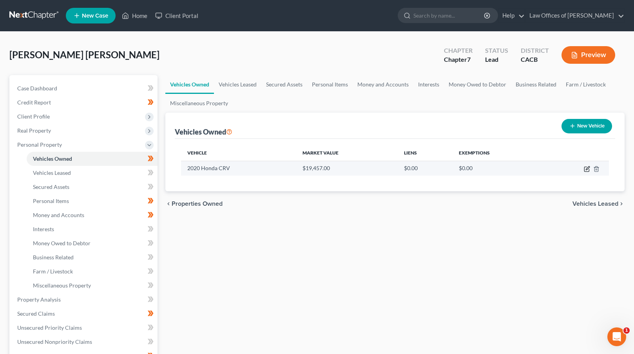
click at [589, 170] on icon "button" at bounding box center [586, 169] width 5 height 5
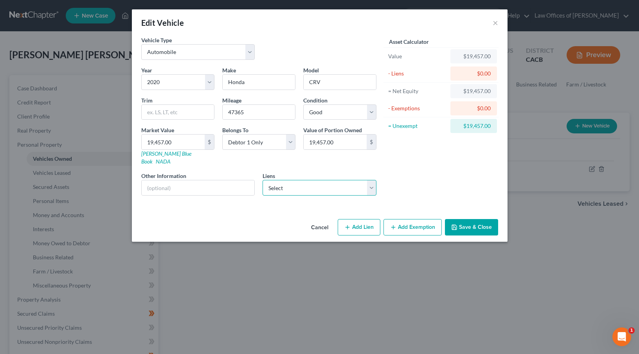
click at [325, 183] on select "Select Capital One Auto Fin - $13,065.00" at bounding box center [320, 188] width 114 height 16
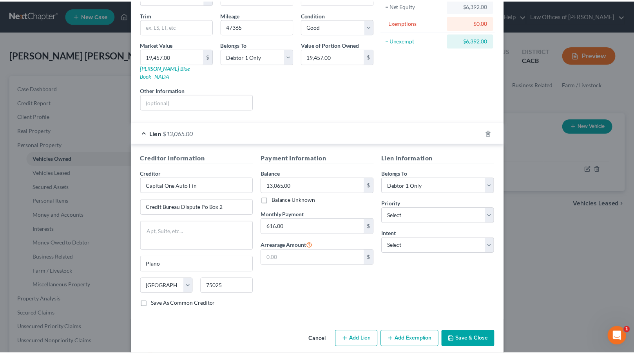
scroll to position [87, 0]
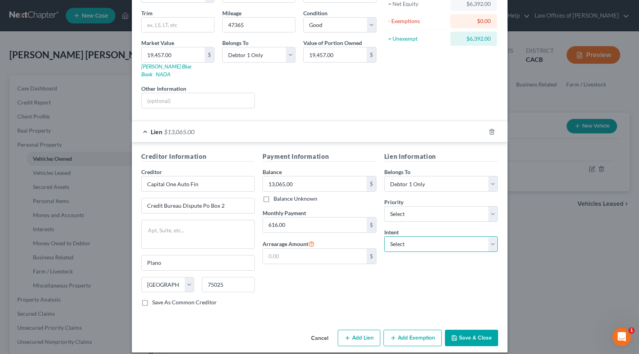
click at [437, 237] on select "Select Surrender Redeem Reaffirm Avoid Other" at bounding box center [442, 245] width 114 height 16
click at [460, 331] on button "Save & Close" at bounding box center [471, 338] width 53 height 16
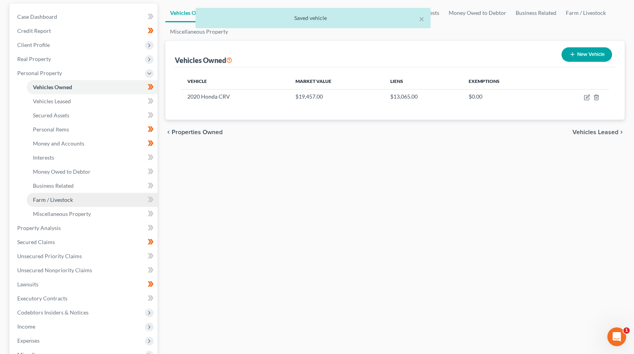
scroll to position [86, 0]
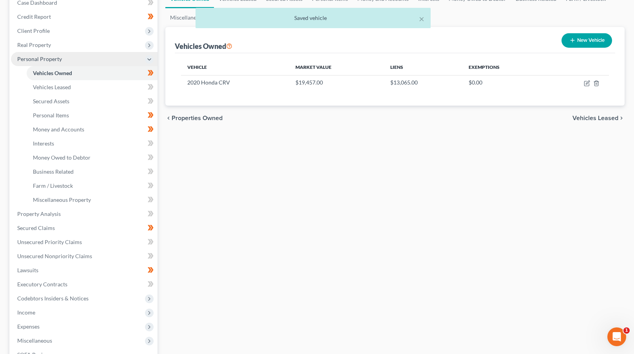
click at [101, 62] on span "Personal Property" at bounding box center [84, 59] width 146 height 14
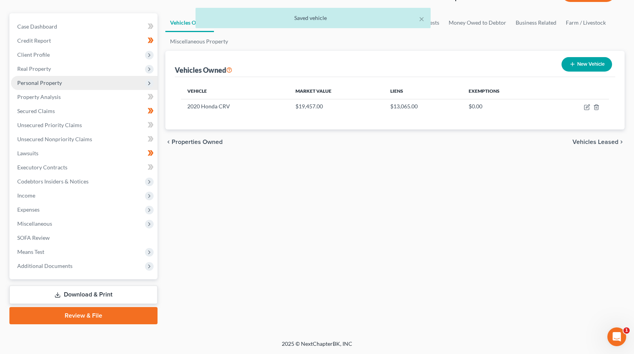
scroll to position [61, 0]
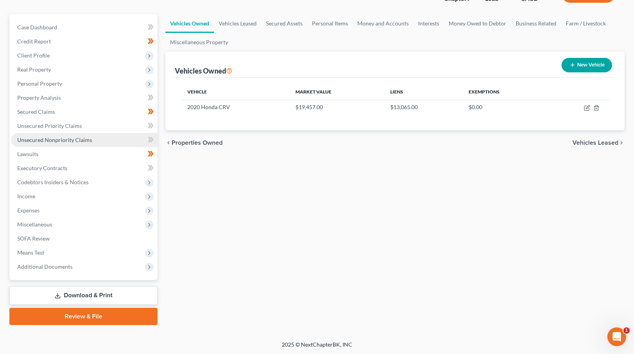
click at [99, 142] on link "Unsecured Nonpriority Claims" at bounding box center [84, 140] width 146 height 14
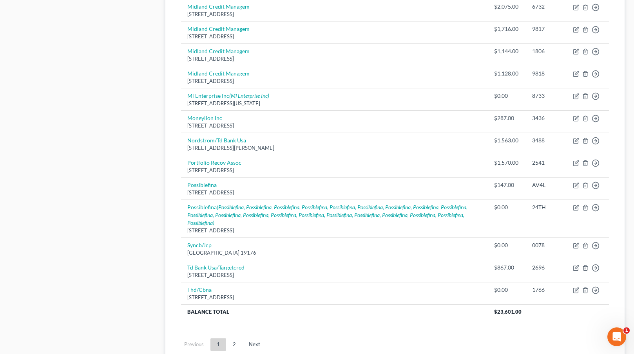
scroll to position [513, 0]
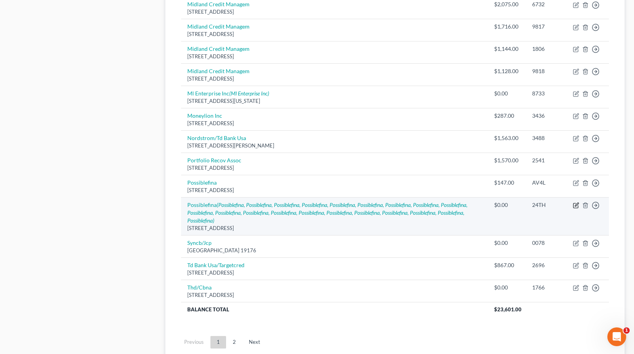
click at [578, 205] on icon "button" at bounding box center [576, 205] width 6 height 6
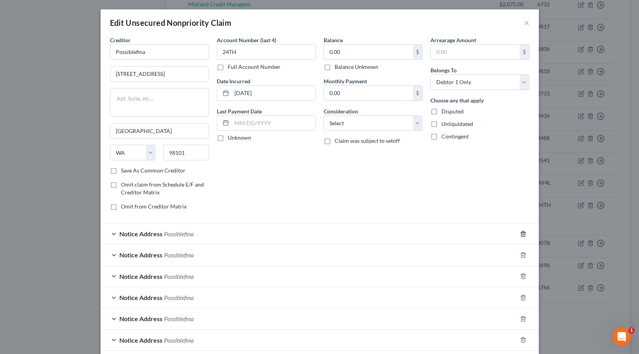
click at [524, 234] on line "button" at bounding box center [524, 235] width 0 height 2
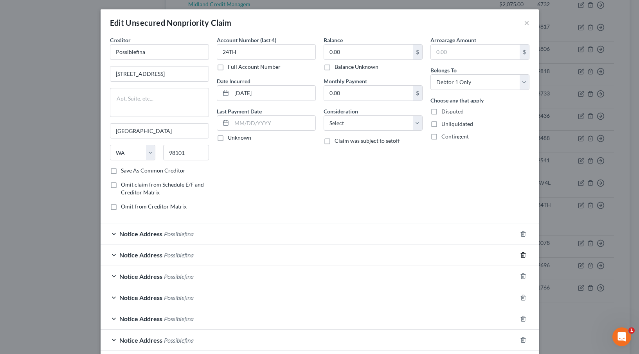
click at [524, 255] on line "button" at bounding box center [524, 256] width 0 height 2
click at [524, 234] on line "button" at bounding box center [524, 235] width 0 height 2
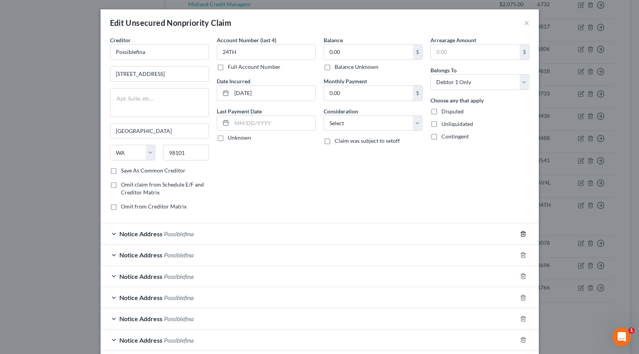
click at [524, 234] on line "button" at bounding box center [524, 235] width 0 height 2
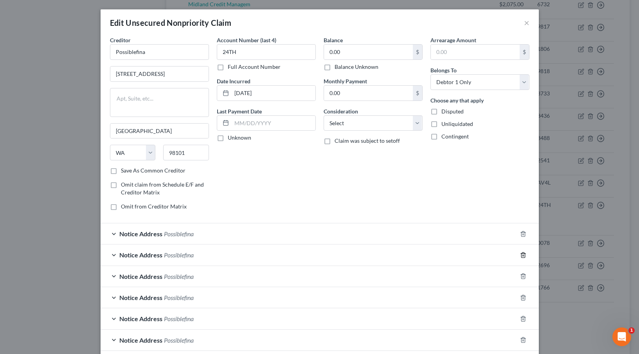
click at [524, 255] on line "button" at bounding box center [524, 256] width 0 height 2
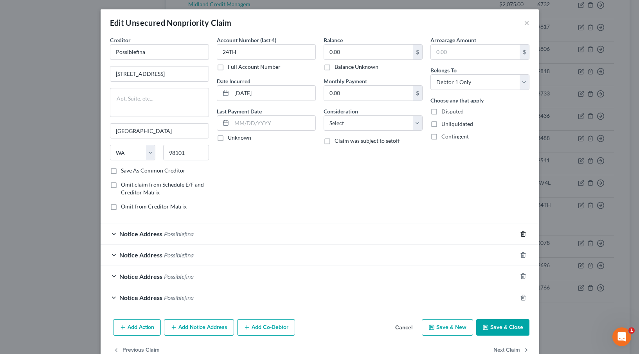
click at [524, 234] on line "button" at bounding box center [524, 235] width 0 height 2
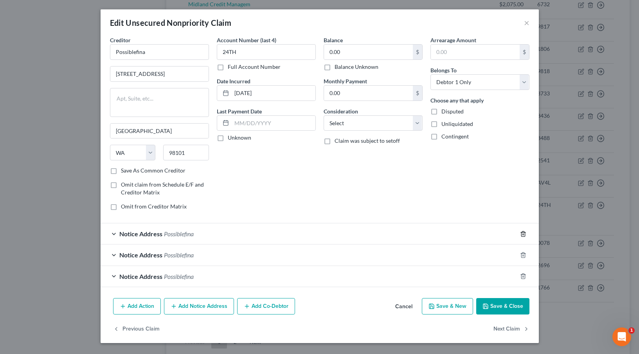
click at [521, 234] on icon "button" at bounding box center [523, 234] width 6 height 6
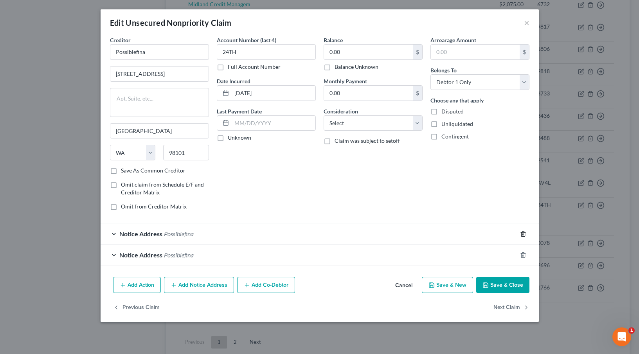
click at [522, 234] on icon "button" at bounding box center [524, 233] width 4 height 5
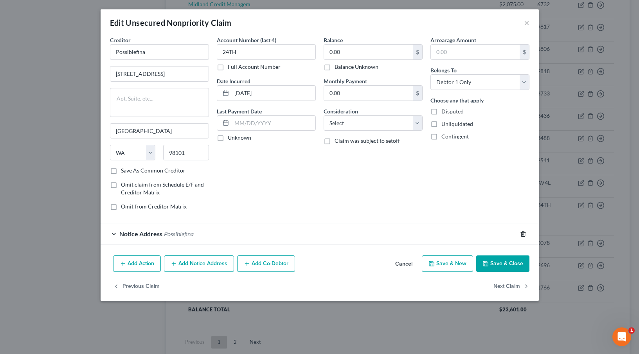
click at [522, 235] on icon "button" at bounding box center [524, 233] width 4 height 5
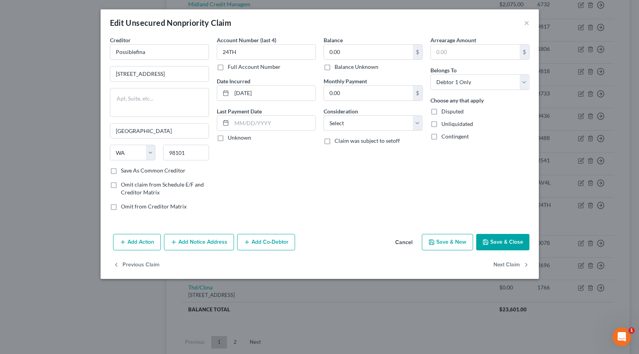
click at [502, 244] on button "Save & Close" at bounding box center [503, 242] width 53 height 16
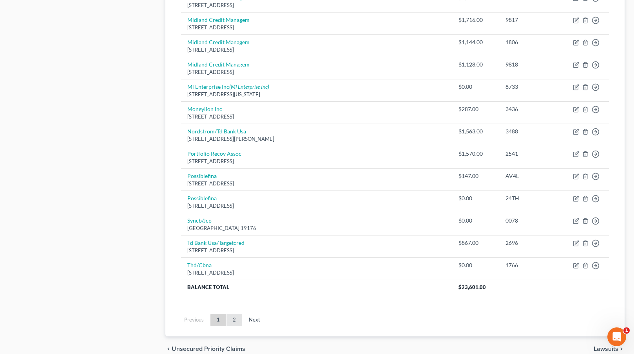
click at [232, 319] on link "2" at bounding box center [234, 320] width 16 height 13
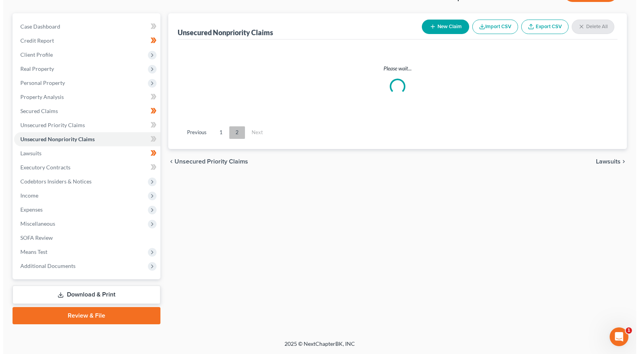
scroll to position [61, 0]
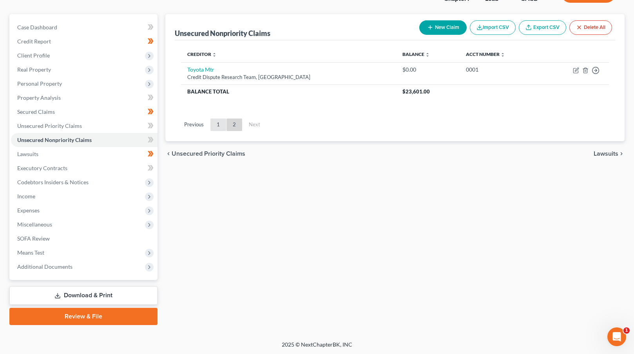
click at [215, 122] on link "1" at bounding box center [218, 125] width 16 height 13
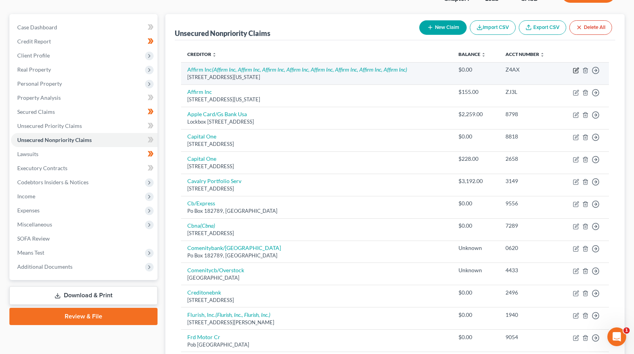
click at [577, 70] on icon "button" at bounding box center [576, 70] width 6 height 6
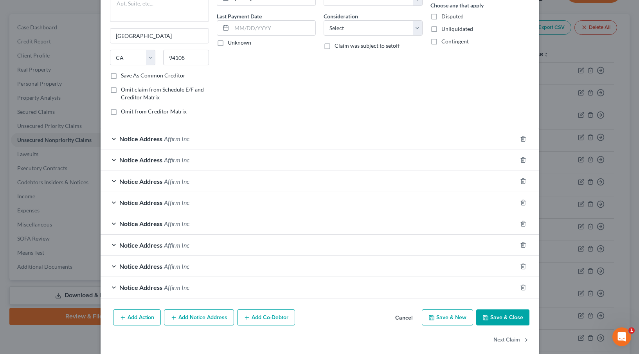
scroll to position [105, 0]
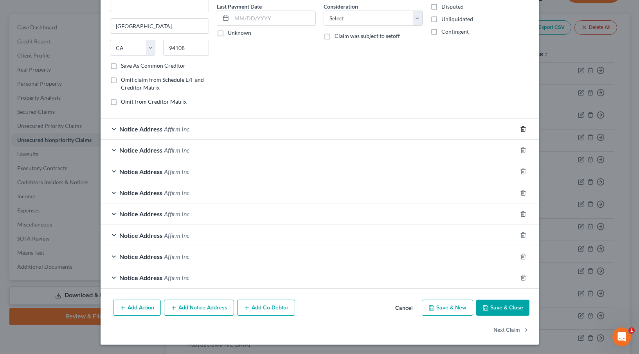
click at [522, 127] on icon "button" at bounding box center [524, 128] width 4 height 5
click at [521, 112] on div "Arrearage Amount $ Belongs To * Select Debtor 1 Only Debtor 2 Only Debtor 1 And…" at bounding box center [480, 21] width 107 height 181
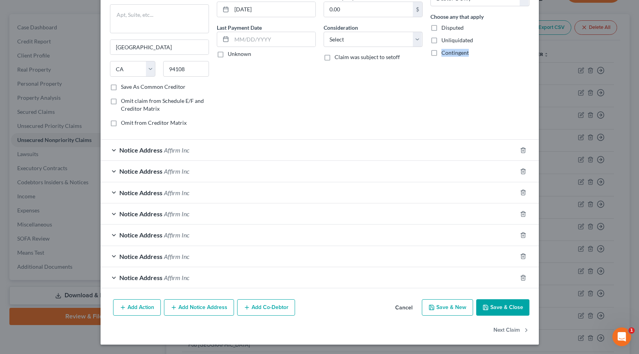
click at [521, 127] on div "Arrearage Amount $ Belongs To * Select Debtor 1 Only Debtor 2 Only Debtor 1 And…" at bounding box center [480, 42] width 107 height 181
click at [521, 127] on div "Arrearage Amount $ Belongs To * Select Debtor 1 Only Debtor 2 Only Debtor 1 And…" at bounding box center [480, 43] width 107 height 181
click at [520, 150] on icon "button" at bounding box center [523, 151] width 6 height 6
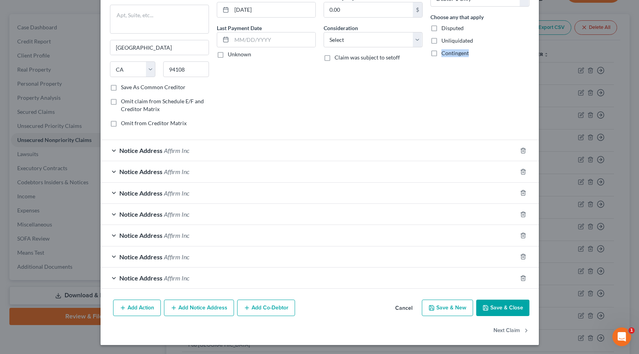
scroll to position [62, 0]
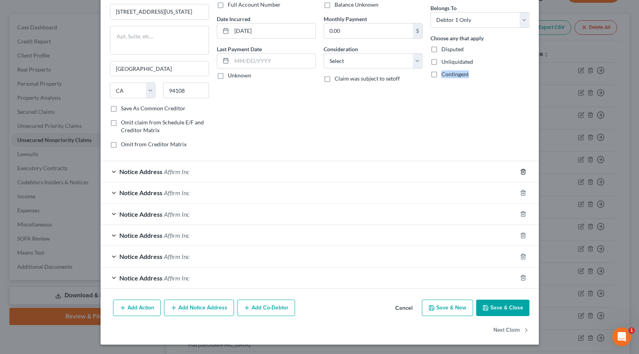
drag, startPoint x: 520, startPoint y: 175, endPoint x: 520, endPoint y: 179, distance: 4.3
click at [520, 175] on div at bounding box center [528, 172] width 22 height 13
drag, startPoint x: 518, startPoint y: 195, endPoint x: 518, endPoint y: 200, distance: 5.1
click at [520, 195] on icon "button" at bounding box center [523, 193] width 6 height 6
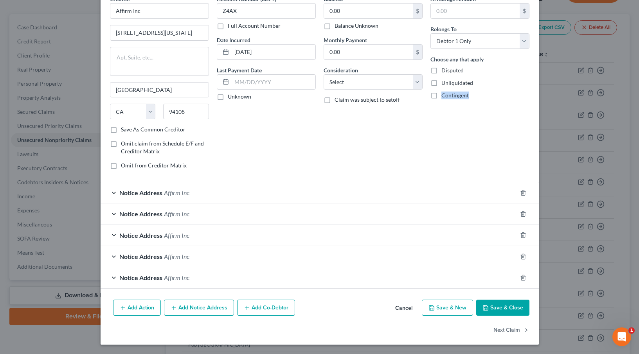
scroll to position [41, 0]
click at [520, 282] on div at bounding box center [528, 278] width 22 height 13
click at [520, 280] on icon "button" at bounding box center [523, 278] width 6 height 6
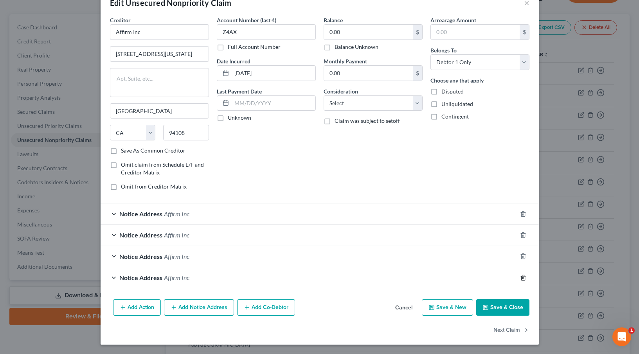
scroll to position [20, 0]
click at [520, 279] on icon "button" at bounding box center [523, 278] width 6 height 6
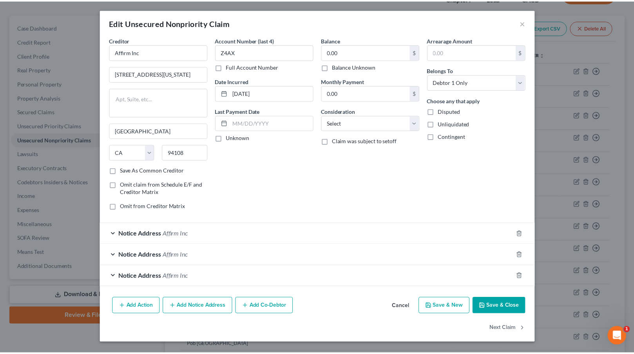
scroll to position [0, 0]
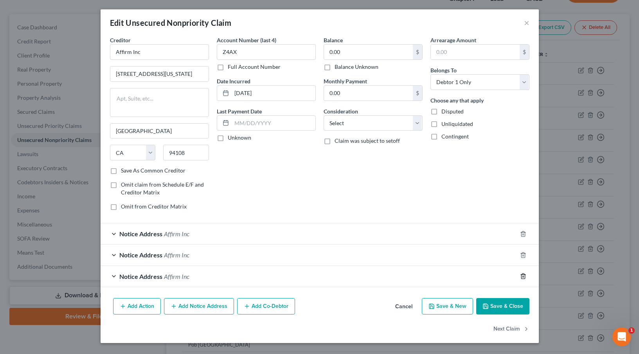
click at [520, 279] on icon "button" at bounding box center [523, 276] width 6 height 6
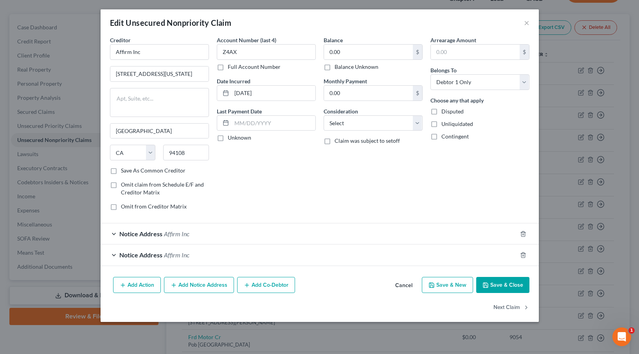
click at [528, 254] on div at bounding box center [528, 255] width 22 height 13
click at [527, 254] on div at bounding box center [528, 255] width 22 height 13
drag, startPoint x: 526, startPoint y: 254, endPoint x: 524, endPoint y: 248, distance: 6.5
click at [525, 254] on icon "button" at bounding box center [523, 255] width 6 height 6
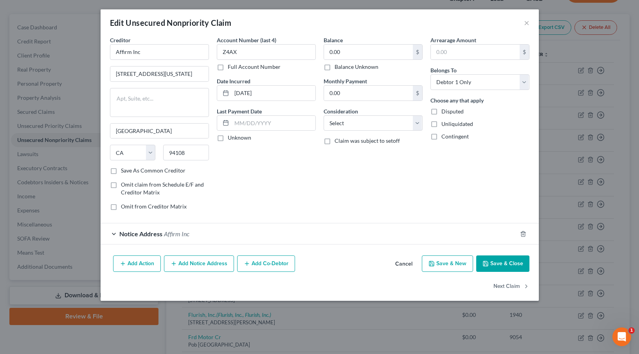
click at [522, 229] on div at bounding box center [528, 234] width 22 height 13
click at [524, 232] on icon "button" at bounding box center [524, 233] width 4 height 5
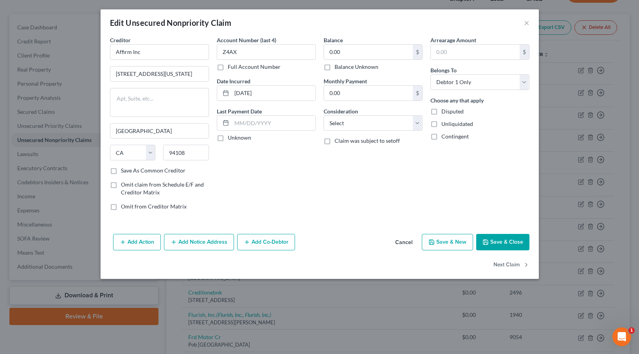
click at [502, 241] on button "Save & Close" at bounding box center [503, 242] width 53 height 16
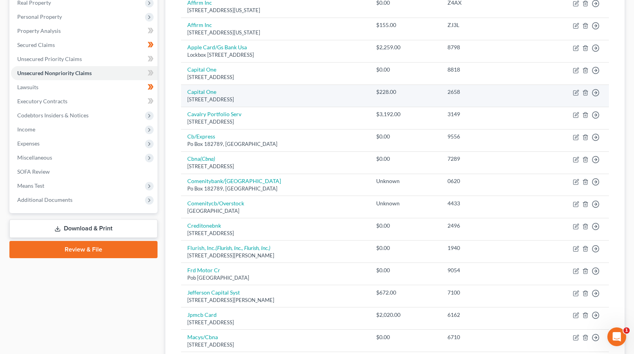
scroll to position [141, 0]
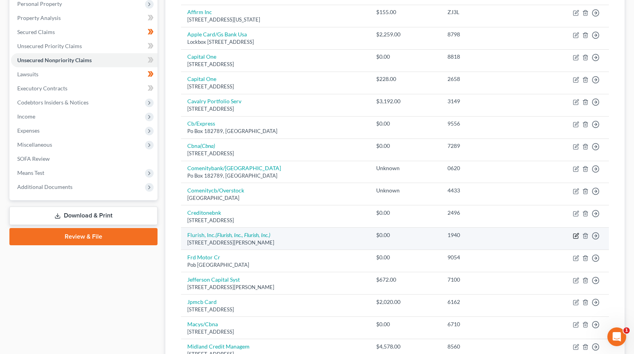
click at [573, 235] on icon "button" at bounding box center [575, 236] width 5 height 5
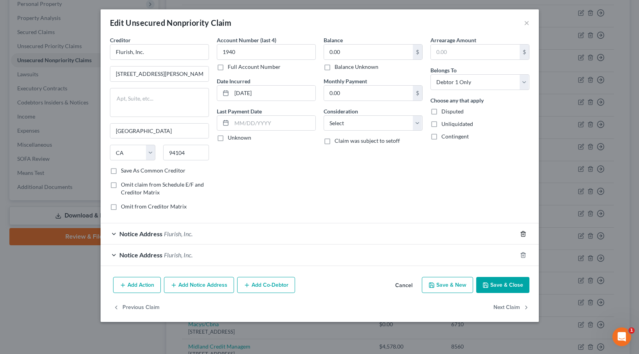
click at [524, 235] on line "button" at bounding box center [524, 235] width 0 height 2
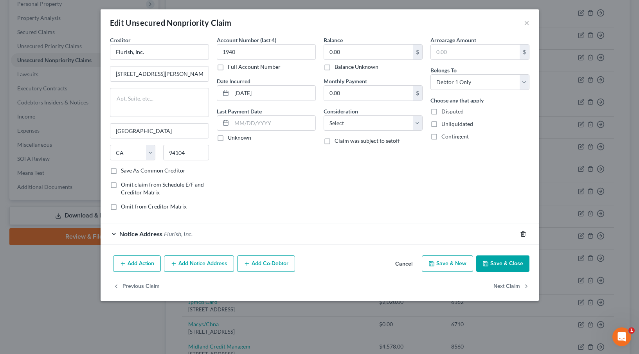
click at [524, 235] on icon "button" at bounding box center [523, 234] width 6 height 6
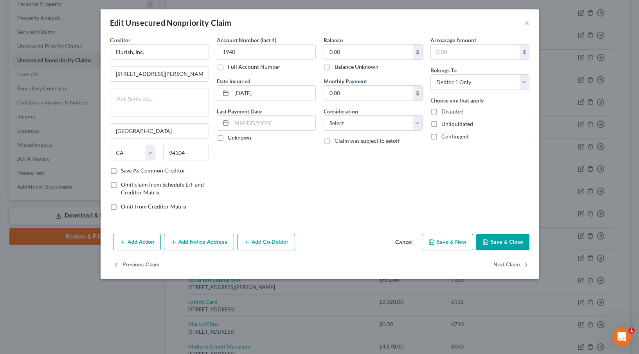
click at [520, 237] on button "Save & Close" at bounding box center [503, 242] width 53 height 16
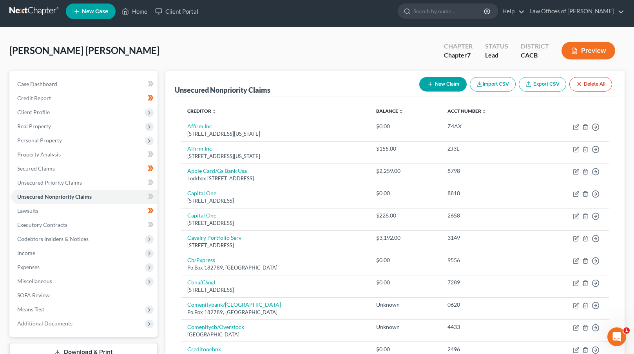
scroll to position [0, 0]
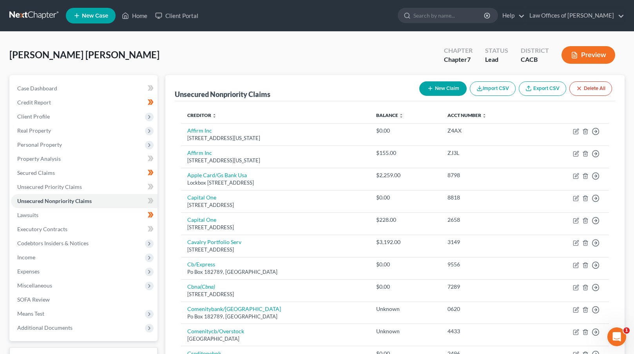
click at [433, 85] on button "New Claim" at bounding box center [442, 88] width 47 height 14
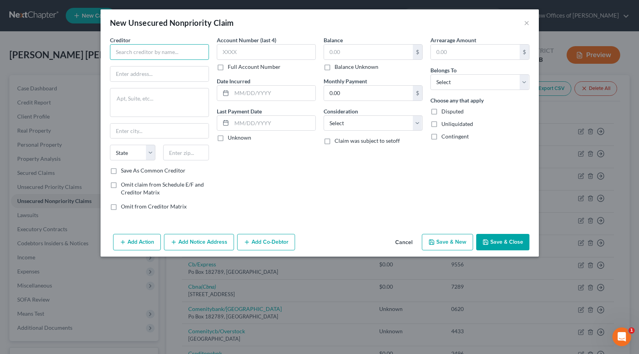
click at [175, 50] on input "text" at bounding box center [159, 52] width 99 height 16
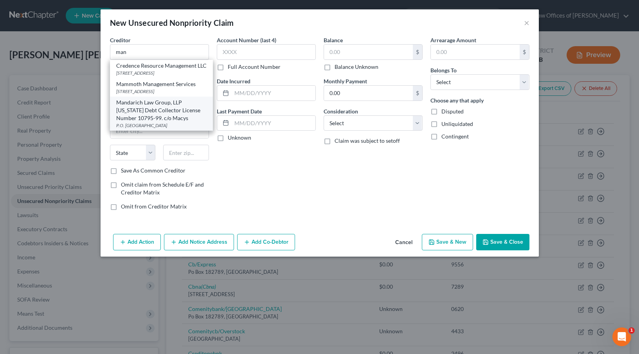
click at [142, 122] on div "Mandarich Law Group, LLP [US_STATE] Debt Collector License Number 10795-99. c/o…" at bounding box center [161, 110] width 90 height 23
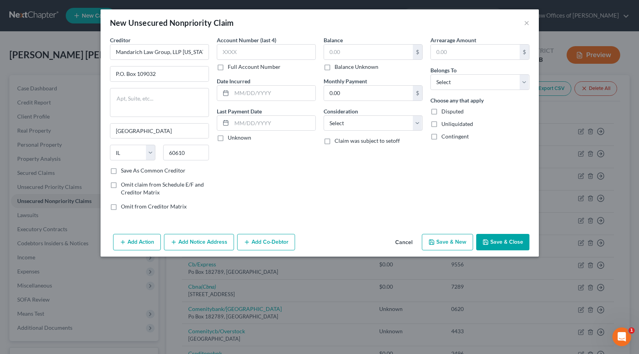
click at [335, 67] on label "Balance Unknown" at bounding box center [357, 67] width 44 height 8
click at [338, 67] on input "Balance Unknown" at bounding box center [340, 65] width 5 height 5
click at [471, 80] on select "Select Debtor 1 Only Debtor 2 Only Debtor 1 And Debtor 2 Only At Least One Of T…" at bounding box center [480, 82] width 99 height 16
click at [360, 124] on select "Select Cable / Satellite Services Collection Agency Credit Card Debt Debt Couns…" at bounding box center [373, 124] width 99 height 16
click at [501, 242] on button "Save & Close" at bounding box center [503, 242] width 53 height 16
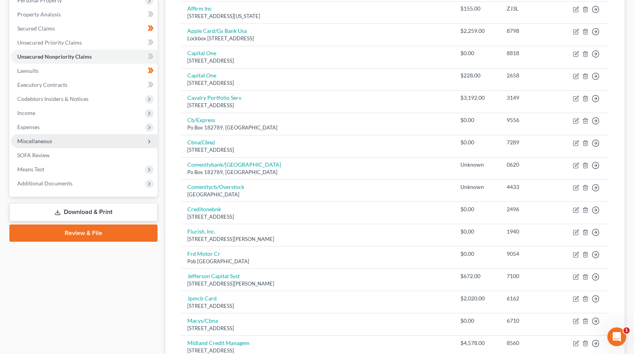
scroll to position [133, 0]
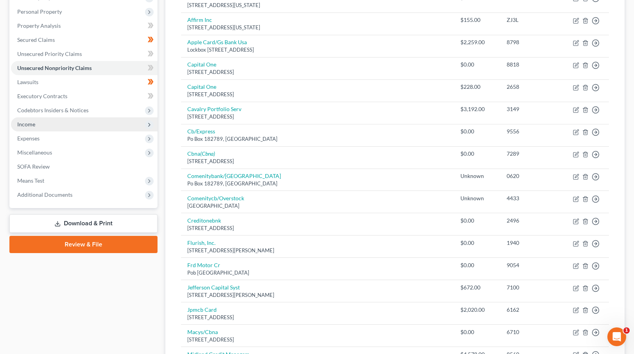
click at [66, 125] on span "Income" at bounding box center [84, 124] width 146 height 14
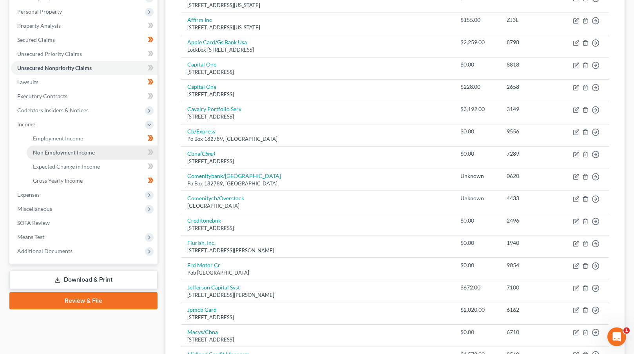
click at [79, 153] on span "Non Employment Income" at bounding box center [64, 152] width 62 height 7
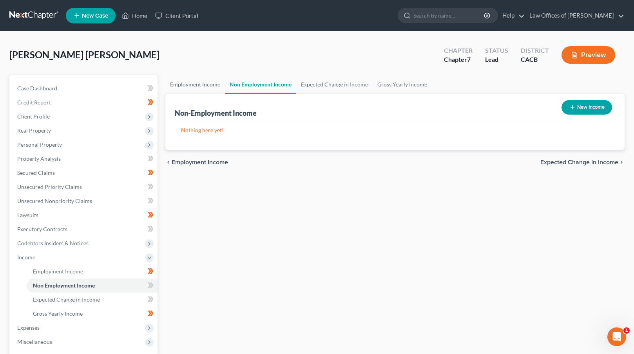
click at [564, 111] on button "New Income" at bounding box center [586, 107] width 51 height 14
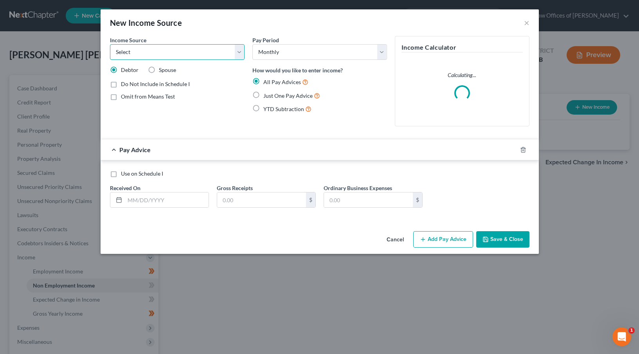
click at [232, 52] on select "Select Unemployment Disability (from employer) Pension Retirement Social Securi…" at bounding box center [177, 52] width 135 height 16
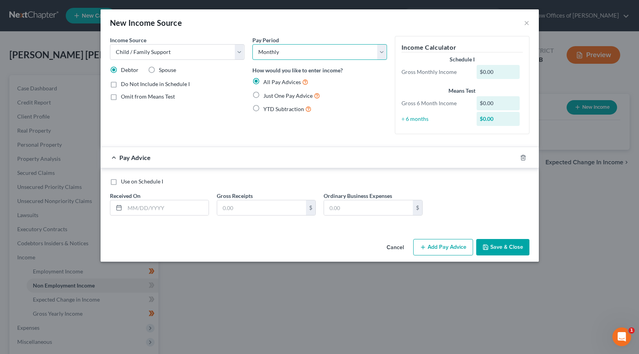
click at [294, 55] on select "Select Monthly Twice Monthly Every Other Week Weekly" at bounding box center [320, 52] width 135 height 16
click at [264, 96] on label "Just One Pay Advice" at bounding box center [292, 95] width 57 height 9
click at [267, 96] on input "Just One Pay Advice" at bounding box center [269, 93] width 5 height 5
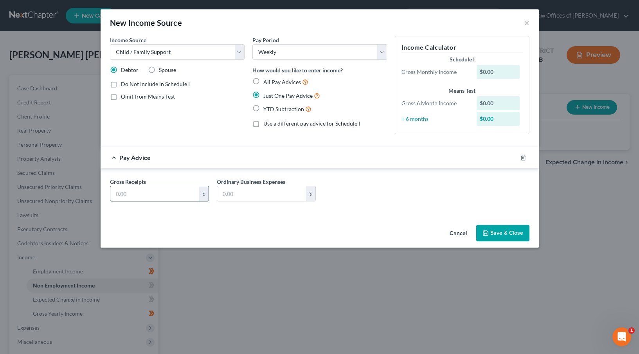
click at [149, 194] on input "text" at bounding box center [154, 193] width 89 height 15
click at [383, 198] on div "Gross Receipts 250 $ Ordinary Business Expenses $" at bounding box center [320, 193] width 428 height 30
click at [501, 231] on button "Save & Close" at bounding box center [503, 233] width 53 height 16
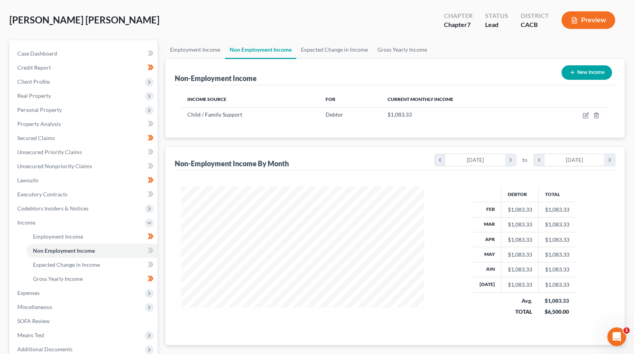
scroll to position [92, 0]
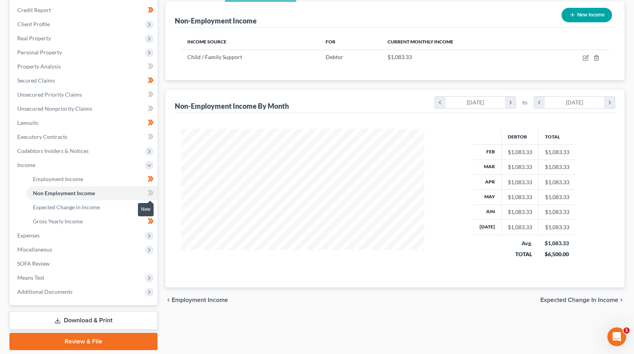
click at [154, 191] on span at bounding box center [151, 194] width 14 height 12
click at [94, 282] on span "Means Test" at bounding box center [84, 278] width 146 height 14
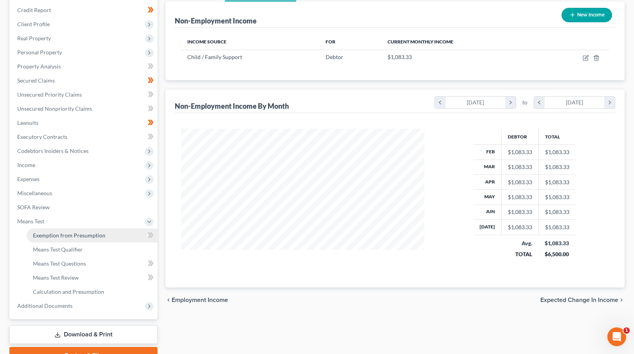
click at [103, 232] on span "Exemption from Presumption" at bounding box center [69, 235] width 72 height 7
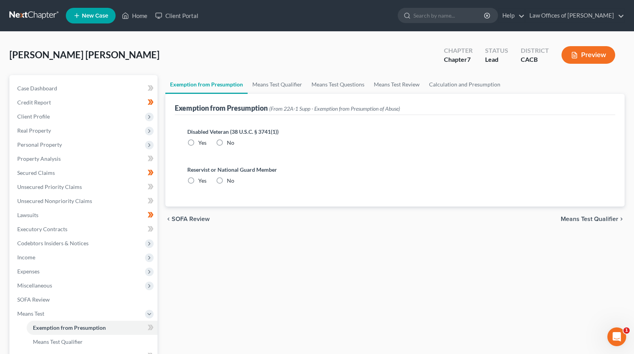
click at [237, 133] on label "Disabled Veteran (38 U.S.C. § 3741(1))" at bounding box center [394, 132] width 415 height 8
click at [227, 143] on label "No" at bounding box center [230, 143] width 7 height 8
click at [230, 143] on input "No" at bounding box center [232, 141] width 5 height 5
click at [227, 182] on label "No" at bounding box center [230, 181] width 7 height 8
click at [230, 182] on input "No" at bounding box center [232, 179] width 5 height 5
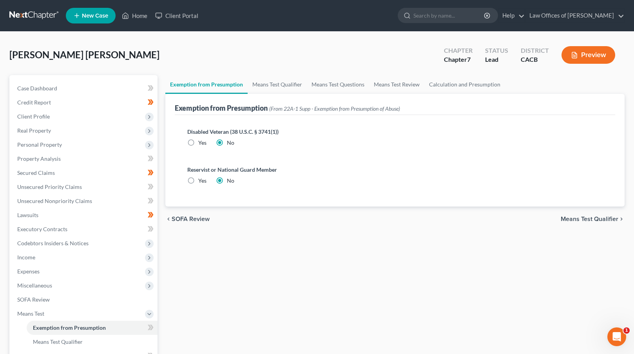
click at [589, 224] on div "chevron_left SOFA Review Means Test Qualifier chevron_right" at bounding box center [394, 219] width 459 height 25
click at [589, 220] on span "Means Test Qualifier" at bounding box center [589, 219] width 58 height 6
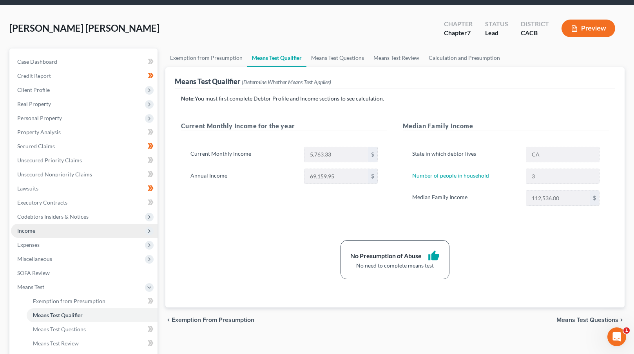
scroll to position [31, 0]
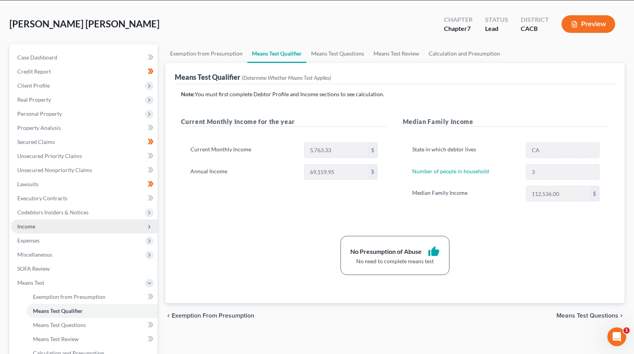
click at [84, 224] on span "Income" at bounding box center [84, 227] width 146 height 14
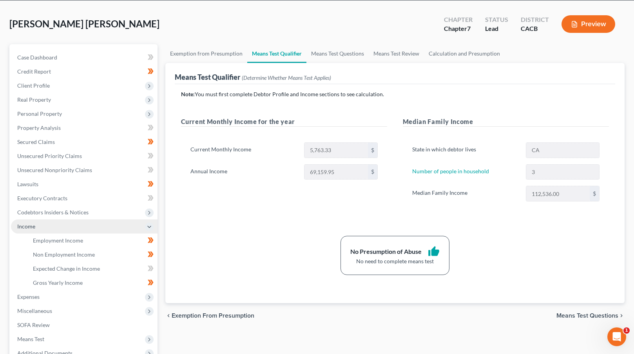
click at [89, 227] on span "Income" at bounding box center [84, 227] width 146 height 14
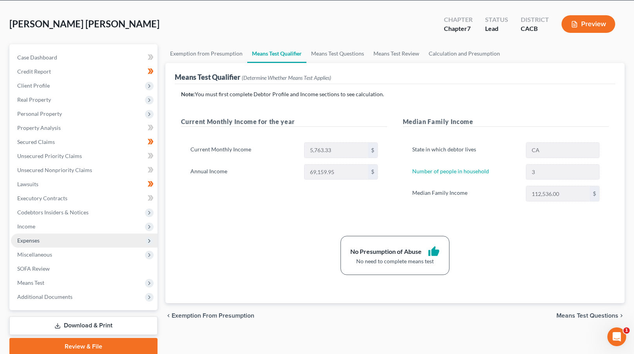
click at [78, 237] on span "Expenses" at bounding box center [84, 241] width 146 height 14
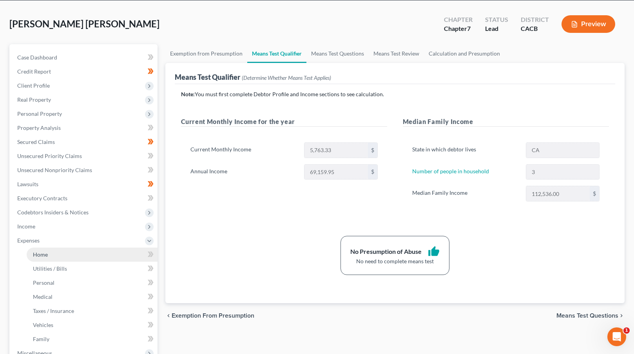
click at [93, 250] on link "Home" at bounding box center [92, 255] width 131 height 14
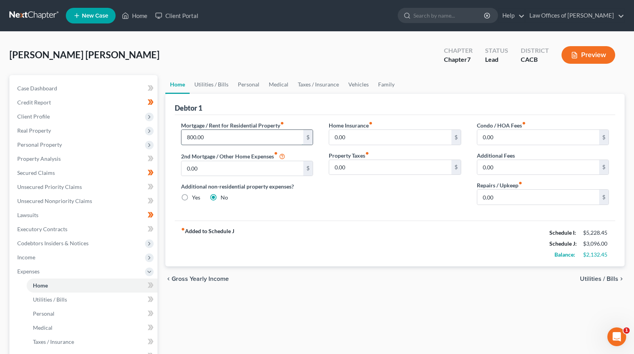
click at [188, 136] on input "800.00" at bounding box center [242, 137] width 122 height 15
click at [202, 85] on link "Utilities / Bills" at bounding box center [211, 84] width 43 height 19
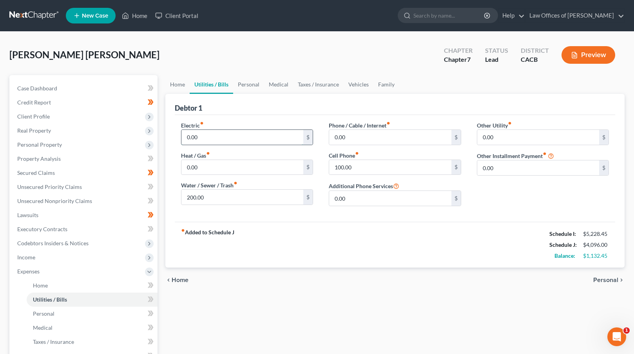
click at [188, 137] on input "0.00" at bounding box center [242, 137] width 122 height 15
click at [188, 138] on input "0.00" at bounding box center [242, 137] width 122 height 15
click at [186, 164] on input "0.00" at bounding box center [242, 167] width 122 height 15
click at [186, 166] on input "0.00" at bounding box center [242, 167] width 122 height 15
click at [333, 139] on input "0.00" at bounding box center [390, 137] width 122 height 15
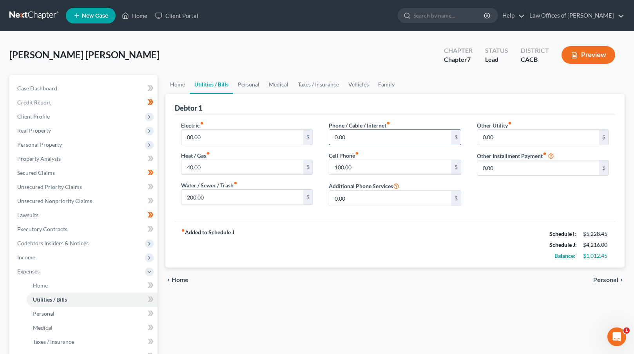
click at [334, 138] on input "0.00" at bounding box center [390, 137] width 122 height 15
click at [188, 137] on input "80.00" at bounding box center [242, 137] width 122 height 15
click at [258, 86] on link "Personal" at bounding box center [248, 84] width 31 height 19
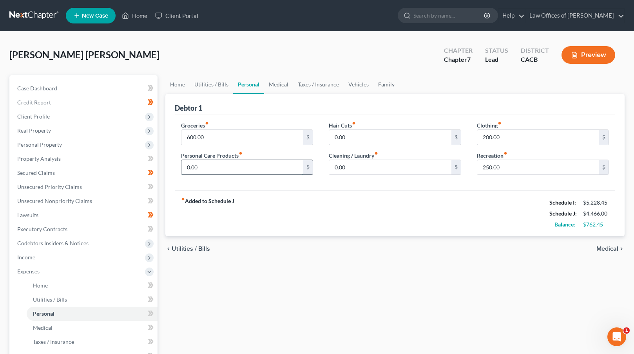
click at [186, 169] on input "0.00" at bounding box center [242, 167] width 122 height 15
click at [334, 168] on input "0.00" at bounding box center [390, 167] width 122 height 15
click at [333, 168] on input "0.00" at bounding box center [390, 167] width 122 height 15
click at [335, 137] on input "0.00" at bounding box center [390, 137] width 122 height 15
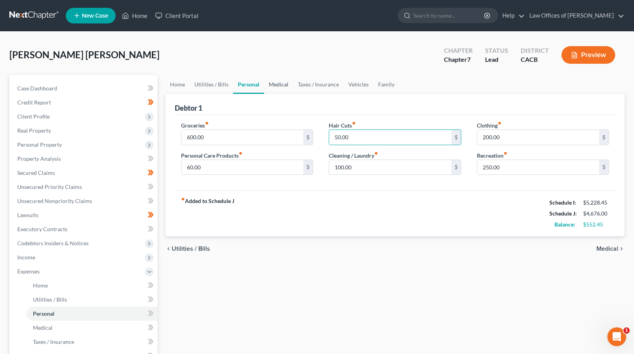
click at [281, 84] on link "Medical" at bounding box center [278, 84] width 29 height 19
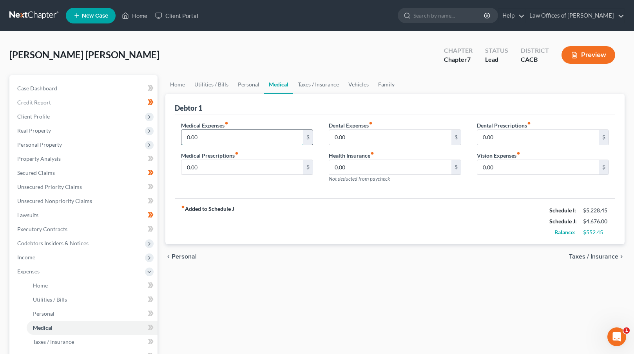
click at [186, 137] on input "0.00" at bounding box center [242, 137] width 122 height 15
click at [325, 84] on link "Taxes / Insurance" at bounding box center [318, 84] width 51 height 19
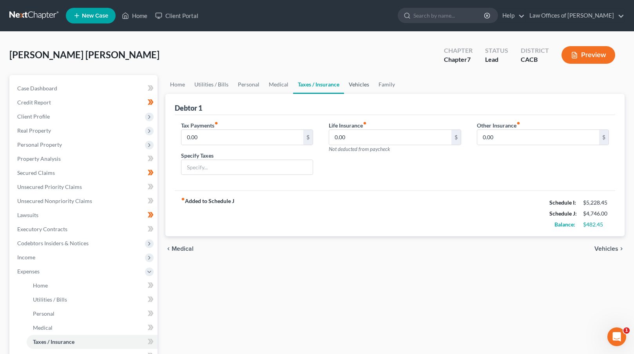
click at [358, 85] on link "Vehicles" at bounding box center [359, 84] width 30 height 19
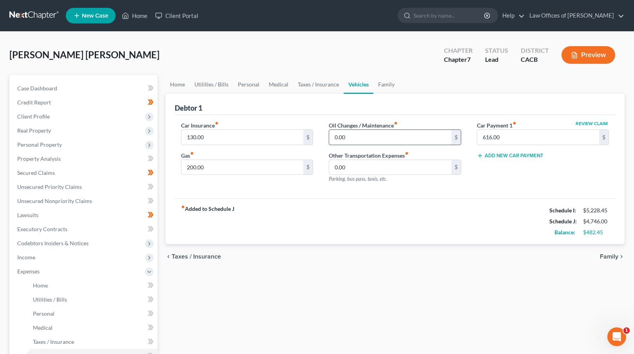
click at [333, 139] on input "0.00" at bounding box center [390, 137] width 122 height 15
click at [333, 137] on input "0.00" at bounding box center [390, 137] width 122 height 15
click at [385, 85] on link "Family" at bounding box center [386, 84] width 26 height 19
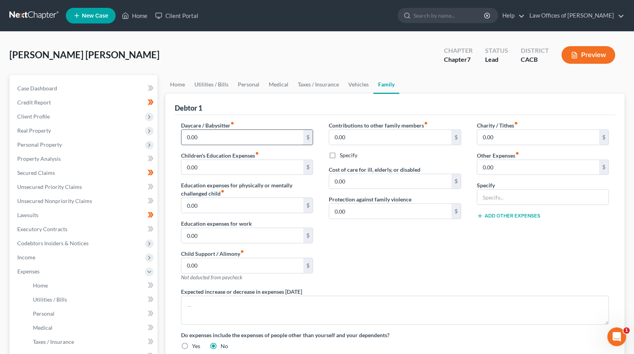
click at [186, 137] on input "0.00" at bounding box center [242, 137] width 122 height 15
click at [182, 83] on link "Home" at bounding box center [177, 84] width 24 height 19
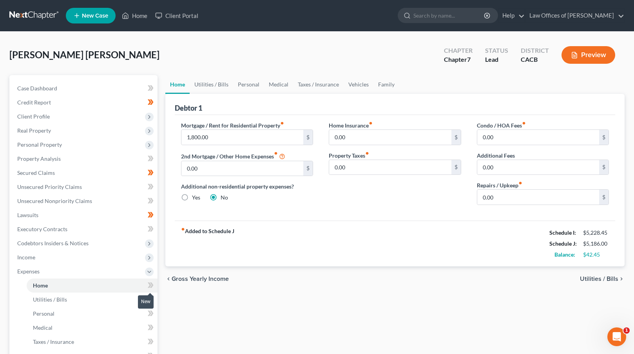
click at [145, 285] on span at bounding box center [151, 287] width 14 height 12
click at [151, 295] on icon at bounding box center [151, 300] width 6 height 10
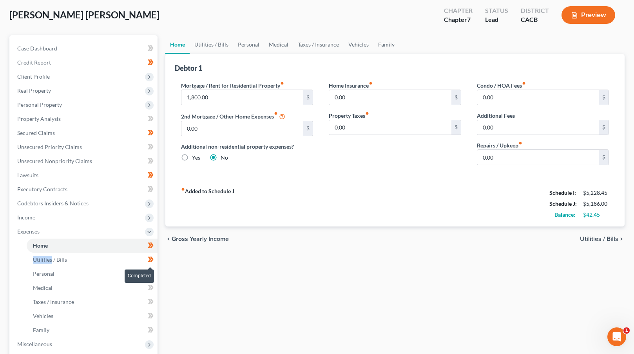
scroll to position [42, 0]
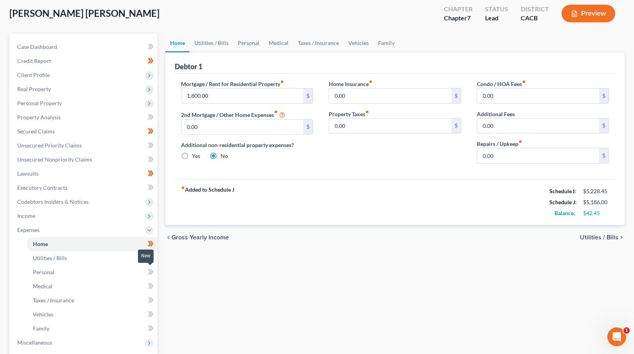
click at [150, 274] on icon at bounding box center [152, 271] width 4 height 5
click at [151, 284] on icon at bounding box center [152, 286] width 4 height 5
click at [149, 318] on icon at bounding box center [151, 315] width 6 height 10
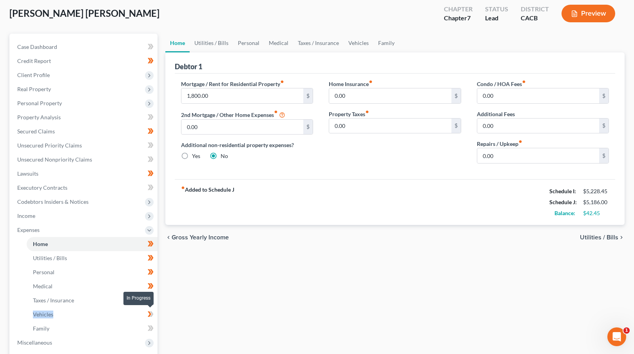
click at [149, 318] on icon at bounding box center [151, 315] width 6 height 10
click at [149, 326] on icon at bounding box center [150, 328] width 4 height 5
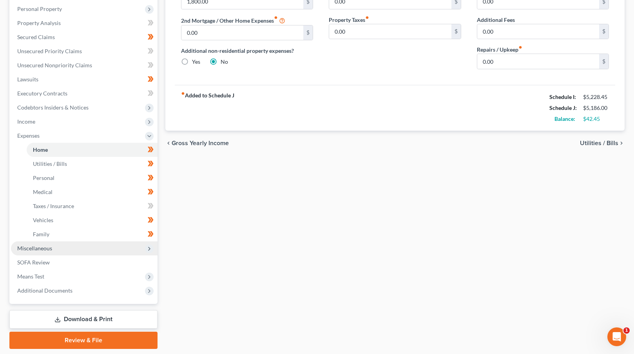
click at [134, 249] on span "Miscellaneous" at bounding box center [84, 249] width 146 height 14
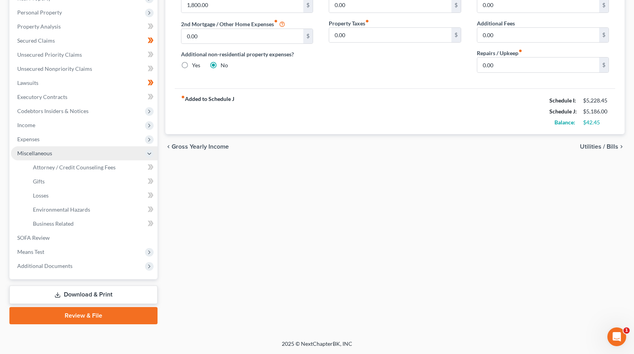
scroll to position [132, 0]
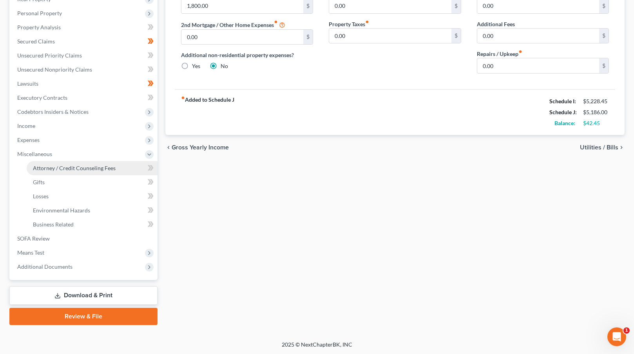
click at [110, 170] on span "Attorney / Credit Counseling Fees" at bounding box center [74, 168] width 83 height 7
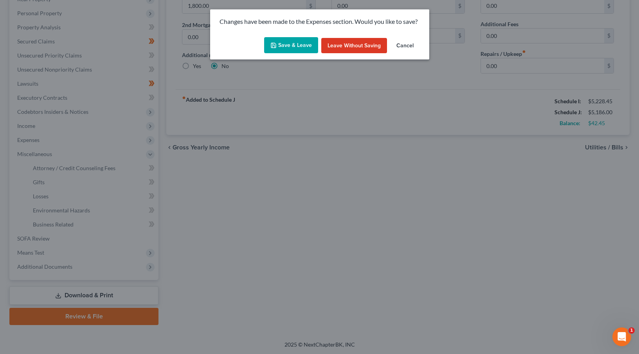
click at [297, 43] on button "Save & Leave" at bounding box center [291, 45] width 54 height 16
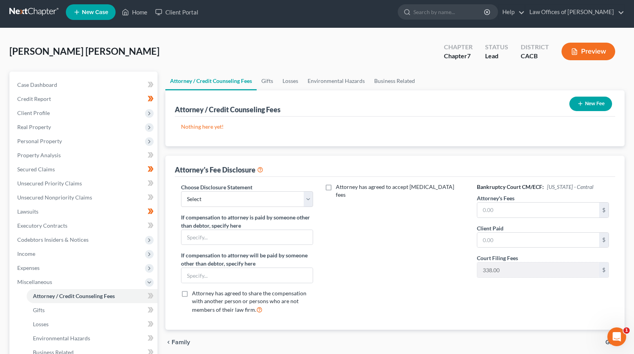
scroll to position [5, 0]
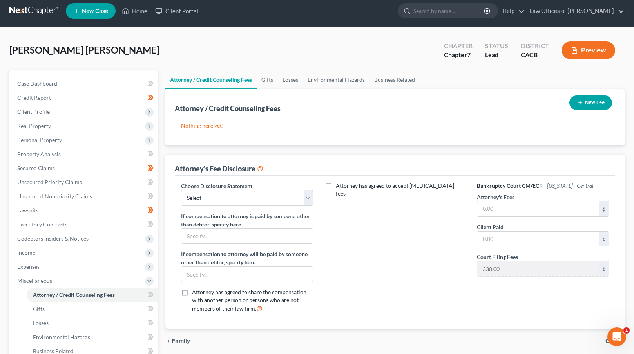
click at [579, 103] on line "button" at bounding box center [580, 103] width 4 height 0
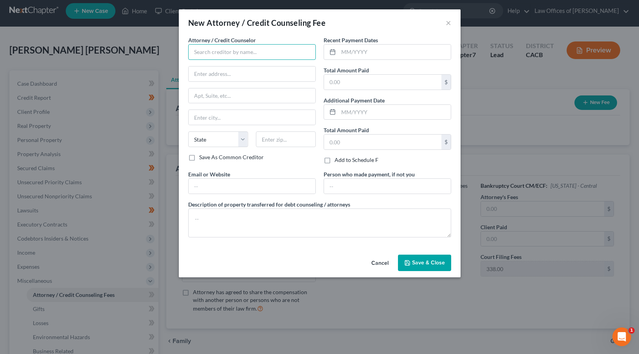
click at [231, 52] on input "text" at bounding box center [252, 52] width 128 height 16
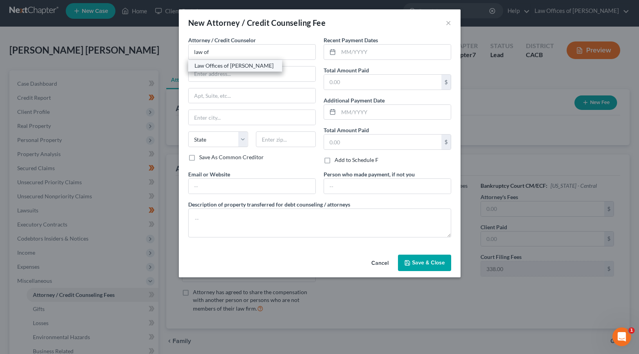
click at [222, 65] on div "Law Offices of [PERSON_NAME]" at bounding box center [235, 66] width 81 height 8
click at [350, 49] on input "text" at bounding box center [395, 52] width 112 height 15
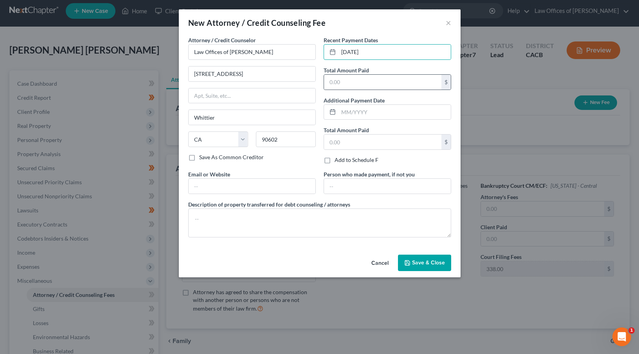
click at [324, 80] on div "$" at bounding box center [388, 82] width 128 height 16
click at [334, 80] on input "text" at bounding box center [382, 82] width 117 height 15
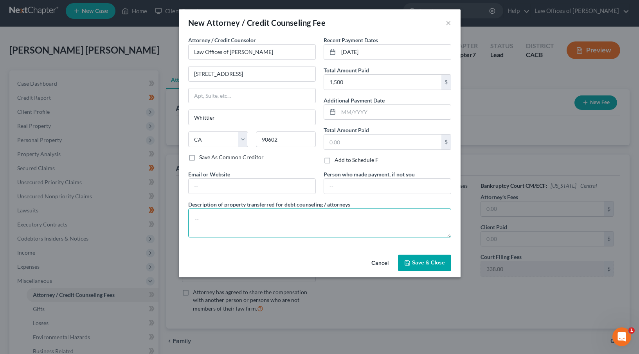
click at [278, 220] on textarea at bounding box center [319, 223] width 263 height 29
click at [422, 264] on span "Save & Close" at bounding box center [428, 263] width 33 height 7
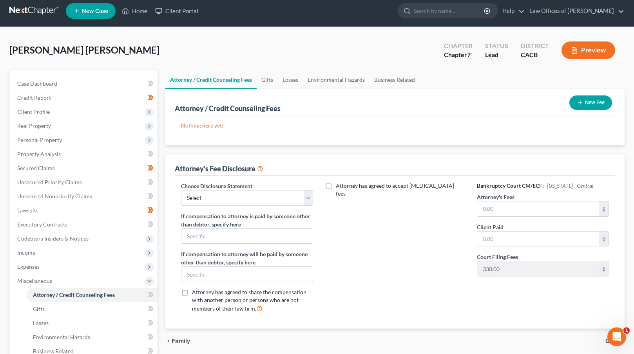
click at [495, 197] on div "Attorney's Fee Disclosure Choose Disclosure Statement Select Attorney Fees If c…" at bounding box center [394, 242] width 459 height 174
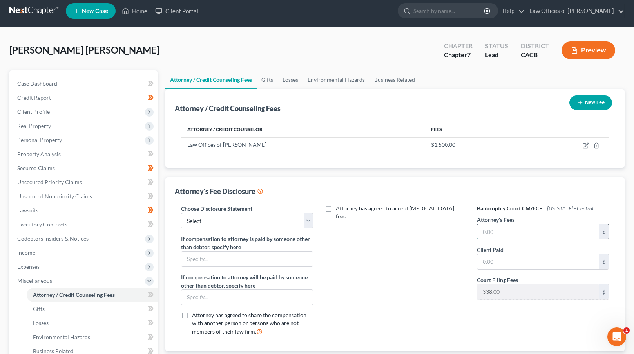
click at [489, 234] on input "text" at bounding box center [538, 231] width 122 height 15
click at [489, 263] on input "text" at bounding box center [538, 262] width 122 height 15
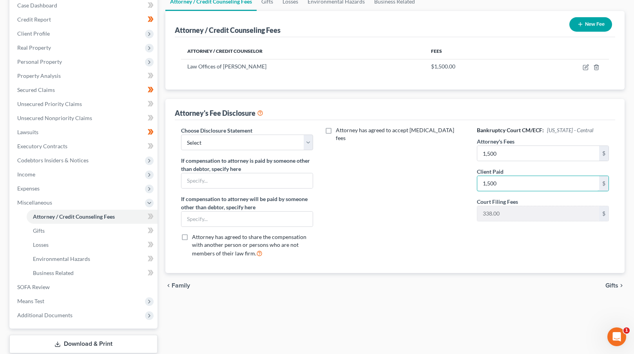
scroll to position [84, 0]
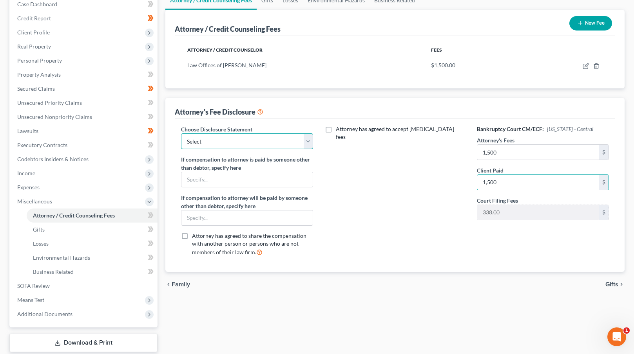
click at [274, 139] on select "Select Attorney Fees" at bounding box center [247, 142] width 132 height 16
click at [354, 184] on div "Attorney has agreed to accept [MEDICAL_DATA] fees" at bounding box center [395, 193] width 148 height 137
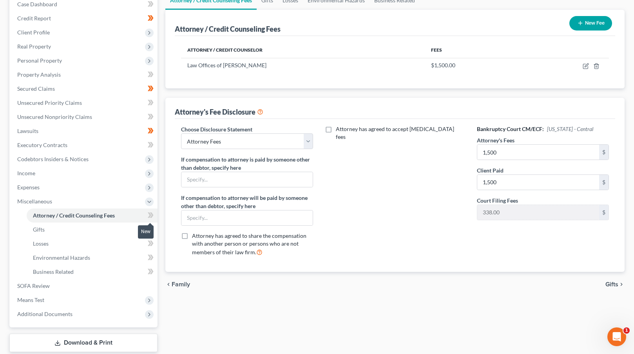
click at [149, 219] on icon at bounding box center [151, 216] width 6 height 10
click at [610, 282] on span "Gifts" at bounding box center [611, 285] width 13 height 6
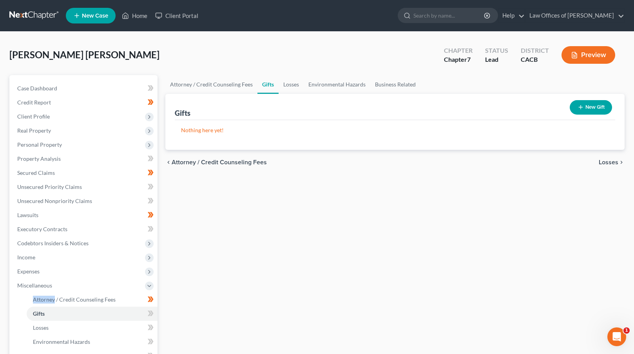
click at [605, 158] on div "chevron_left Attorney / Credit Counseling Fees Losses chevron_right" at bounding box center [394, 162] width 459 height 25
click at [605, 161] on span "Losses" at bounding box center [608, 162] width 20 height 6
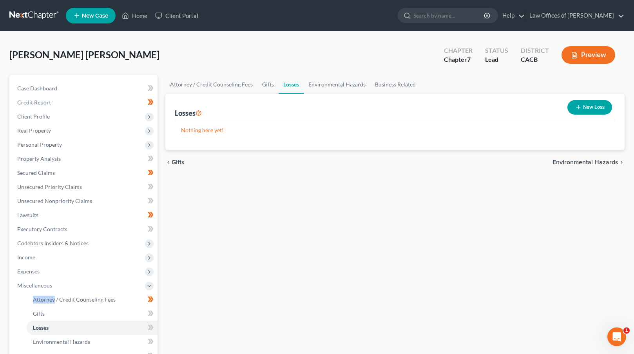
click at [574, 162] on span "Environmental Hazards" at bounding box center [585, 162] width 66 height 6
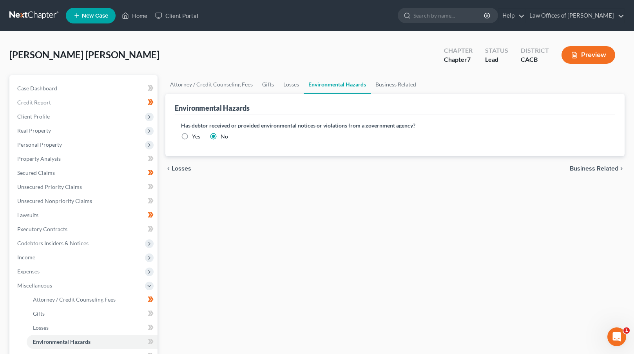
click at [582, 172] on div "chevron_left Losses Business Related chevron_right" at bounding box center [394, 168] width 459 height 25
click at [582, 169] on span "Business Related" at bounding box center [593, 169] width 49 height 6
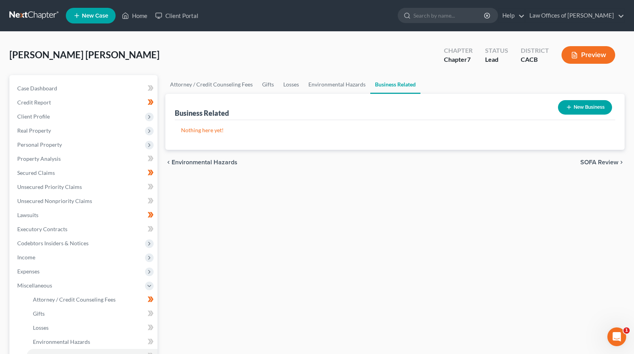
click at [585, 160] on span "SOFA Review" at bounding box center [599, 162] width 38 height 6
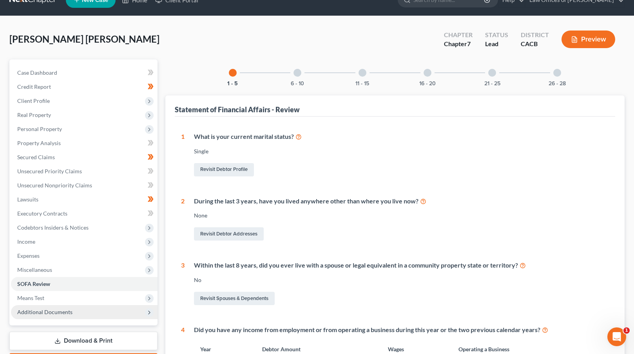
scroll to position [124, 0]
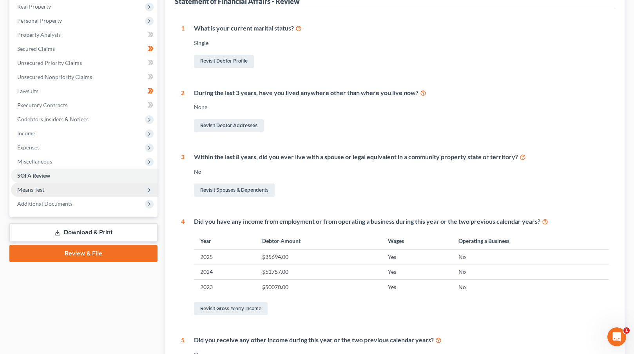
click at [89, 188] on span "Means Test" at bounding box center [84, 190] width 146 height 14
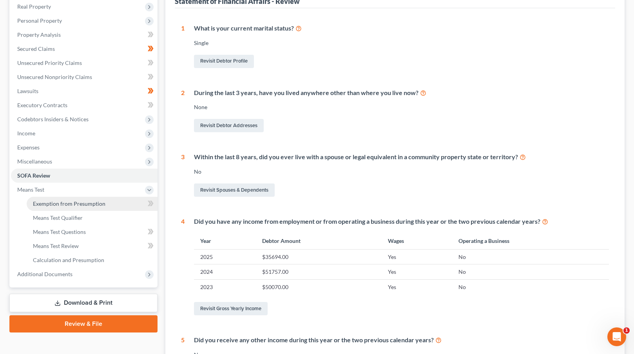
click at [101, 200] on span "Exemption from Presumption" at bounding box center [69, 203] width 72 height 7
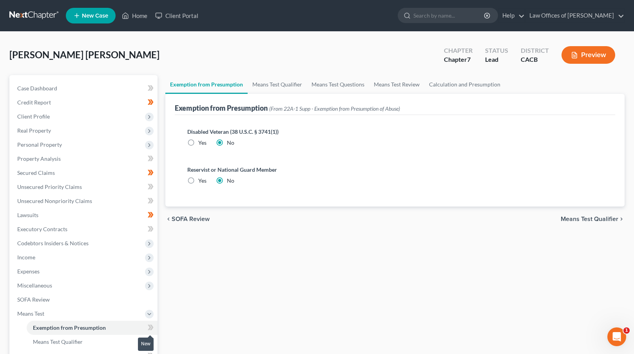
click at [146, 327] on span at bounding box center [151, 329] width 14 height 12
drag, startPoint x: 146, startPoint y: 327, endPoint x: 151, endPoint y: 326, distance: 4.8
click at [146, 327] on span at bounding box center [151, 329] width 14 height 12
click at [582, 218] on span "Means Test Qualifier" at bounding box center [589, 219] width 58 height 6
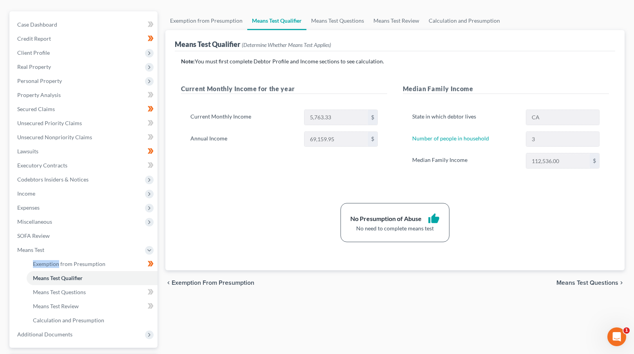
scroll to position [66, 0]
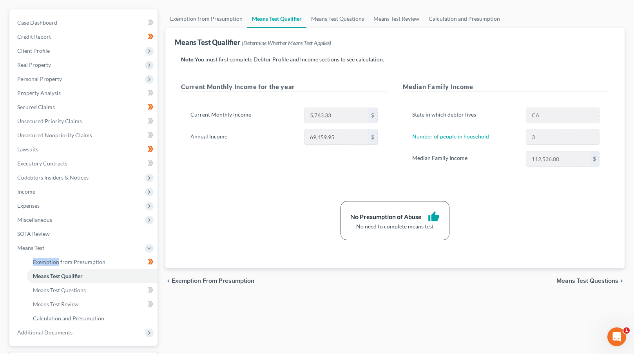
click at [580, 282] on span "Means Test Questions" at bounding box center [587, 281] width 62 height 6
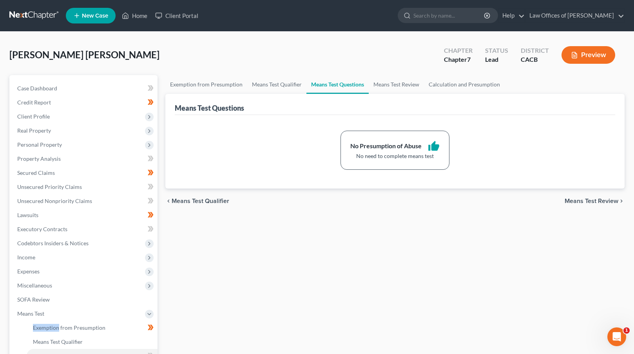
click at [584, 203] on span "Means Test Review" at bounding box center [591, 201] width 54 height 6
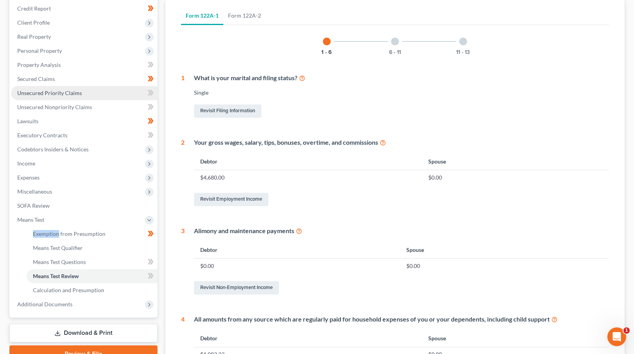
scroll to position [183, 0]
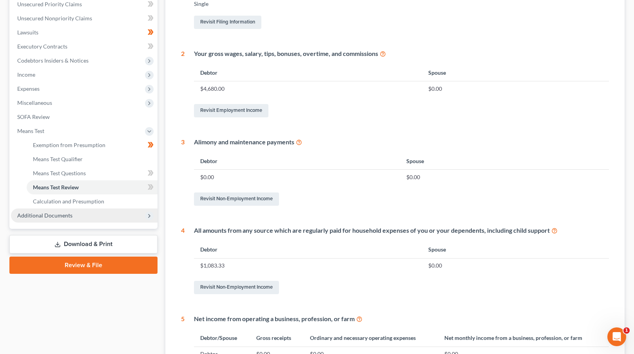
click at [63, 214] on span "Additional Documents" at bounding box center [44, 215] width 55 height 7
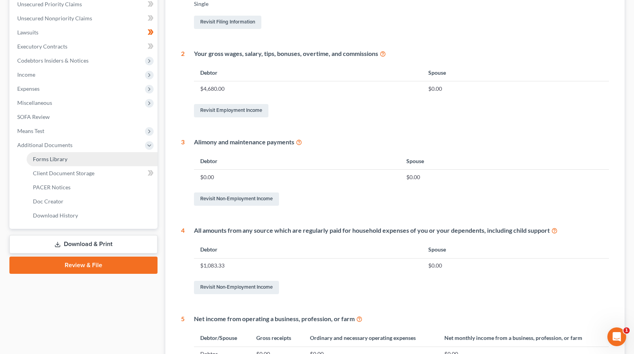
click at [68, 159] on link "Forms Library" at bounding box center [92, 159] width 131 height 14
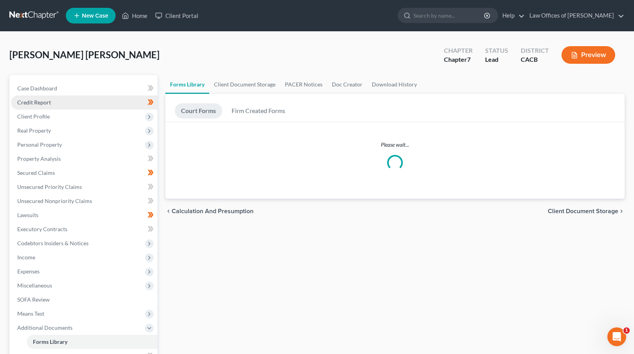
click at [69, 103] on link "Credit Report" at bounding box center [84, 103] width 146 height 14
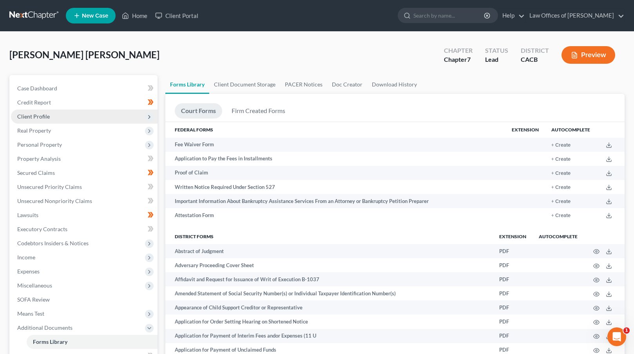
click at [68, 119] on span "Client Profile" at bounding box center [84, 117] width 146 height 14
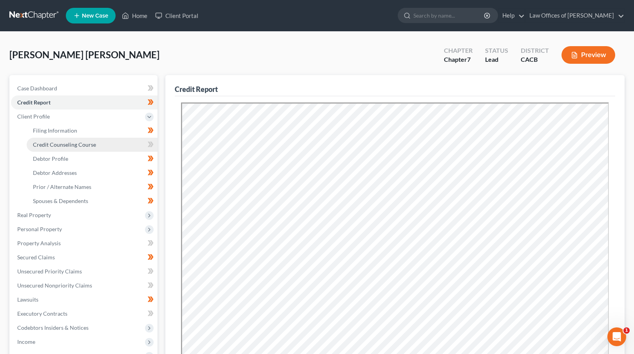
click at [120, 147] on link "Credit Counseling Course" at bounding box center [92, 145] width 131 height 14
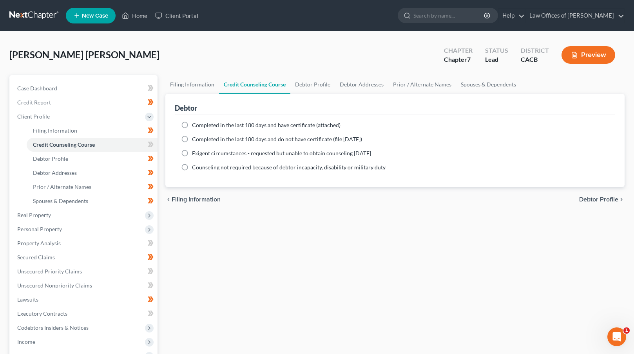
click at [281, 139] on span "Completed in the last 180 days and do not have certificate (file [DATE])" at bounding box center [277, 139] width 170 height 7
click at [200, 139] on input "Completed in the last 180 days and do not have certificate (file [DATE])" at bounding box center [197, 137] width 5 height 5
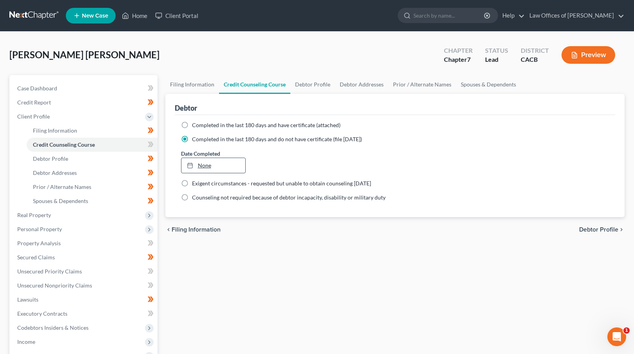
click at [193, 166] on div at bounding box center [192, 165] width 11 height 7
click at [148, 143] on icon at bounding box center [151, 145] width 6 height 10
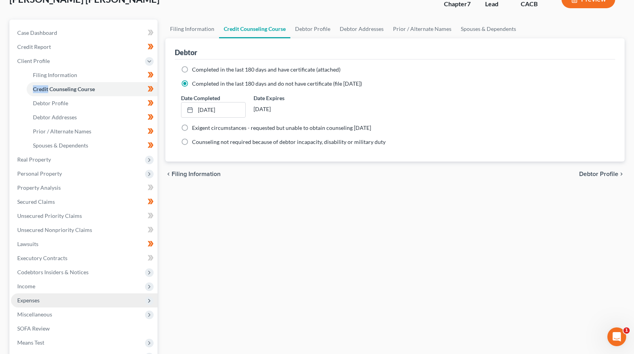
scroll to position [146, 0]
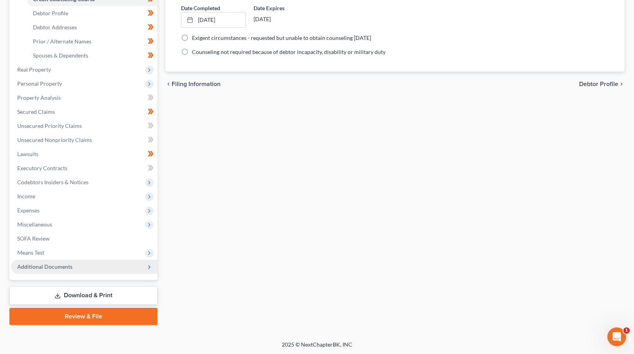
click at [68, 265] on span "Additional Documents" at bounding box center [44, 267] width 55 height 7
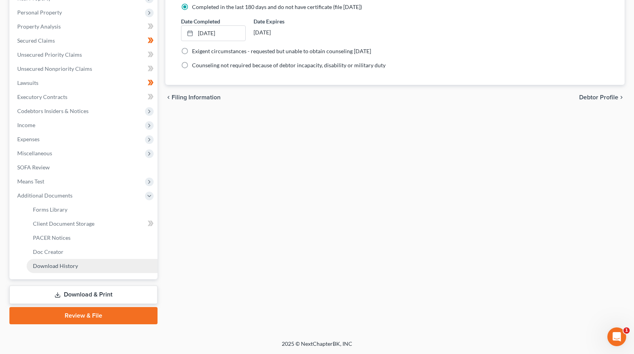
scroll to position [132, 0]
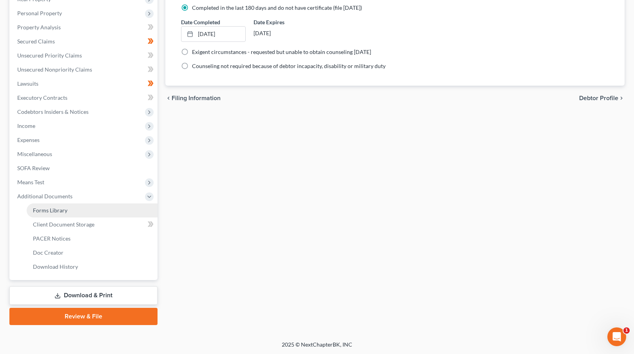
click at [69, 211] on link "Forms Library" at bounding box center [92, 211] width 131 height 14
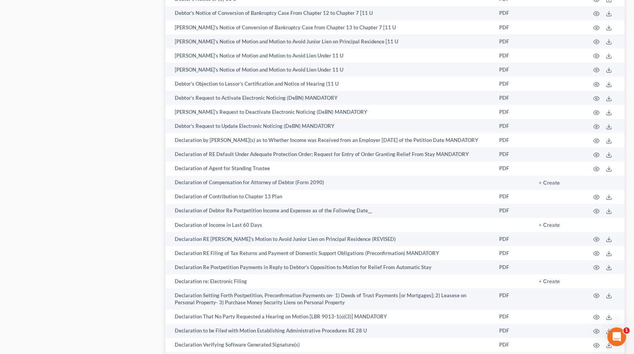
scroll to position [1214, 0]
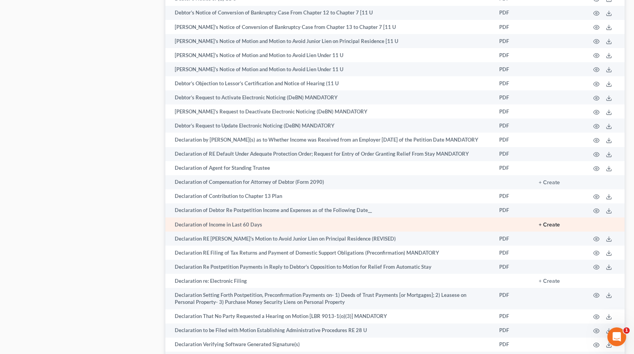
click at [554, 223] on button "+ Create" at bounding box center [548, 224] width 21 height 5
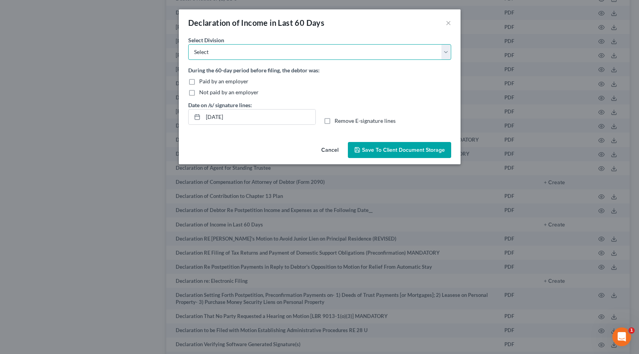
click at [209, 53] on select "Select [GEOGRAPHIC_DATA] [GEOGRAPHIC_DATA] [GEOGRAPHIC_DATA][PERSON_NAME] [GEOG…" at bounding box center [319, 52] width 263 height 16
click at [202, 81] on span "Paid by an employer" at bounding box center [223, 81] width 49 height 7
click at [202, 81] on input "Paid by an employer" at bounding box center [204, 80] width 5 height 5
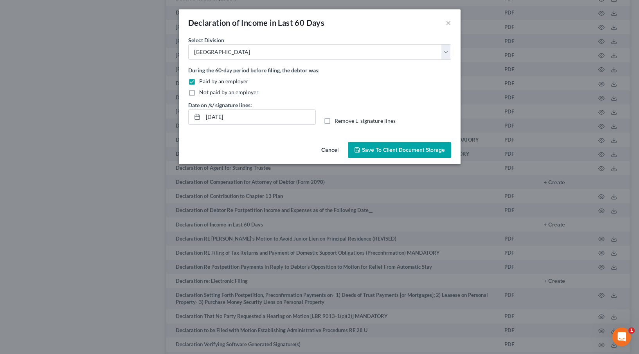
click at [336, 120] on span "Remove E-signature lines" at bounding box center [365, 120] width 61 height 7
click at [338, 120] on input "Remove E-signature lines" at bounding box center [340, 119] width 5 height 5
click at [390, 155] on button "Save to Client Document Storage" at bounding box center [399, 150] width 103 height 16
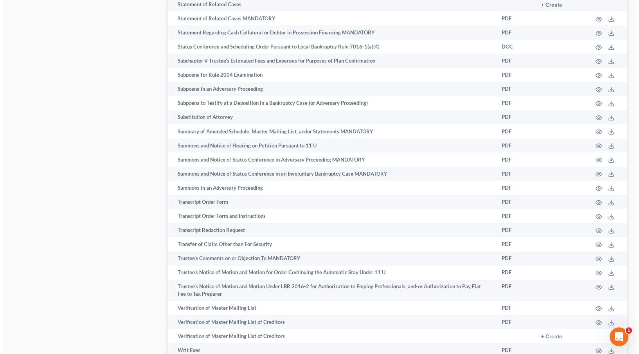
scroll to position [4006, 0]
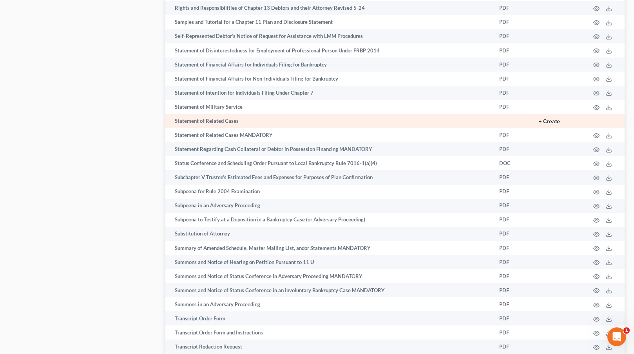
click at [556, 121] on button "+ Create" at bounding box center [548, 121] width 21 height 5
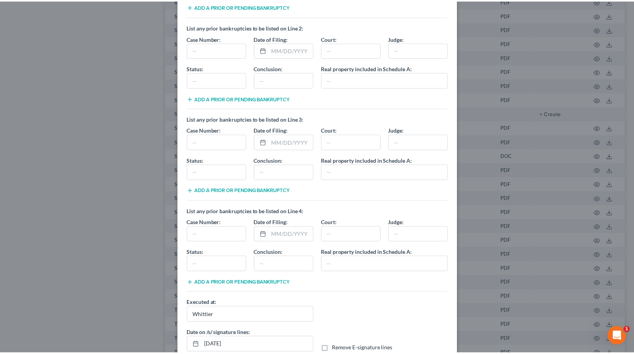
scroll to position [154, 0]
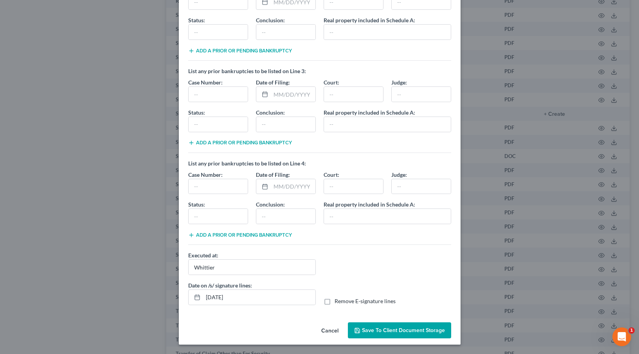
click at [335, 305] on label "Remove E-signature lines" at bounding box center [365, 302] width 61 height 8
click at [338, 303] on input "Remove E-signature lines" at bounding box center [340, 300] width 5 height 5
drag, startPoint x: 370, startPoint y: 325, endPoint x: 441, endPoint y: 301, distance: 75.7
click at [370, 325] on button "Save to Client Document Storage" at bounding box center [399, 331] width 103 height 16
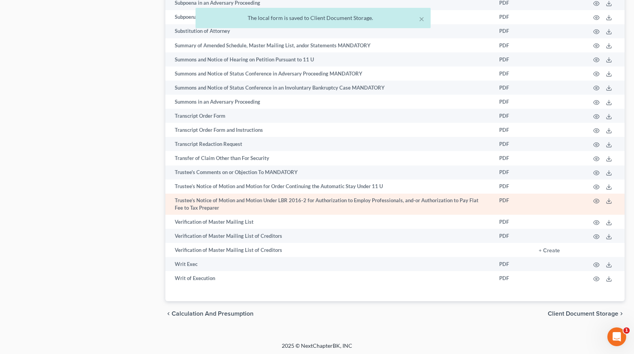
scroll to position [4211, 0]
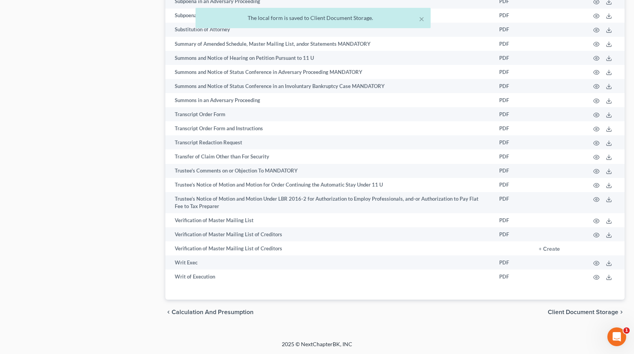
click at [565, 310] on span "Client Document Storage" at bounding box center [582, 312] width 70 height 6
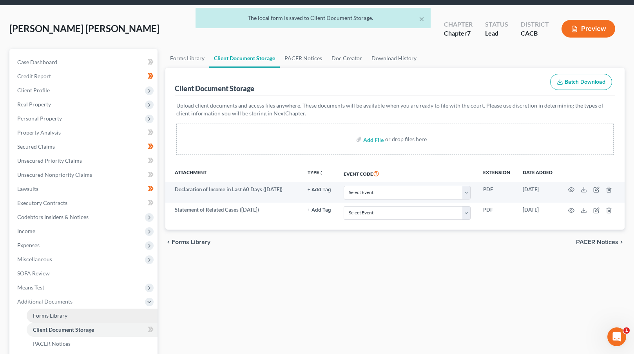
scroll to position [132, 0]
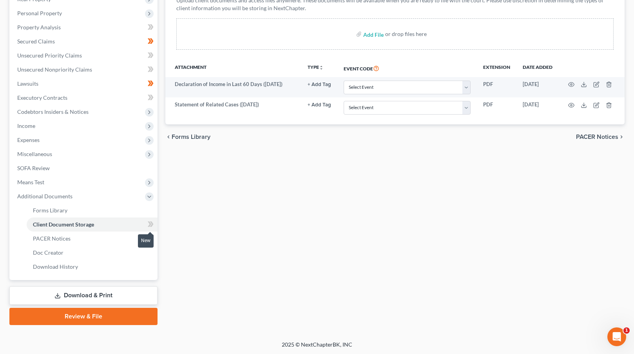
click at [149, 227] on icon at bounding box center [151, 225] width 6 height 10
click at [79, 293] on link "Download & Print" at bounding box center [83, 296] width 148 height 18
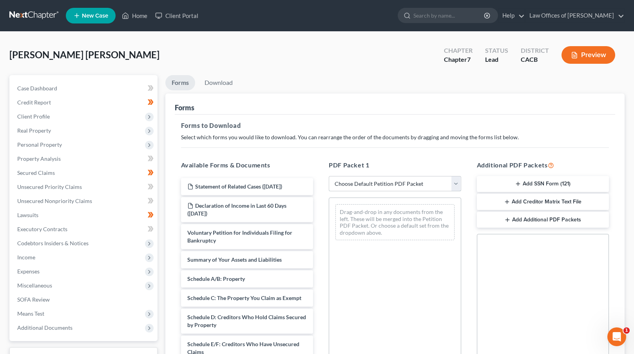
click at [390, 184] on select "Choose Default Petition PDF Packet Complete Bankruptcy Petition (all forms and …" at bounding box center [395, 184] width 132 height 16
click at [385, 190] on select "Choose Default Petition PDF Packet Complete Bankruptcy Petition (all forms and …" at bounding box center [395, 184] width 132 height 16
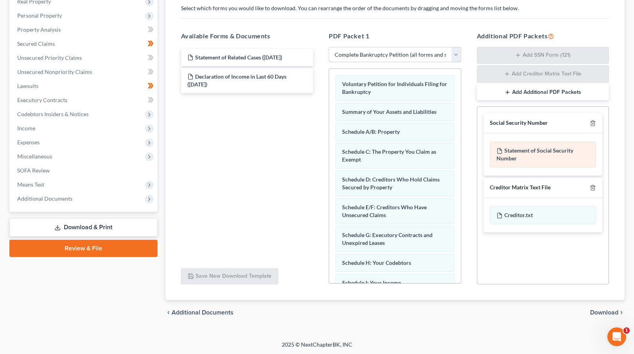
scroll to position [130, 0]
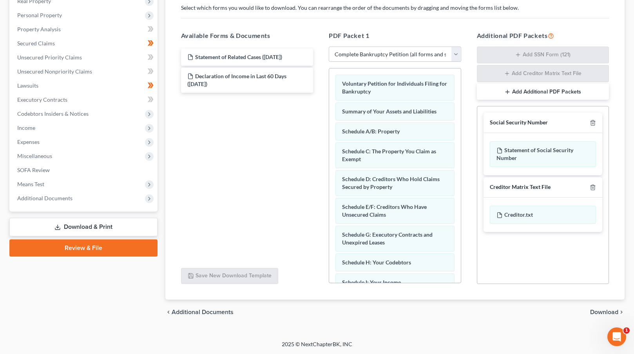
click at [544, 88] on button "Add Additional PDF Packets" at bounding box center [543, 92] width 132 height 16
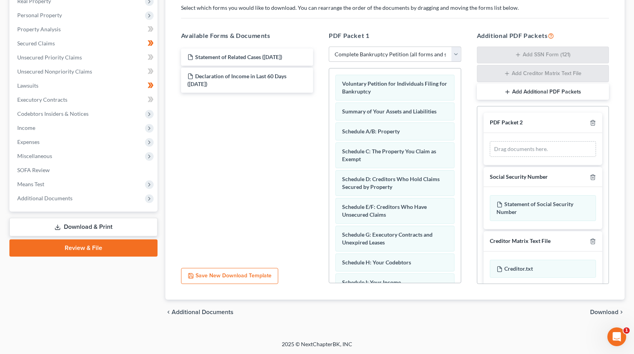
click at [544, 88] on button "Add Additional PDF Packets" at bounding box center [543, 92] width 132 height 16
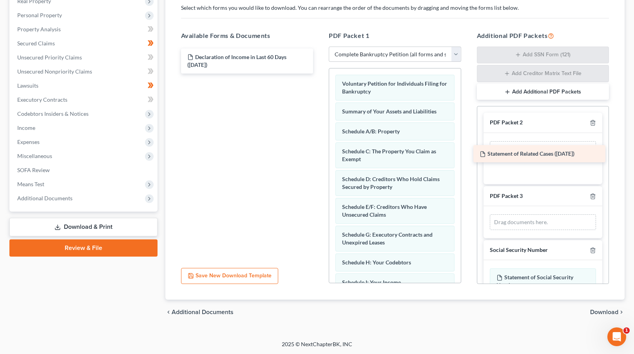
drag, startPoint x: 223, startPoint y: 54, endPoint x: 510, endPoint y: 145, distance: 300.7
click at [320, 74] on div "Statement of Related Cases ([DATE]) Statement of Related Cases ([DATE]) Declara…" at bounding box center [247, 61] width 145 height 25
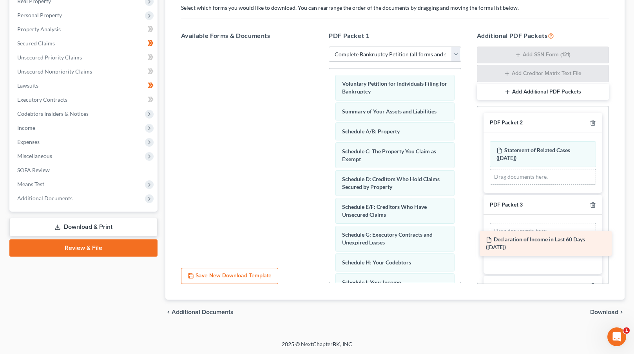
drag, startPoint x: 230, startPoint y: 67, endPoint x: 529, endPoint y: 243, distance: 347.0
click at [320, 47] on div "Declaration of Income in Last 60 Days ([DATE]) Declaration of Income in Last 60…" at bounding box center [247, 47] width 145 height 0
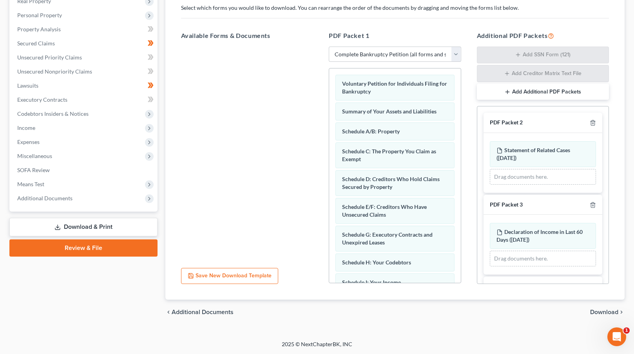
click at [596, 314] on span "Download" at bounding box center [604, 312] width 28 height 6
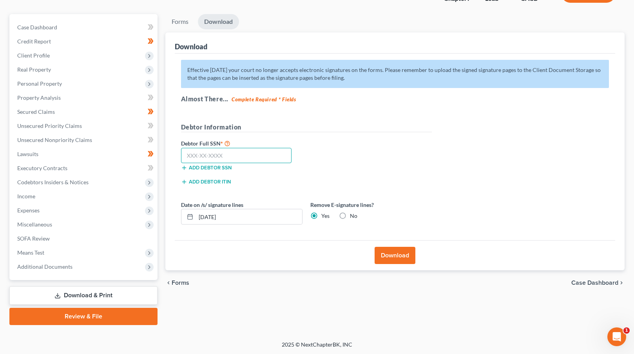
click at [185, 153] on input "text" at bounding box center [236, 156] width 111 height 16
click at [403, 252] on button "Download" at bounding box center [394, 255] width 41 height 17
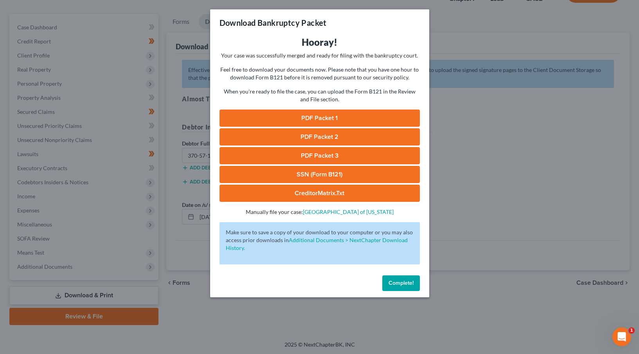
click at [326, 115] on link "PDF Packet 1" at bounding box center [320, 118] width 200 height 17
click at [325, 134] on link "PDF Packet 2" at bounding box center [320, 136] width 200 height 17
click at [314, 155] on link "PDF Packet 3" at bounding box center [320, 155] width 200 height 17
click at [312, 155] on link "PDF Packet 3" at bounding box center [320, 155] width 200 height 17
click at [313, 174] on link "SSN (Form B121)" at bounding box center [320, 174] width 200 height 17
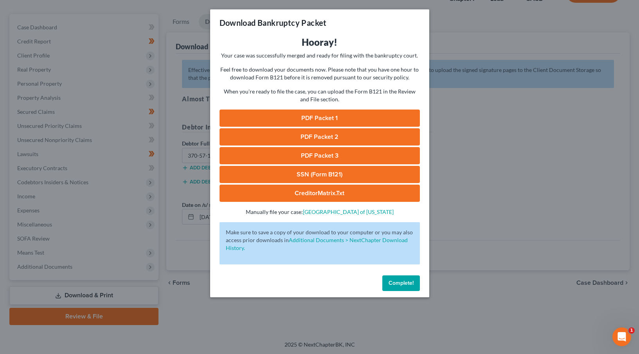
click at [318, 191] on link "CreditorMatrix.txt" at bounding box center [320, 193] width 200 height 17
click at [402, 283] on span "Complete!" at bounding box center [401, 283] width 25 height 7
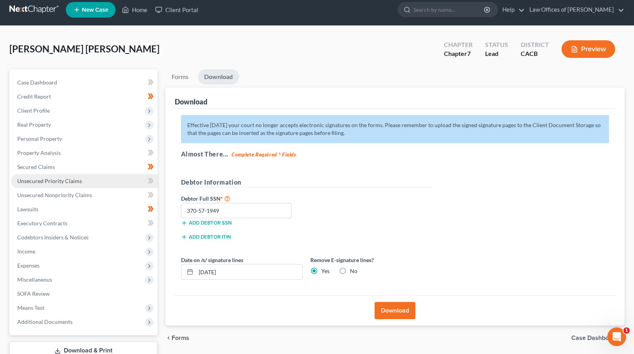
scroll to position [0, 0]
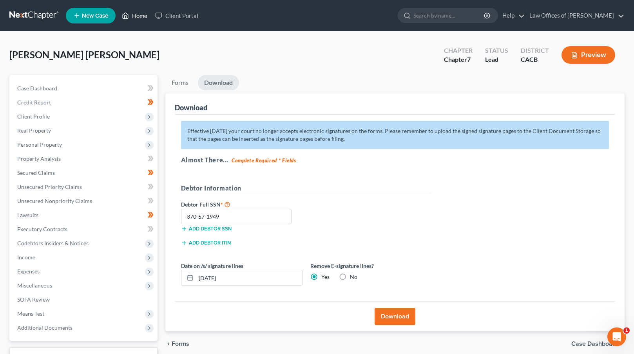
click at [141, 17] on link "Home" at bounding box center [134, 16] width 33 height 14
